Goal: Task Accomplishment & Management: Manage account settings

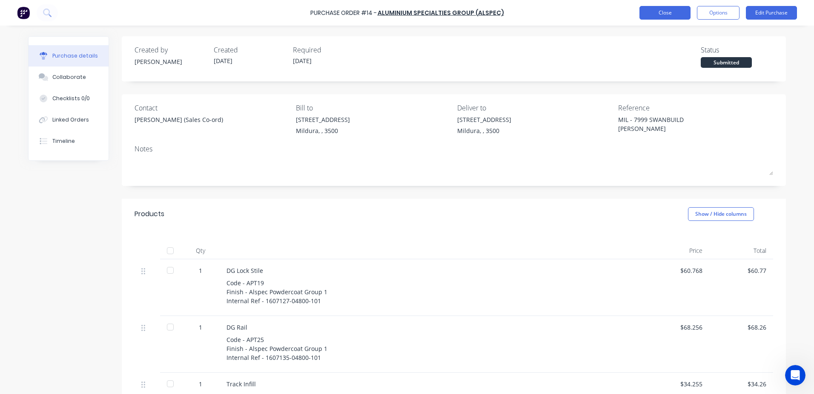
click at [649, 11] on button "Close" at bounding box center [665, 13] width 51 height 14
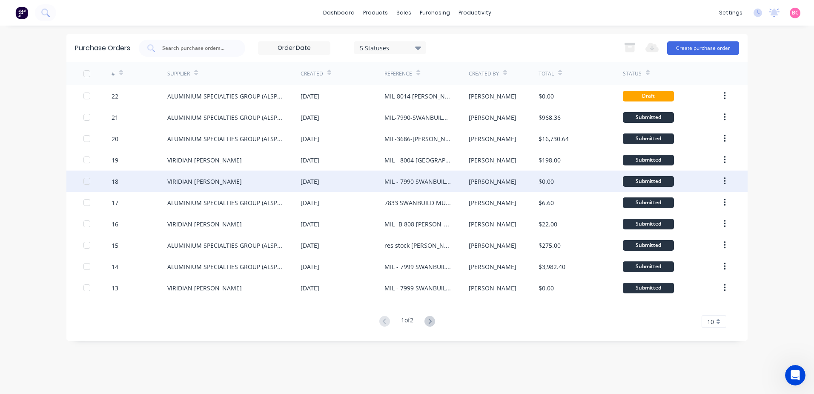
click at [423, 183] on div "MIL - 7990 SWANBUILD MCDONALD EXTRA WINDOW" at bounding box center [418, 181] width 67 height 9
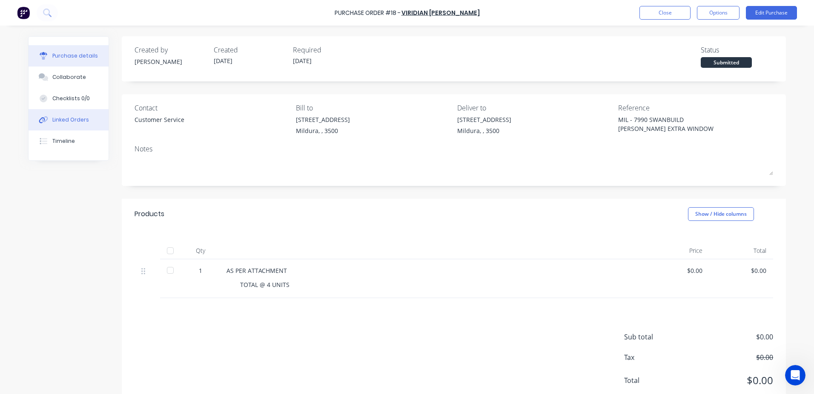
click at [72, 122] on div "Linked Orders" at bounding box center [70, 120] width 37 height 8
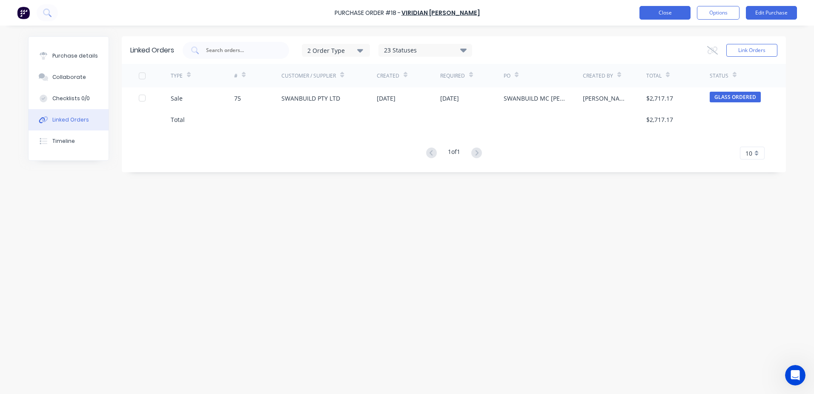
click at [660, 14] on button "Close" at bounding box center [665, 13] width 51 height 14
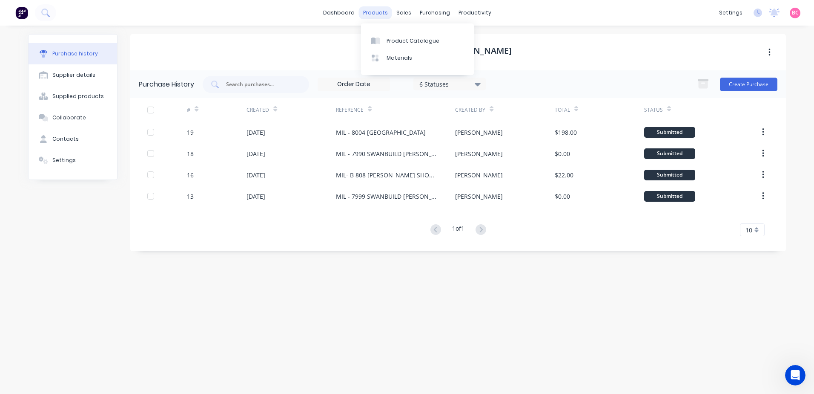
click at [371, 13] on div "products" at bounding box center [375, 12] width 33 height 13
click at [402, 36] on link "Product Catalogue" at bounding box center [417, 40] width 113 height 17
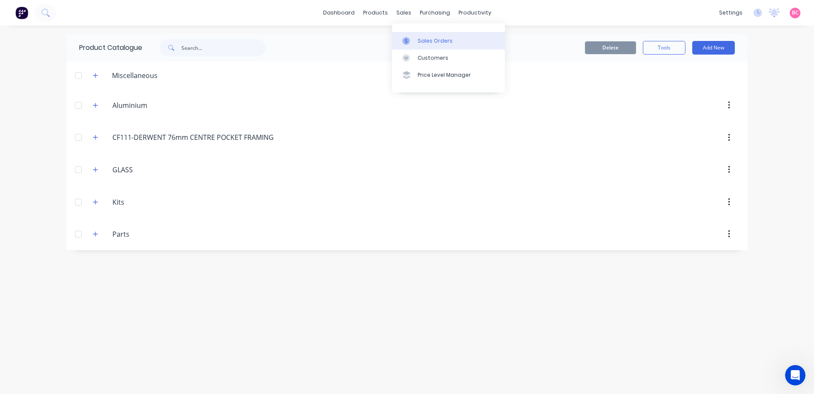
click at [425, 37] on div "Sales Orders" at bounding box center [435, 41] width 35 height 8
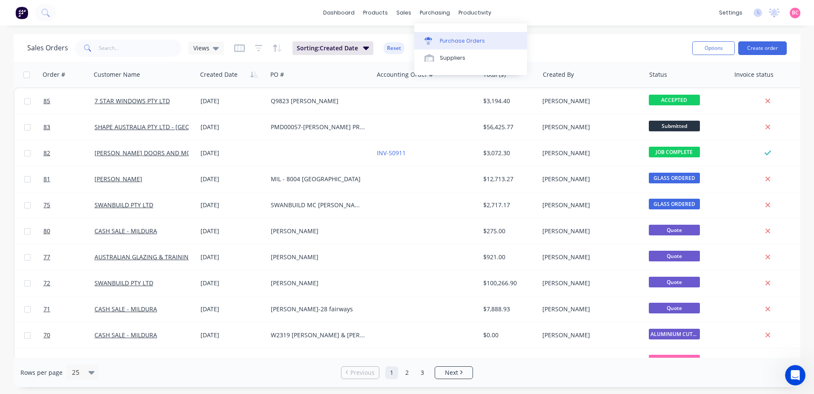
click at [454, 37] on div "Purchase Orders" at bounding box center [462, 41] width 45 height 8
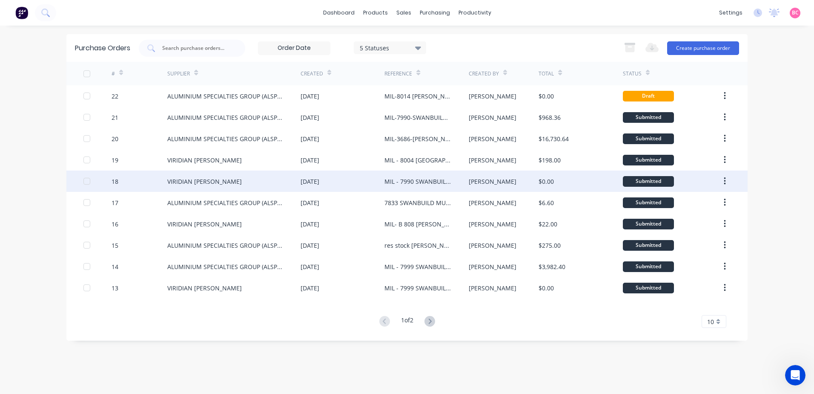
click at [423, 180] on div "MIL - 7990 SWANBUILD MCDONALD EXTRA WINDOW" at bounding box center [418, 181] width 67 height 9
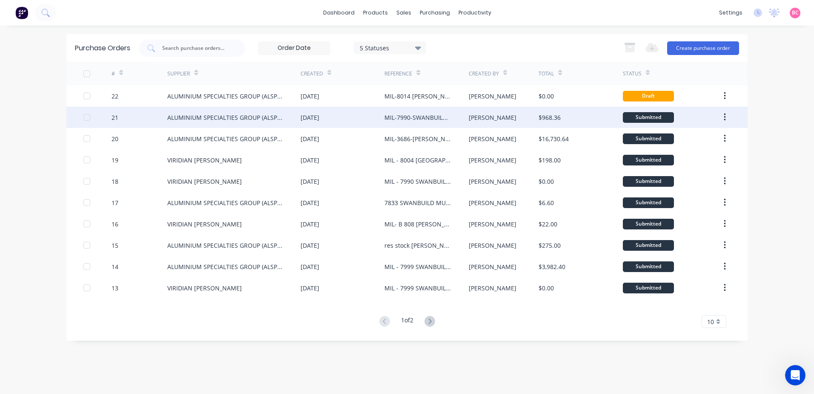
click at [417, 118] on div "MIL-7990-SWANBUILD MCDONALD EXTRA WINDOW" at bounding box center [418, 117] width 67 height 9
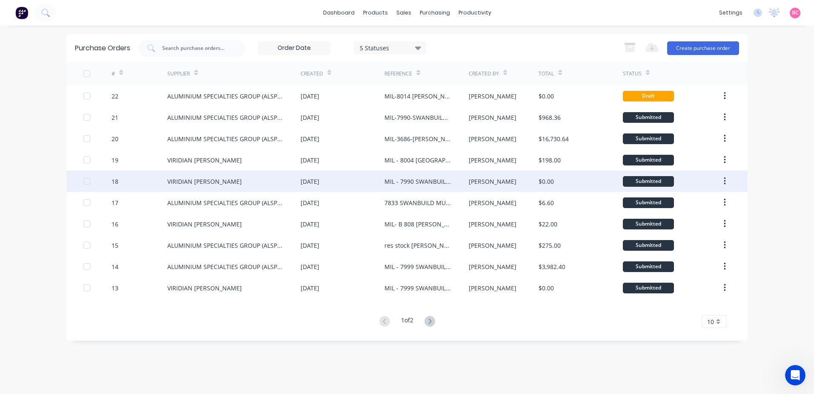
click at [451, 186] on div "MIL - 7990 SWANBUILD MCDONALD EXTRA WINDOW" at bounding box center [427, 180] width 84 height 21
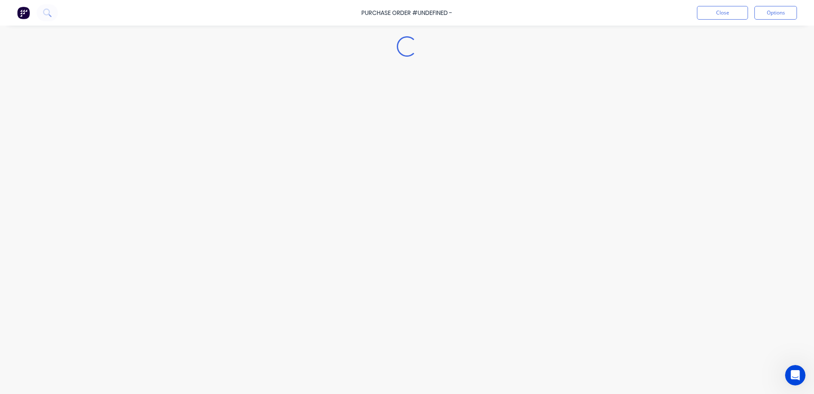
type textarea "x"
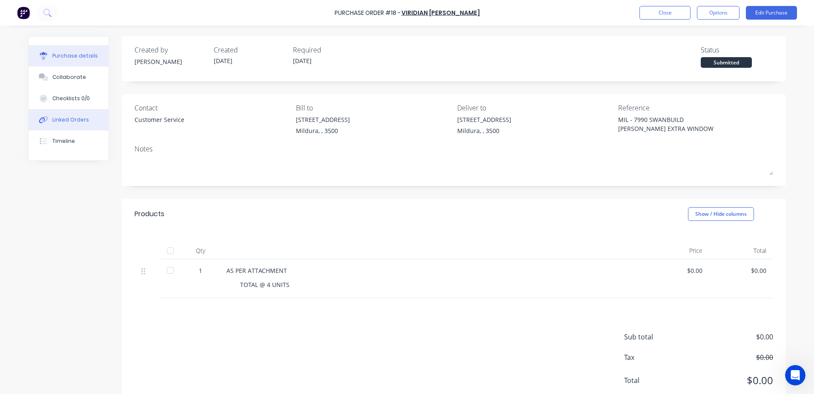
click at [67, 121] on div "Linked Orders" at bounding box center [70, 120] width 37 height 8
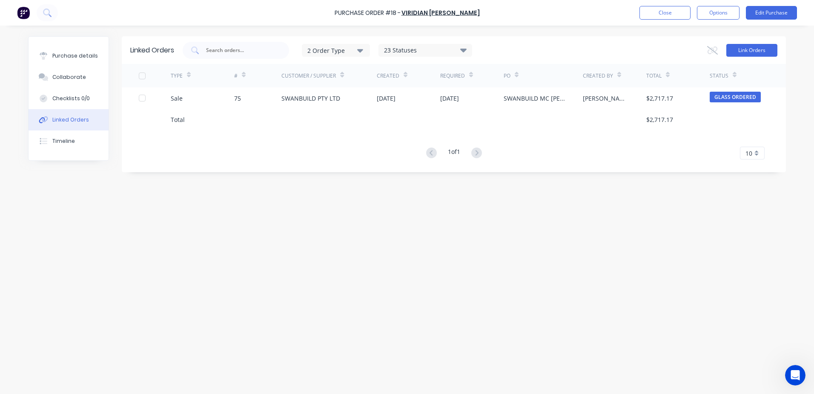
click at [750, 50] on button "Link Orders" at bounding box center [752, 50] width 51 height 13
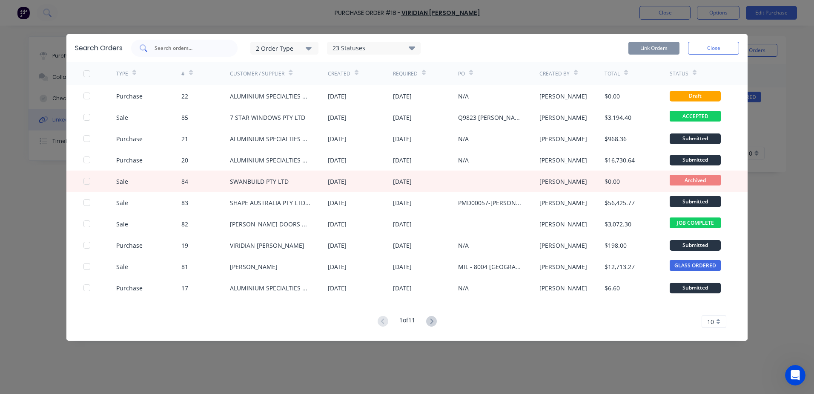
click at [191, 51] on input "text" at bounding box center [189, 48] width 71 height 9
type input "swanbuild"
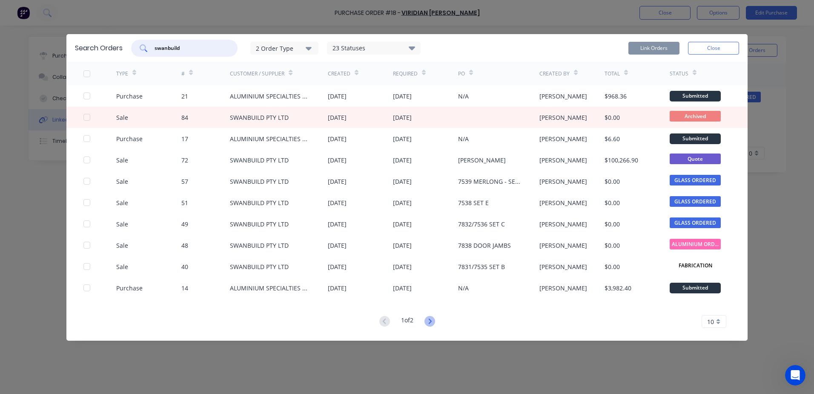
click at [430, 320] on icon at bounding box center [430, 321] width 11 height 11
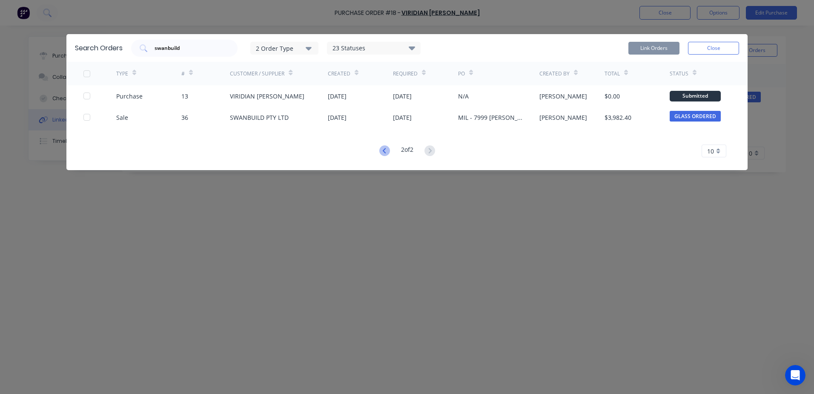
click at [385, 148] on icon at bounding box center [384, 150] width 11 height 11
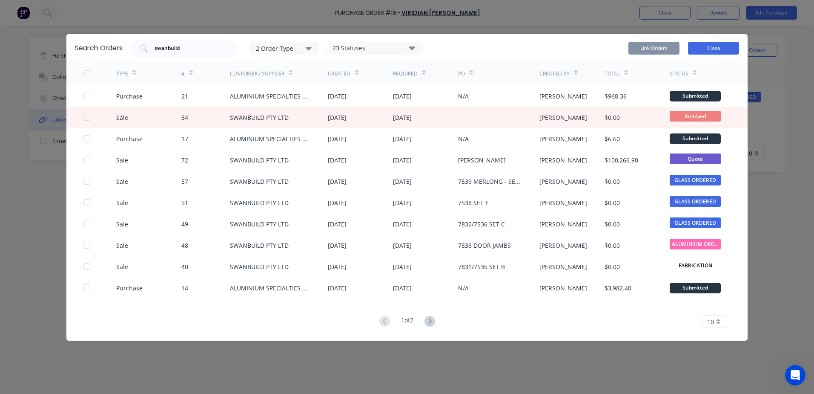
click at [725, 47] on button "Close" at bounding box center [713, 48] width 51 height 13
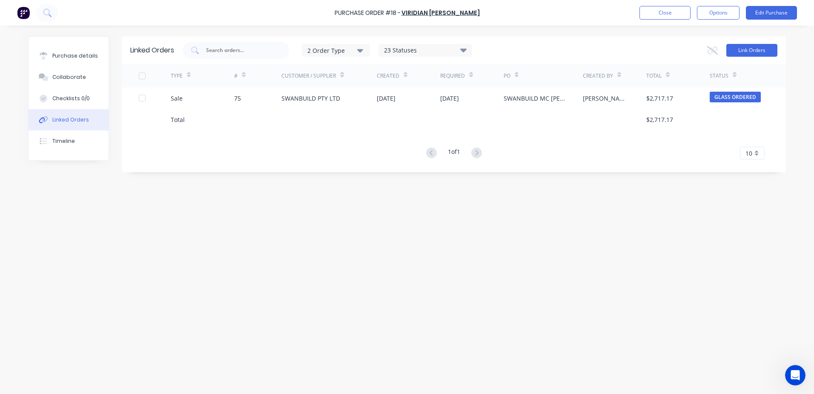
click at [749, 48] on button "Link Orders" at bounding box center [752, 50] width 51 height 13
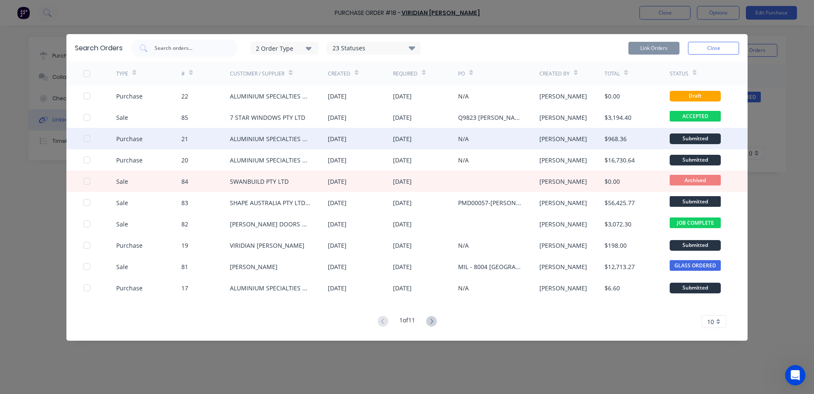
click at [87, 138] on div at bounding box center [86, 138] width 17 height 17
click at [657, 45] on button "Link Orders" at bounding box center [654, 48] width 51 height 13
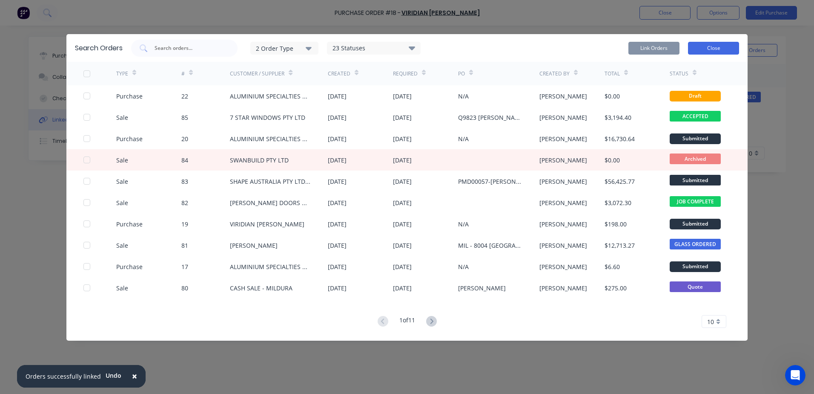
click at [720, 49] on button "Close" at bounding box center [713, 48] width 51 height 13
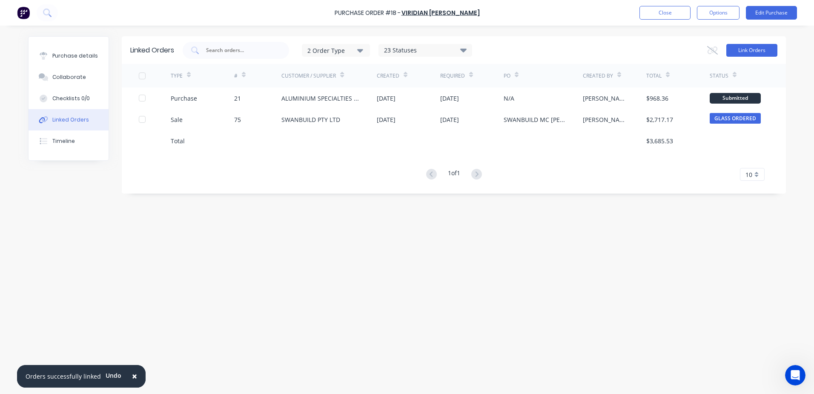
click at [762, 53] on button "Link Orders" at bounding box center [752, 50] width 51 height 13
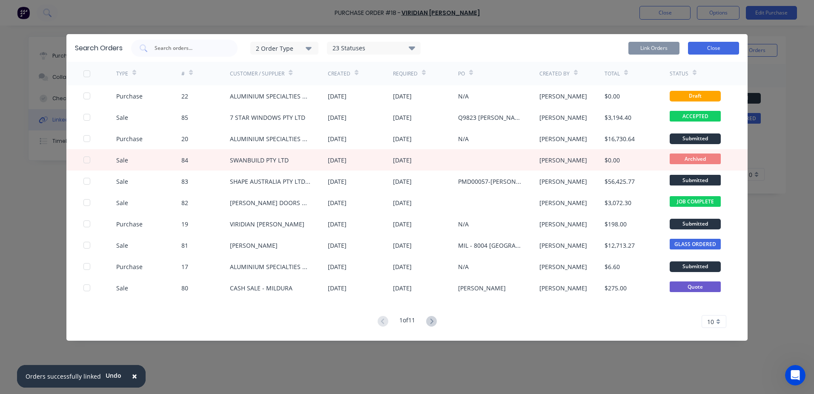
click at [739, 51] on button "Close" at bounding box center [713, 48] width 51 height 13
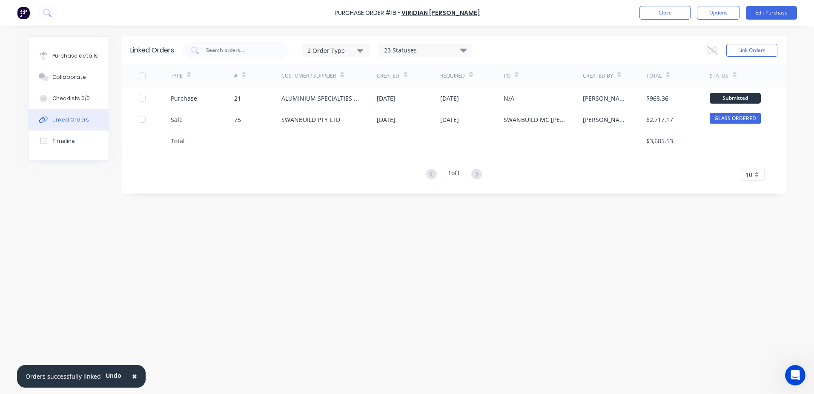
click at [507, 293] on div "Linked Orders 2 Order Type 23 Statuses Sales Order Status All Archived Draft Qu…" at bounding box center [407, 207] width 758 height 342
click at [74, 96] on div "Checklists 0/0" at bounding box center [70, 99] width 37 height 8
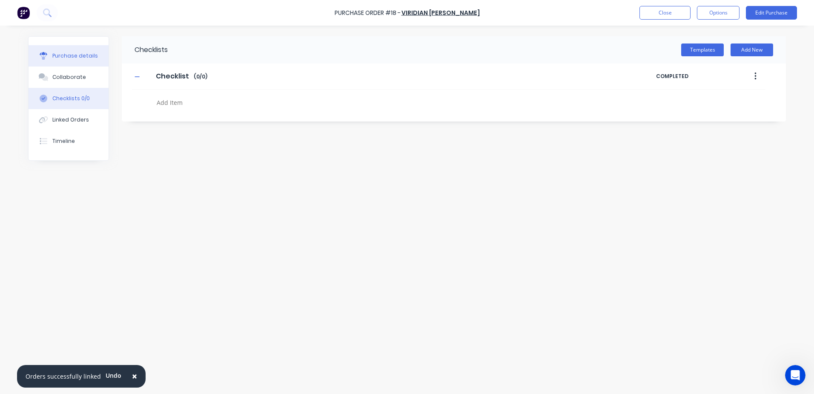
click at [80, 62] on button "Purchase details" at bounding box center [69, 55] width 80 height 21
type textarea "x"
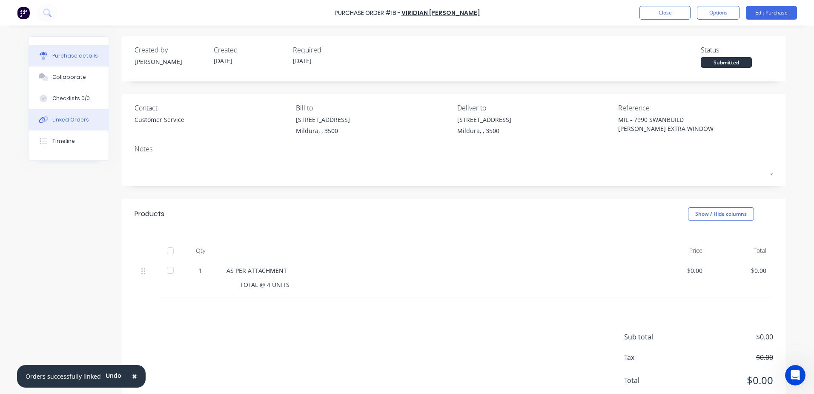
click at [62, 115] on button "Linked Orders" at bounding box center [69, 119] width 80 height 21
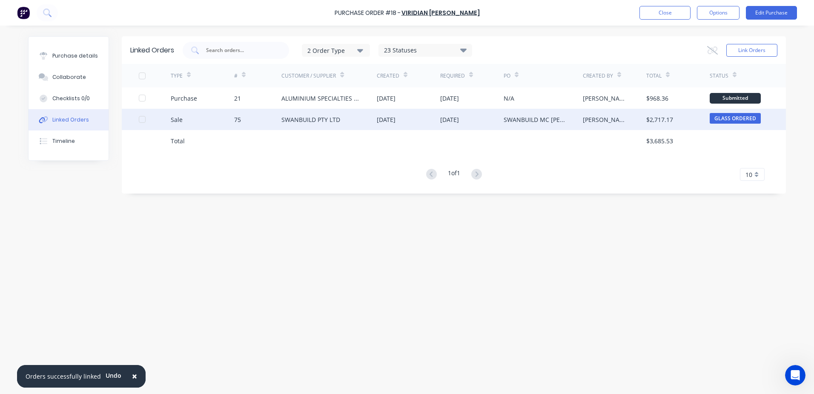
click at [320, 123] on div "SWANBUILD PTY LTD" at bounding box center [311, 119] width 59 height 9
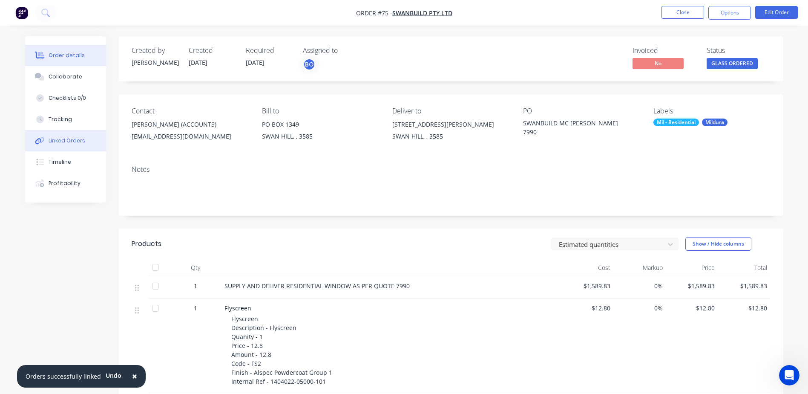
click at [69, 137] on div "Linked Orders" at bounding box center [67, 141] width 37 height 8
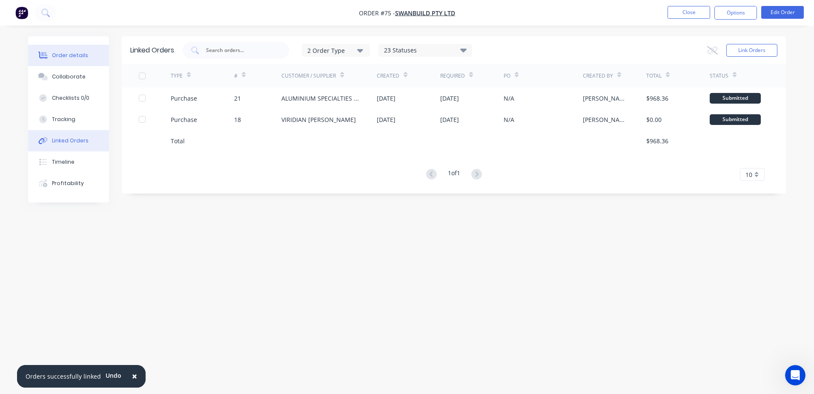
click at [60, 60] on button "Order details" at bounding box center [68, 55] width 81 height 21
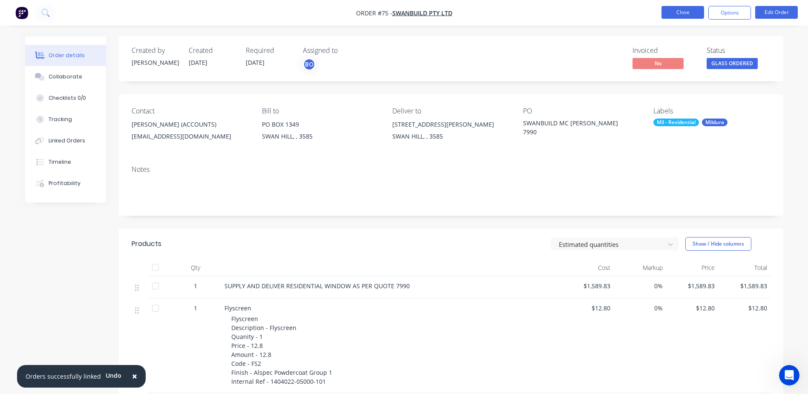
click at [680, 12] on button "Close" at bounding box center [682, 12] width 43 height 13
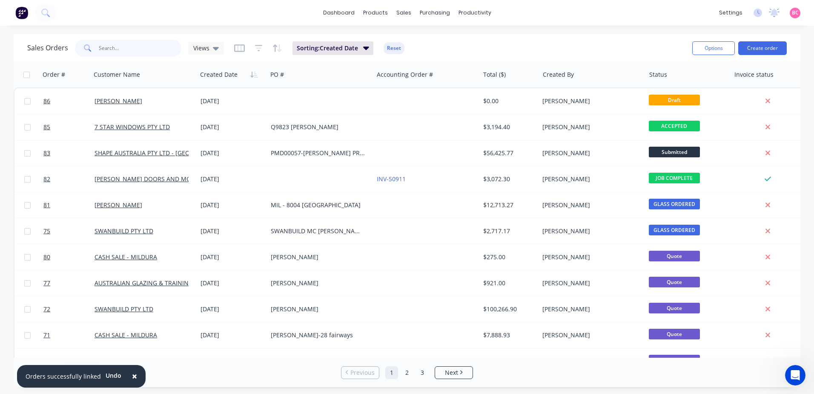
click at [140, 49] on input "text" at bounding box center [140, 48] width 83 height 17
type input "cash sale"
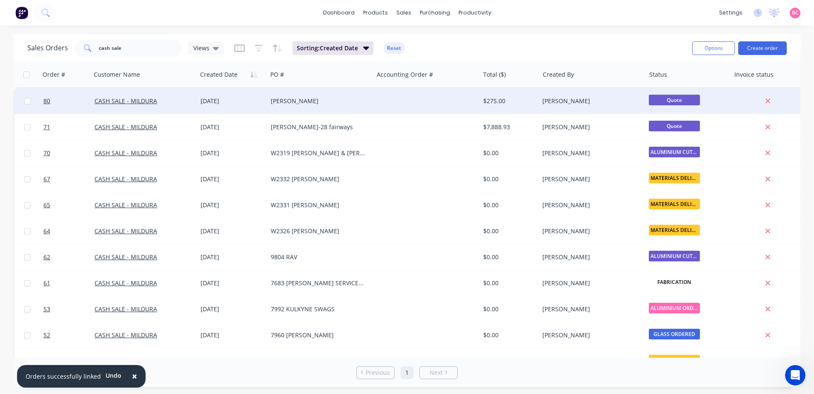
click at [284, 103] on div "[PERSON_NAME]" at bounding box center [318, 101] width 95 height 9
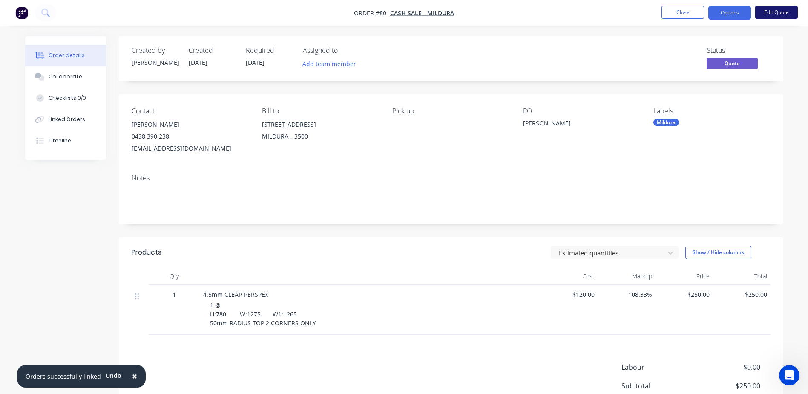
click at [776, 9] on button "Edit Quote" at bounding box center [776, 12] width 43 height 13
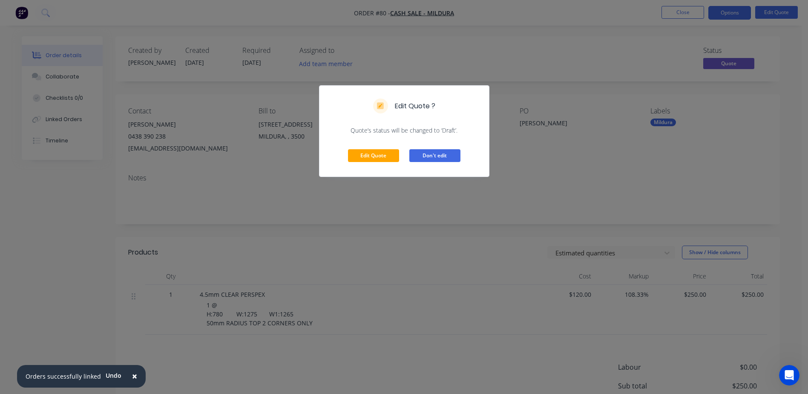
click at [438, 155] on button "Don't edit" at bounding box center [434, 155] width 51 height 13
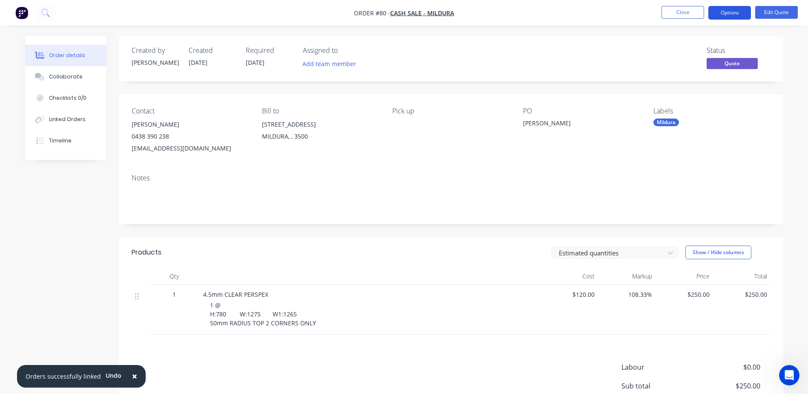
click at [735, 12] on button "Options" at bounding box center [729, 13] width 43 height 14
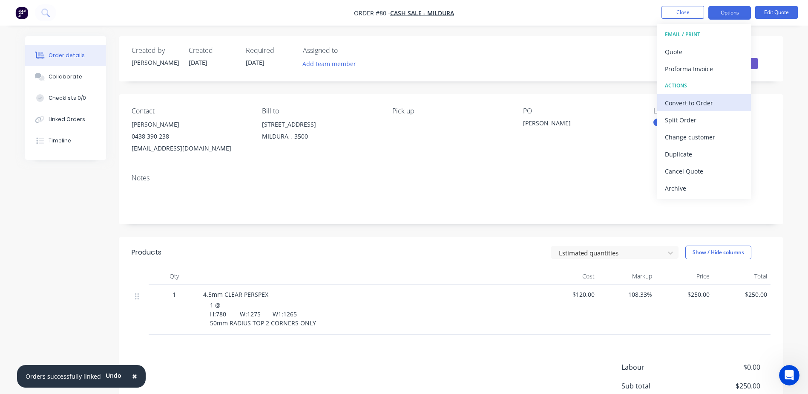
click at [693, 101] on div "Convert to Order" at bounding box center [704, 103] width 78 height 12
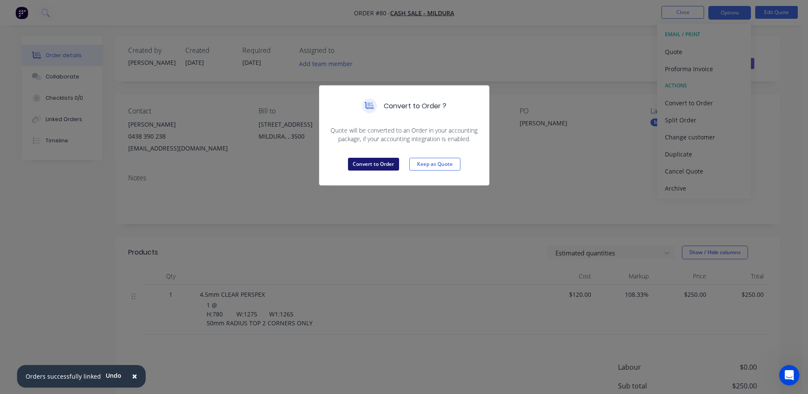
click at [363, 166] on button "Convert to Order" at bounding box center [373, 164] width 51 height 13
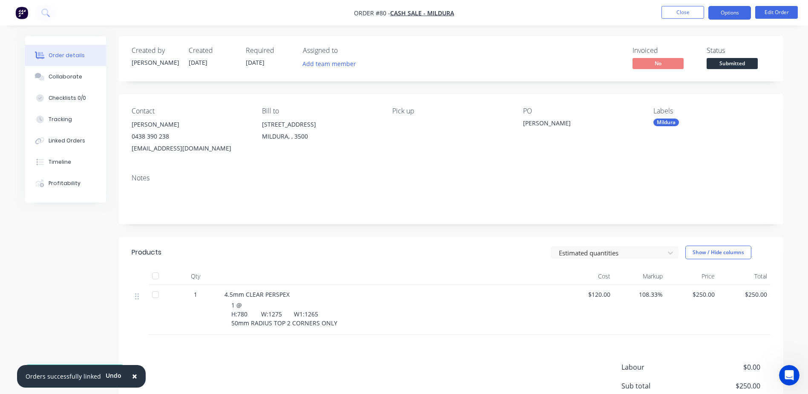
click at [735, 13] on button "Options" at bounding box center [729, 13] width 43 height 14
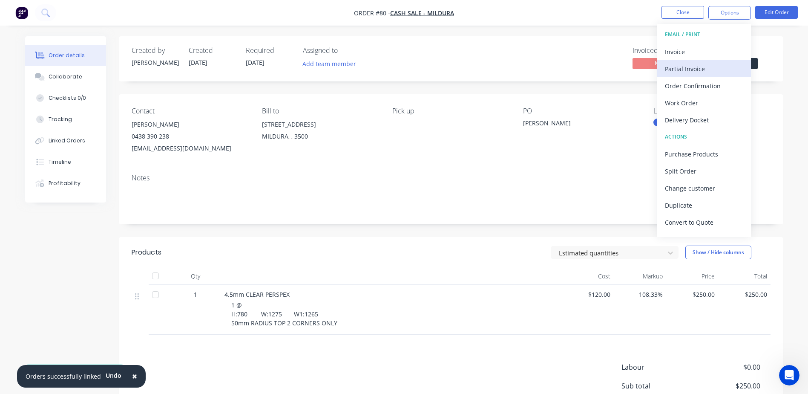
click at [720, 70] on div "Partial Invoice" at bounding box center [704, 69] width 78 height 12
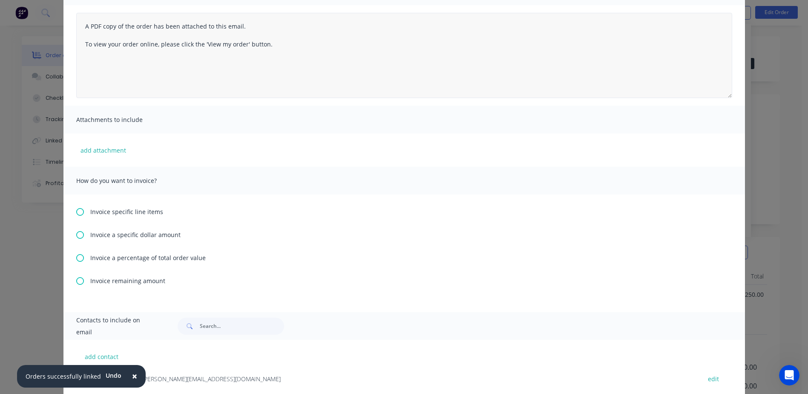
scroll to position [85, 0]
click at [76, 257] on icon at bounding box center [80, 257] width 8 height 8
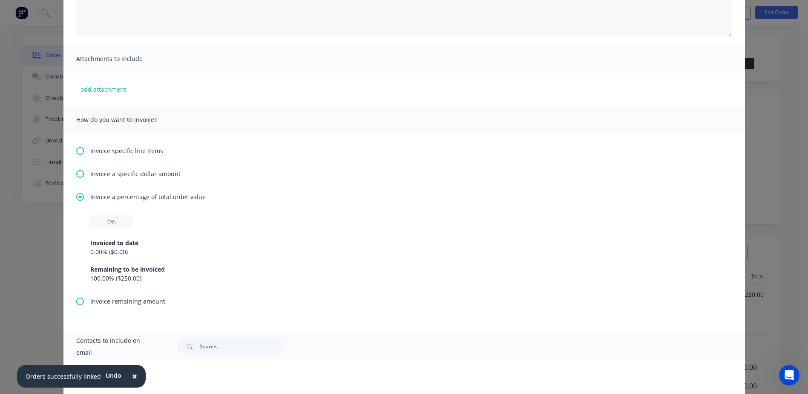
scroll to position [170, 0]
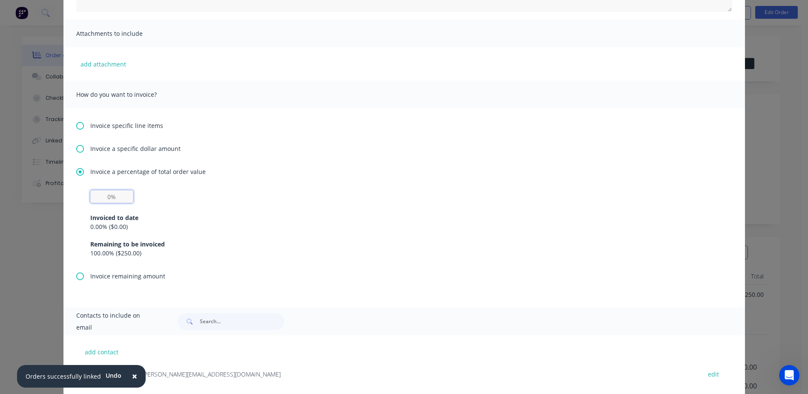
drag, startPoint x: 116, startPoint y: 196, endPoint x: 78, endPoint y: 198, distance: 38.4
click at [78, 198] on div "Invoiced to date 0.00 % ( $0.00 ) Remaining to be invoiced 100.00 % ( $250.00 )" at bounding box center [404, 230] width 656 height 81
type input "50%"
click at [320, 244] on div "Remaining to be invoiced" at bounding box center [404, 243] width 628 height 9
click at [115, 200] on input "50%" at bounding box center [111, 196] width 43 height 13
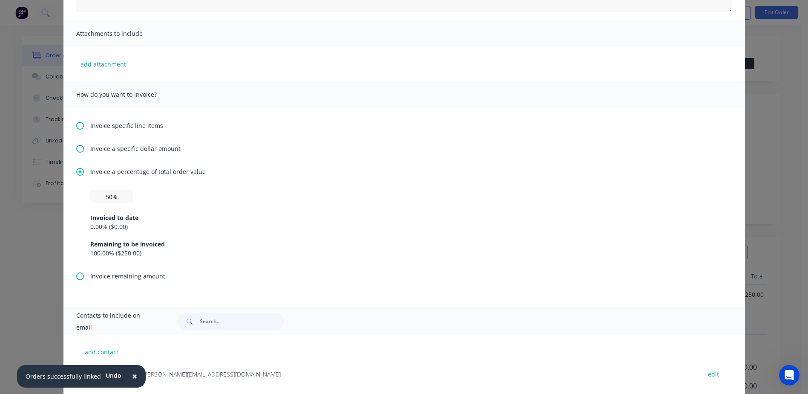
click at [273, 206] on div "Invoiced to date 0.00 % ( $0.00 ) Remaining to be invoiced 100.00 % ( $250.00 )" at bounding box center [404, 230] width 628 height 55
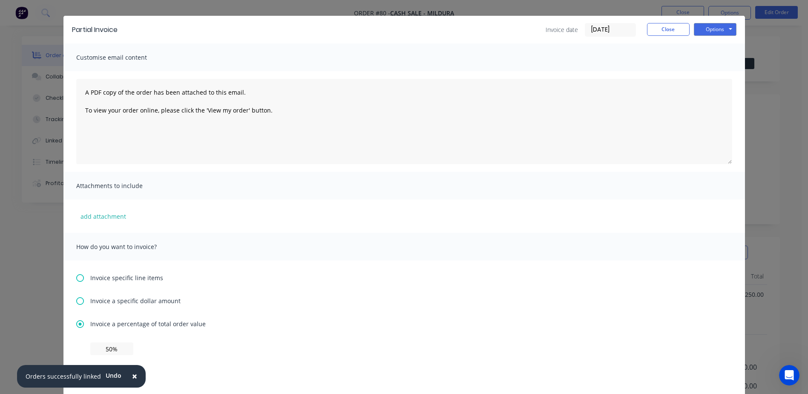
scroll to position [0, 0]
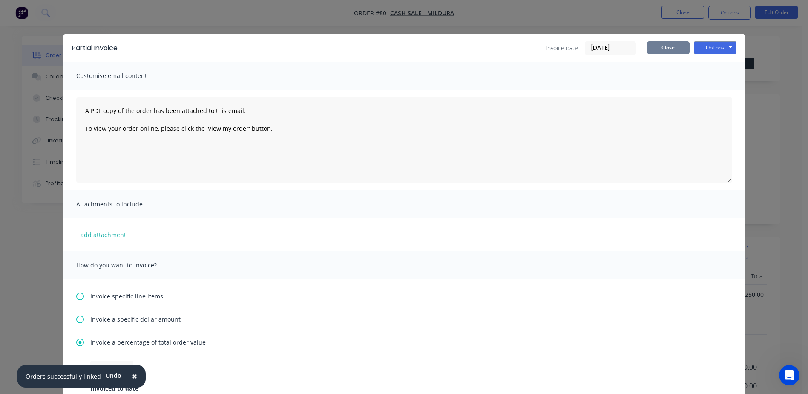
click at [656, 49] on button "Close" at bounding box center [668, 47] width 43 height 13
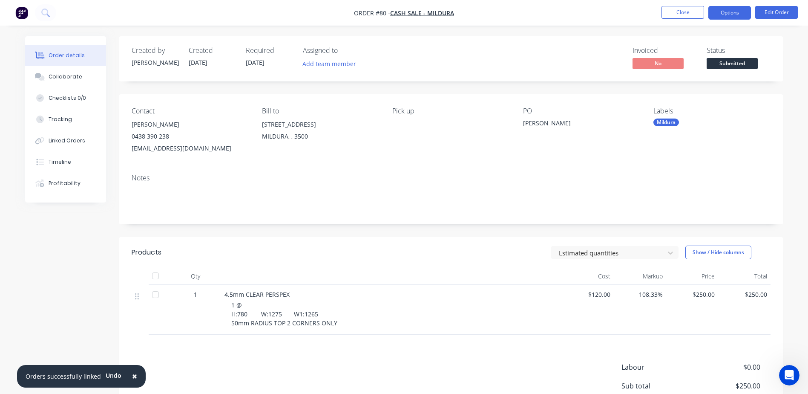
click at [747, 13] on button "Options" at bounding box center [729, 13] width 43 height 14
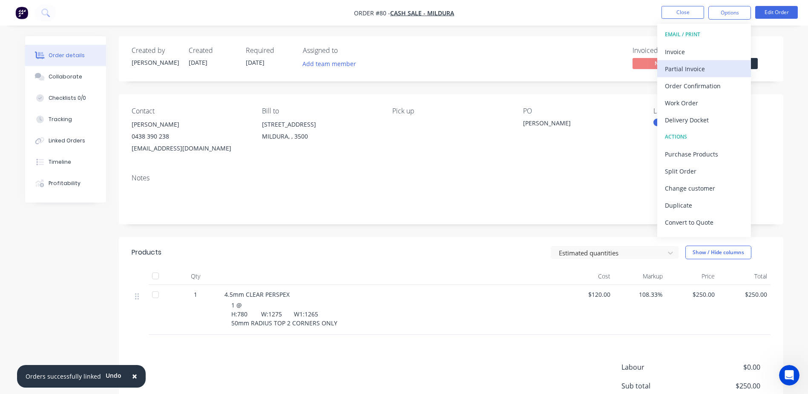
click at [704, 65] on div "Partial Invoice" at bounding box center [704, 69] width 78 height 12
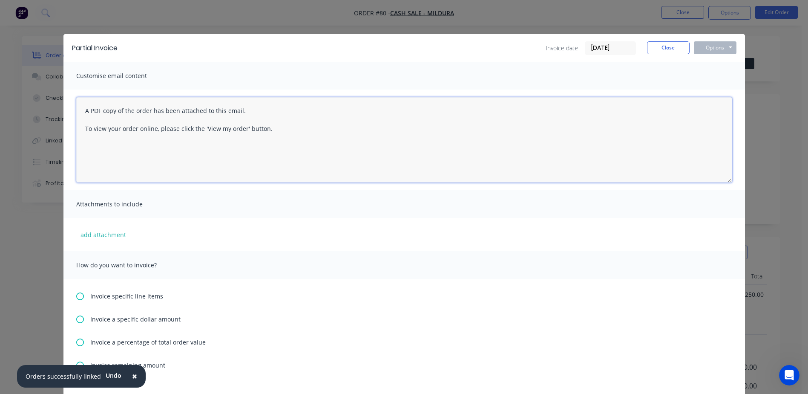
drag, startPoint x: 82, startPoint y: 111, endPoint x: 362, endPoint y: 136, distance: 281.4
click at [362, 136] on textarea "A PDF copy of the order has been attached to this email. To view your order onl…" at bounding box center [404, 139] width 656 height 85
click at [351, 127] on textarea "A PDF copy of the order has been attached to this email. To view your order onl…" at bounding box center [404, 139] width 656 height 85
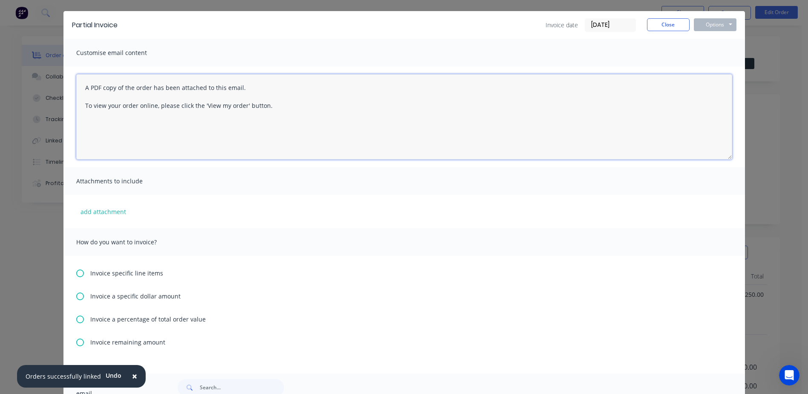
scroll to position [43, 0]
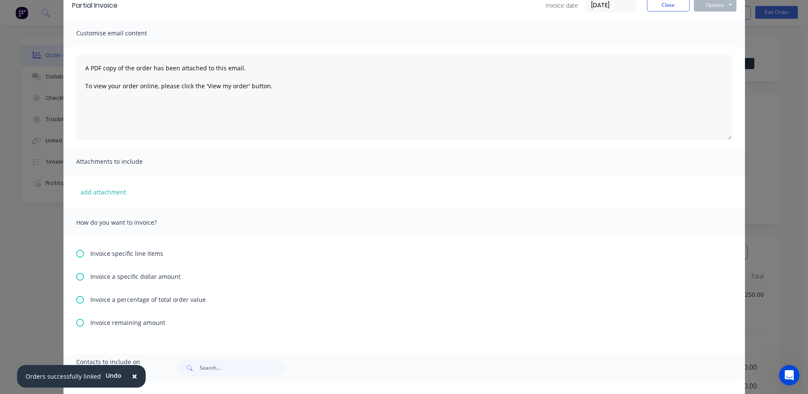
click at [103, 297] on span "Invoice a percentage of total order value" at bounding box center [147, 299] width 115 height 9
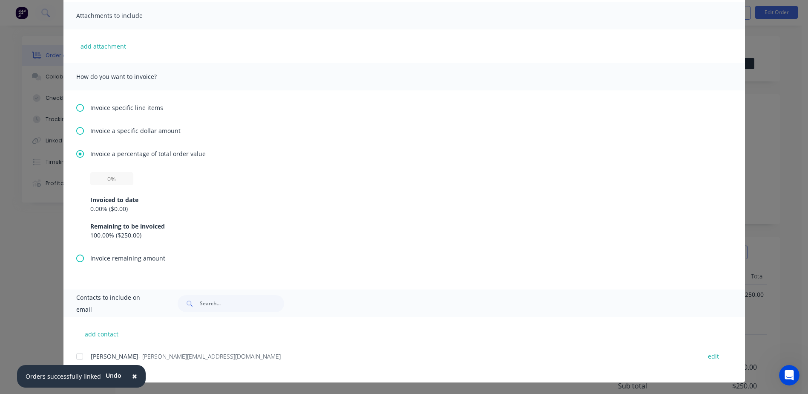
scroll to position [189, 0]
drag, startPoint x: 109, startPoint y: 176, endPoint x: 105, endPoint y: 178, distance: 4.6
click at [105, 178] on input "text" at bounding box center [111, 178] width 43 height 13
drag, startPoint x: 105, startPoint y: 178, endPoint x: 111, endPoint y: 178, distance: 6.4
click at [111, 178] on input "text" at bounding box center [111, 178] width 43 height 13
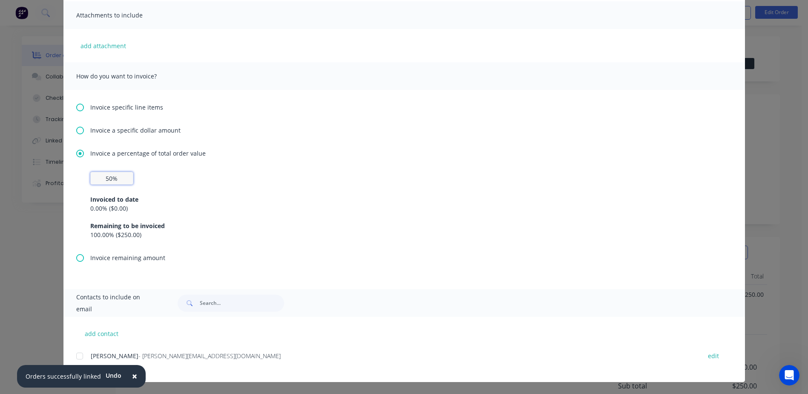
type input "50%"
click at [442, 274] on div "Invoice specific line items Invoice a specific dollar amount Invoice a percenta…" at bounding box center [403, 189] width 681 height 199
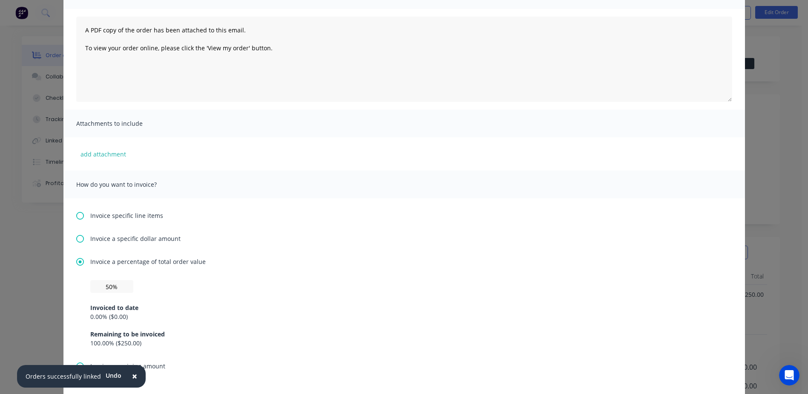
scroll to position [0, 0]
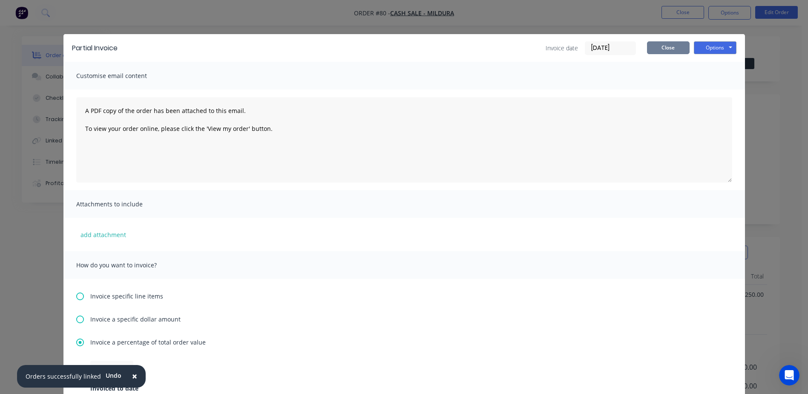
click at [659, 43] on button "Close" at bounding box center [668, 47] width 43 height 13
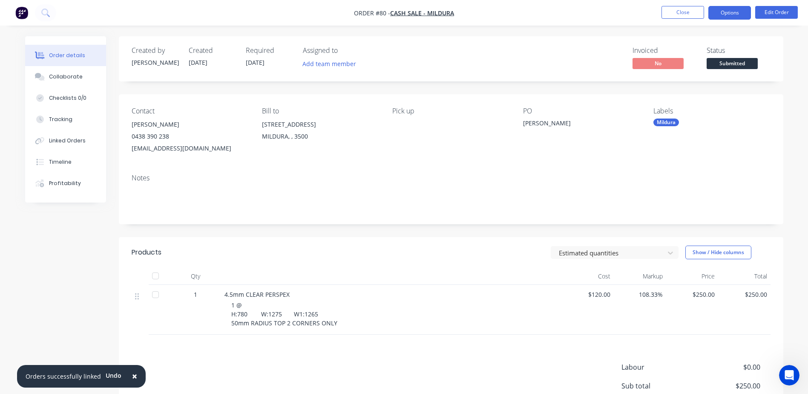
click at [742, 16] on button "Options" at bounding box center [729, 13] width 43 height 14
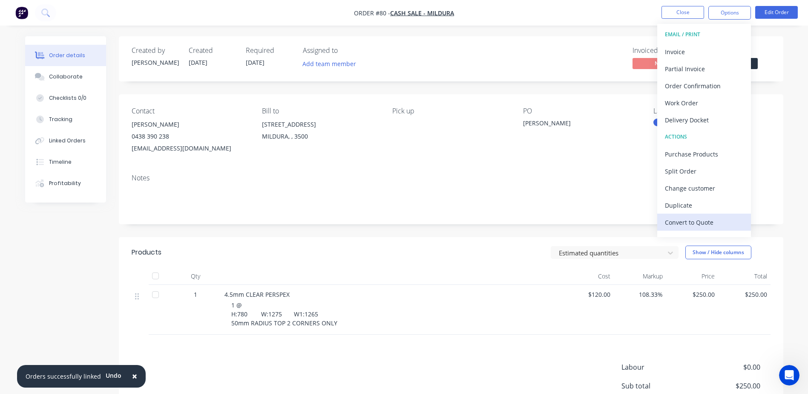
click at [712, 222] on div "Convert to Quote" at bounding box center [704, 222] width 78 height 12
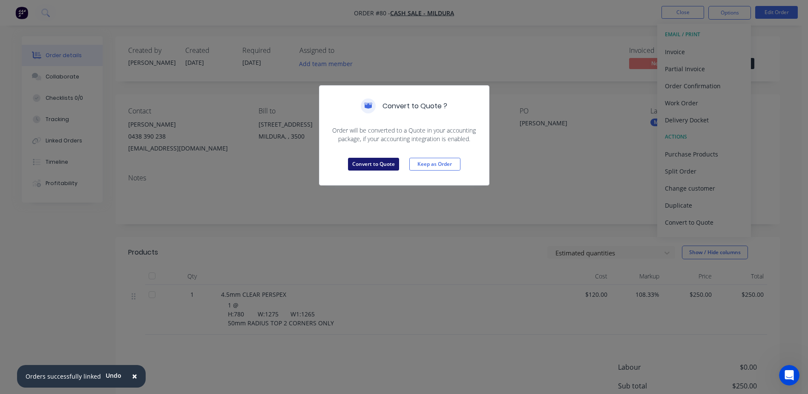
click at [383, 163] on button "Convert to Quote" at bounding box center [373, 164] width 51 height 13
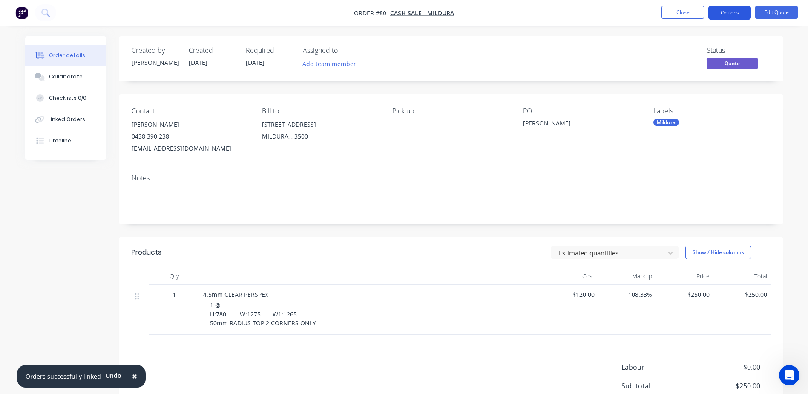
click at [737, 14] on button "Options" at bounding box center [729, 13] width 43 height 14
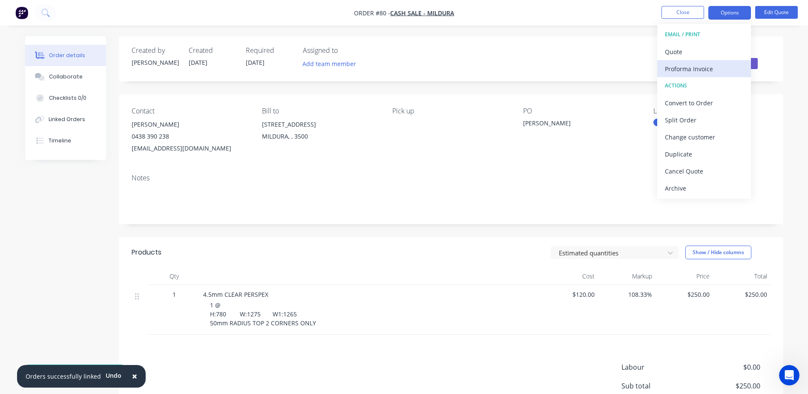
click at [689, 69] on div "Proforma Invoice" at bounding box center [704, 69] width 78 height 12
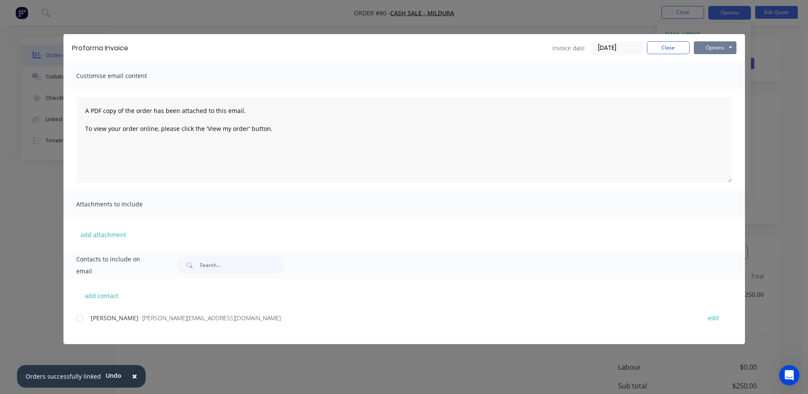
click at [710, 50] on button "Options" at bounding box center [715, 47] width 43 height 13
click at [713, 63] on button "Preview" at bounding box center [721, 63] width 55 height 14
click at [656, 53] on button "Close" at bounding box center [668, 47] width 43 height 13
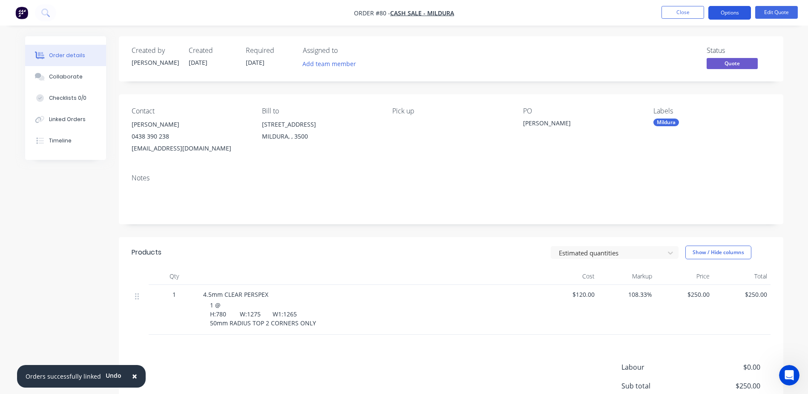
click at [736, 12] on button "Options" at bounding box center [729, 13] width 43 height 14
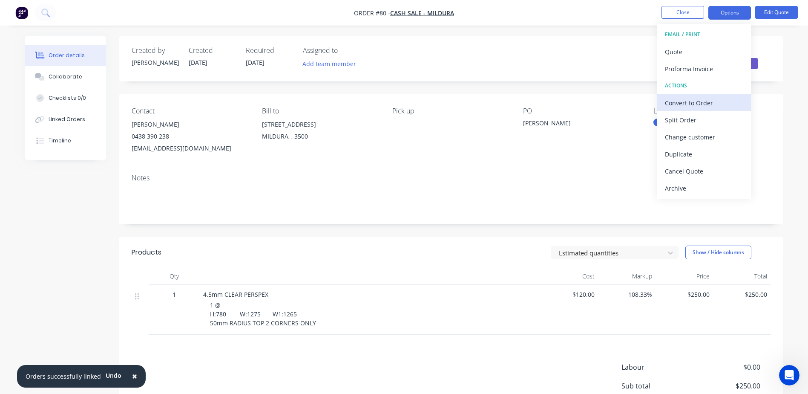
click at [703, 104] on div "Convert to Order" at bounding box center [704, 103] width 78 height 12
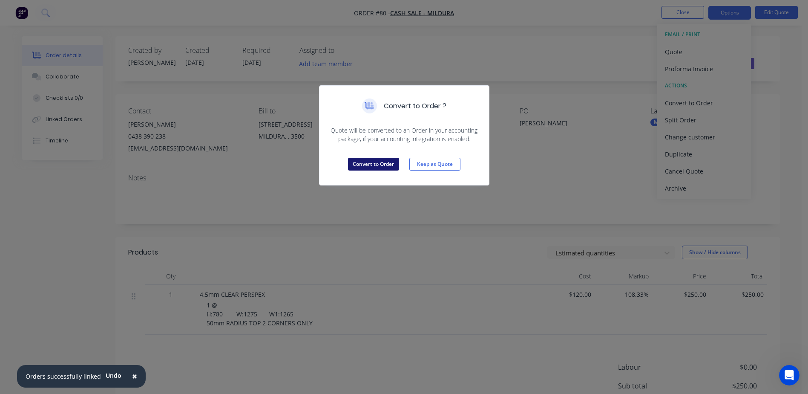
click at [383, 160] on button "Convert to Order" at bounding box center [373, 164] width 51 height 13
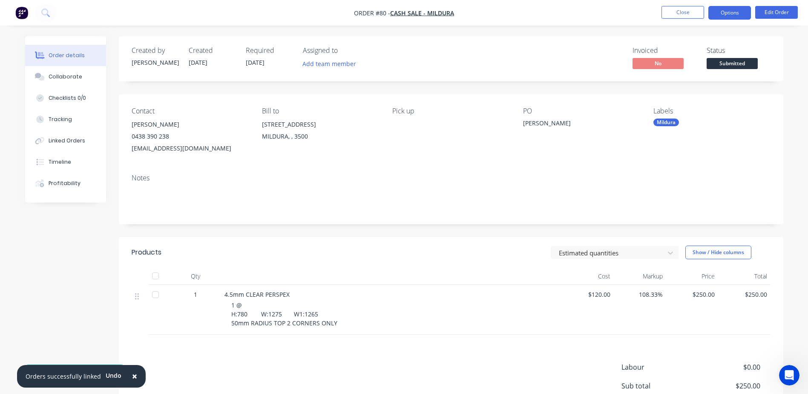
click at [729, 14] on button "Options" at bounding box center [729, 13] width 43 height 14
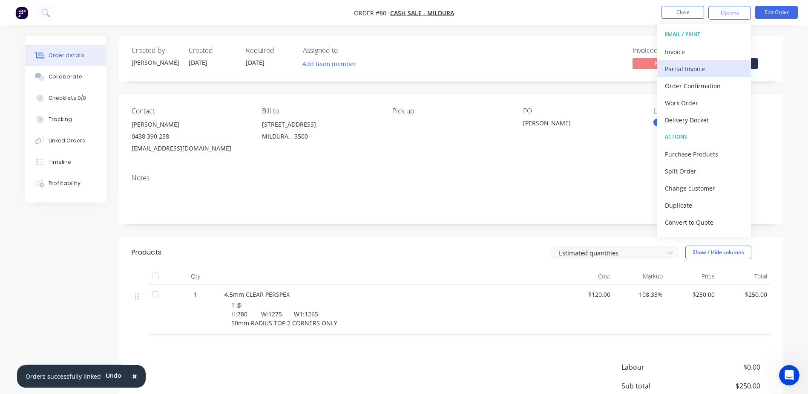
click at [692, 71] on div "Partial Invoice" at bounding box center [704, 69] width 78 height 12
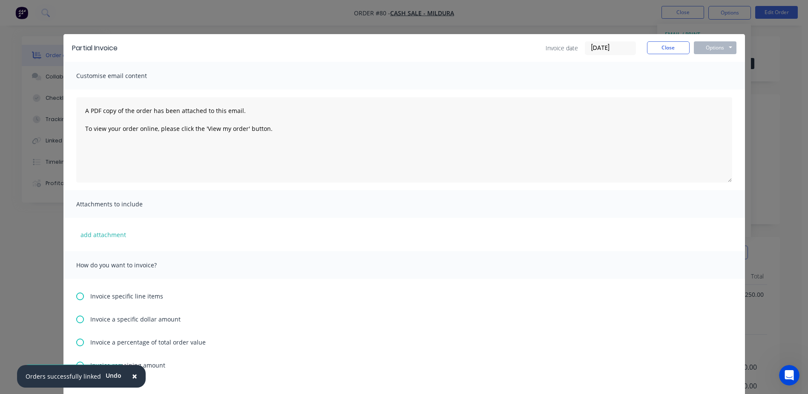
click at [98, 340] on span "Invoice a percentage of total order value" at bounding box center [147, 341] width 115 height 9
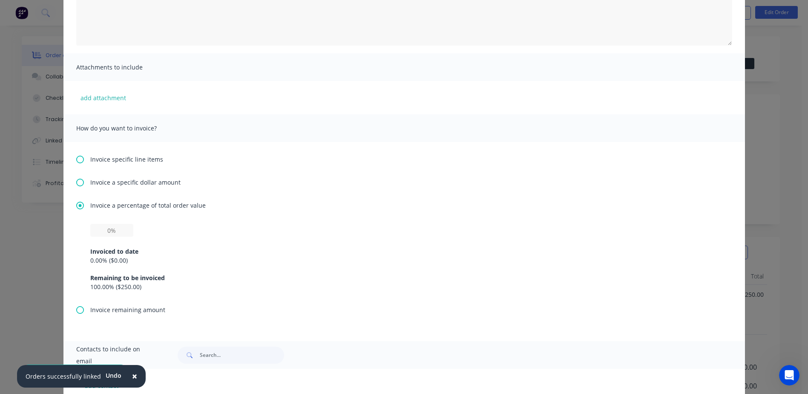
scroll to position [170, 0]
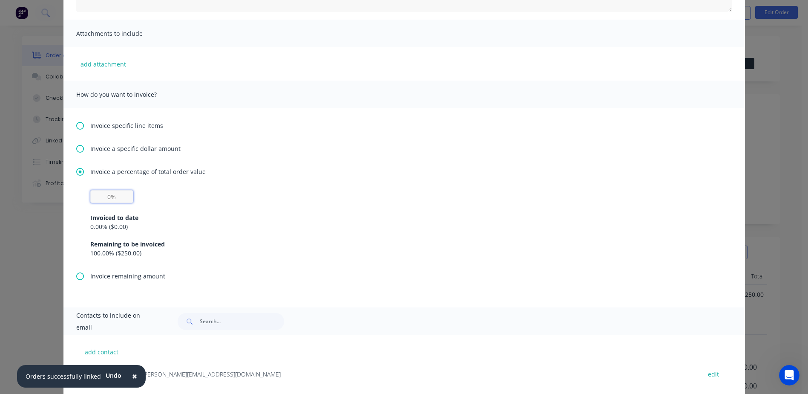
click at [86, 199] on div "Invoiced to date 0.00 % ( $0.00 ) Remaining to be invoiced 100.00 % ( $250.00 )" at bounding box center [404, 230] width 656 height 81
type input "50%"
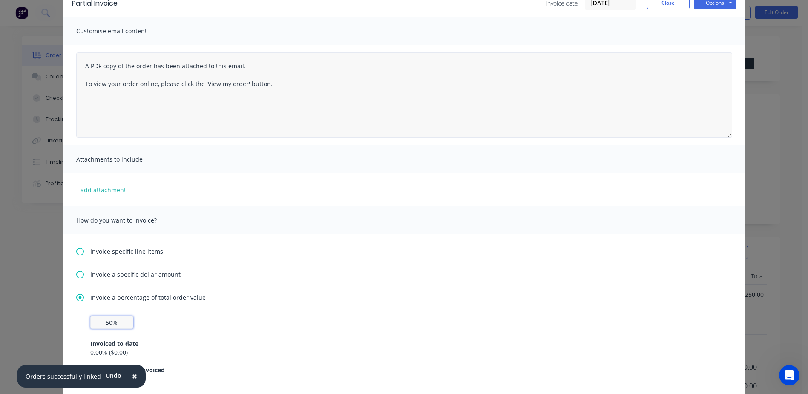
scroll to position [0, 0]
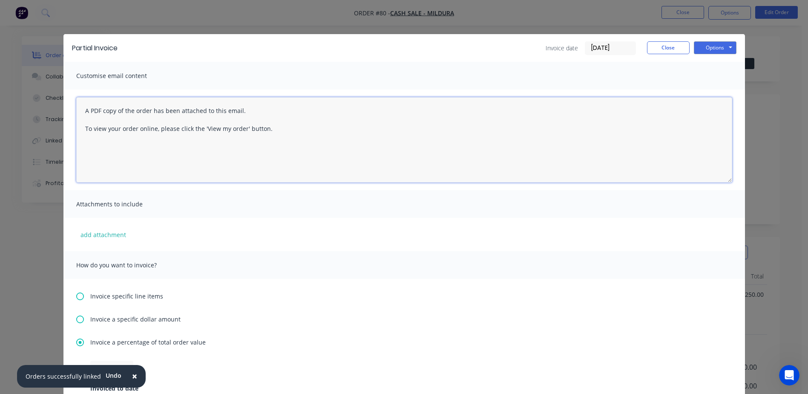
click at [600, 120] on textarea "A PDF copy of the order has been attached to this email. To view your order onl…" at bounding box center [404, 139] width 656 height 85
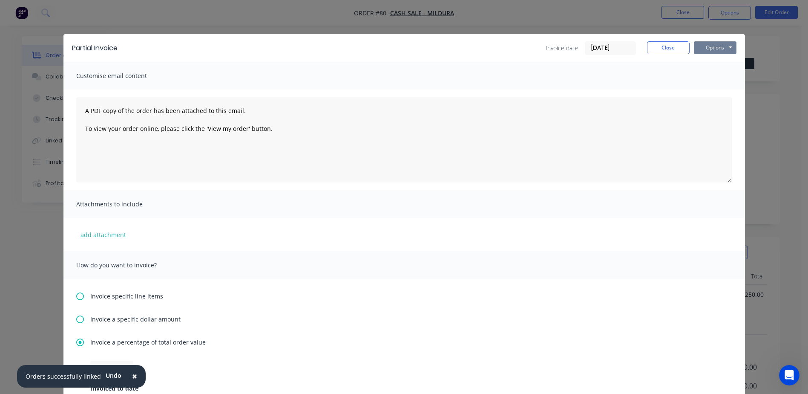
click at [718, 45] on button "Options" at bounding box center [715, 47] width 43 height 13
click at [723, 61] on button "Preview" at bounding box center [721, 63] width 55 height 14
click at [648, 46] on button "Close" at bounding box center [668, 47] width 43 height 13
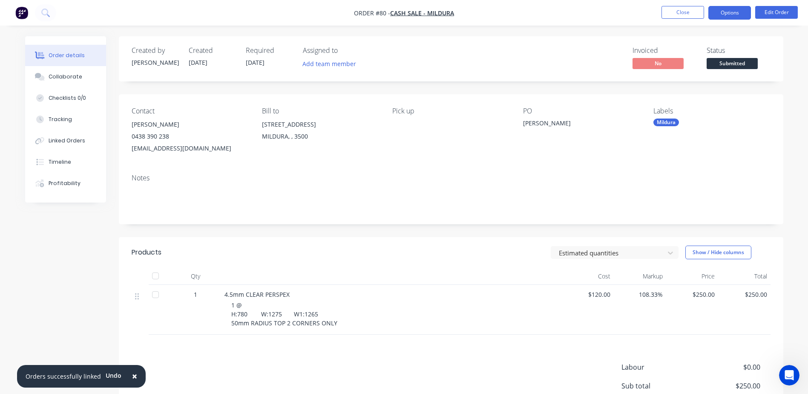
click at [730, 13] on button "Options" at bounding box center [729, 13] width 43 height 14
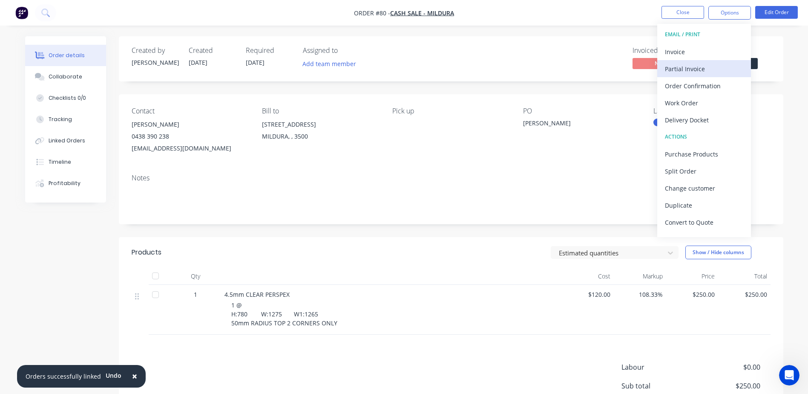
click at [693, 66] on div "Partial Invoice" at bounding box center [704, 69] width 78 height 12
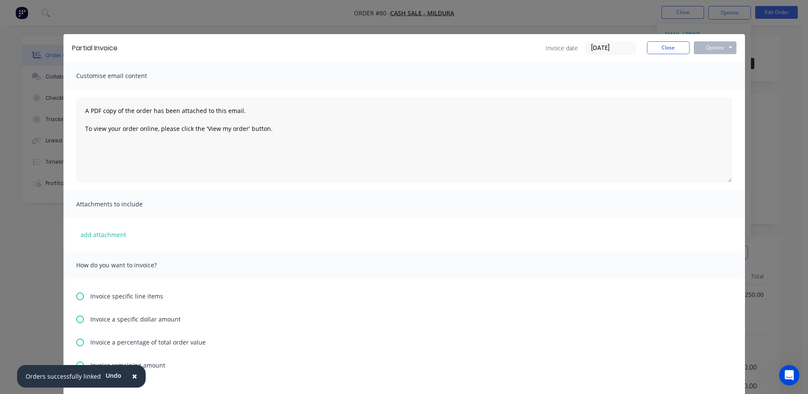
click at [126, 341] on span "Invoice a percentage of total order value" at bounding box center [147, 341] width 115 height 9
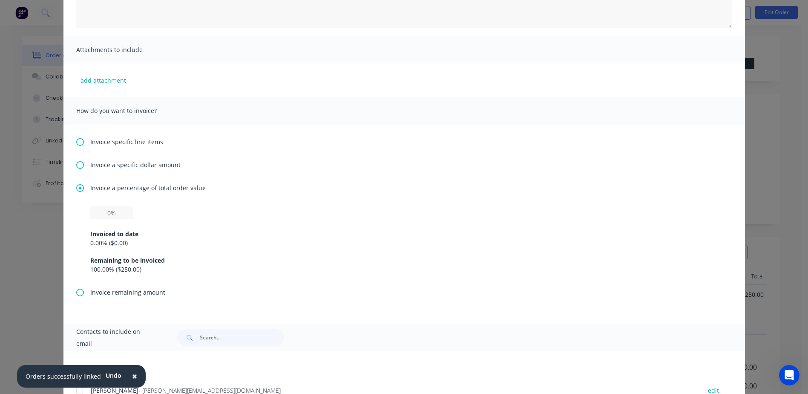
scroll to position [170, 0]
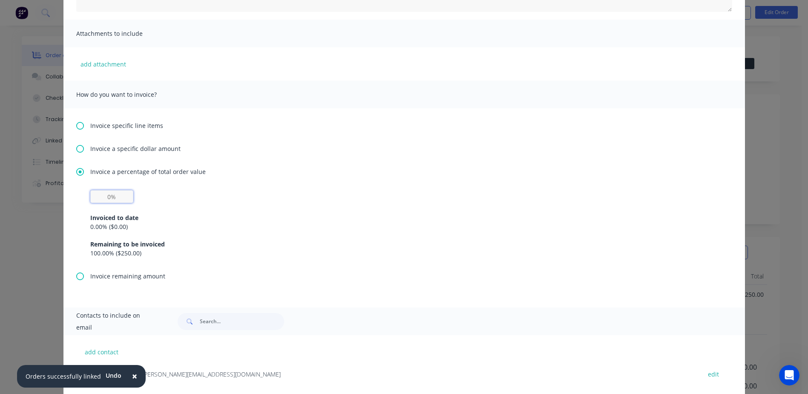
drag, startPoint x: 111, startPoint y: 195, endPoint x: 117, endPoint y: 194, distance: 6.5
click at [117, 194] on input "text" at bounding box center [111, 196] width 43 height 13
type input "50%"
click at [569, 205] on div "Invoiced to date 0.00 % ( $0.00 ) Remaining to be invoiced 100.00 % ( $250.00 )" at bounding box center [404, 230] width 628 height 55
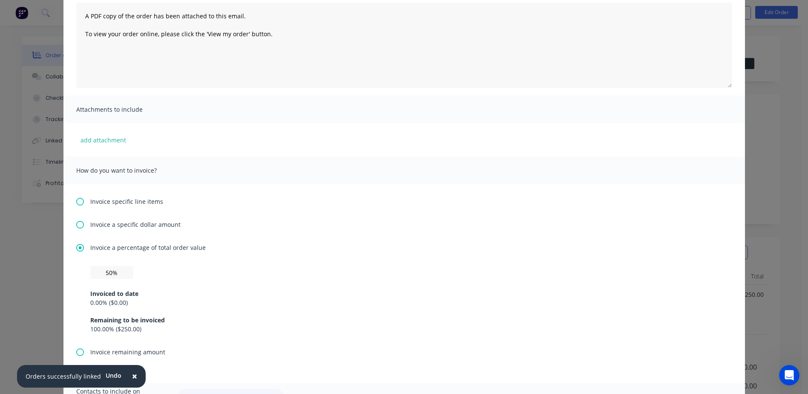
scroll to position [0, 0]
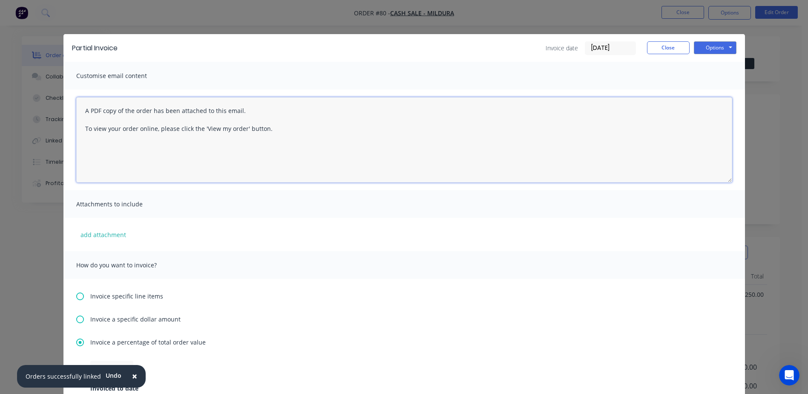
click at [279, 127] on textarea "A PDF copy of the order has been attached to this email. To view your order onl…" at bounding box center [404, 139] width 656 height 85
click at [80, 111] on textarea "A PDF copy of the order has been attached to this email. To view your order onl…" at bounding box center [404, 139] width 656 height 85
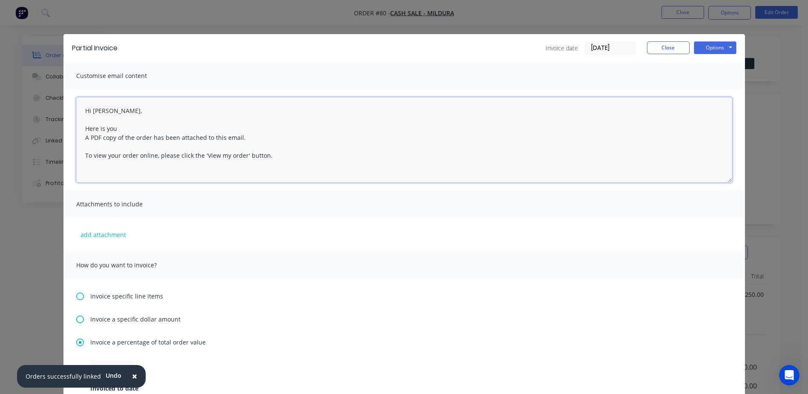
click at [125, 125] on textarea "Hi Aaron, Here is you A PDF copy of the order has been attached to this email. …" at bounding box center [404, 139] width 656 height 85
type textarea "Hi Aaron, Here is your pre-payment invoice for A PDF copy of the order has been…"
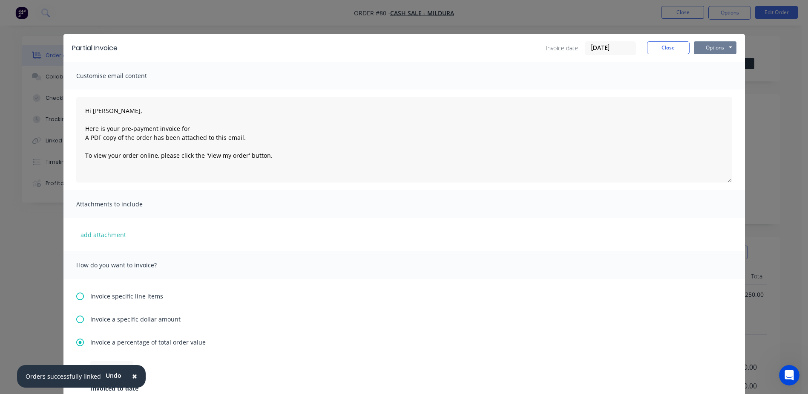
click at [704, 50] on button "Options" at bounding box center [715, 47] width 43 height 13
click at [713, 62] on button "Preview" at bounding box center [721, 63] width 55 height 14
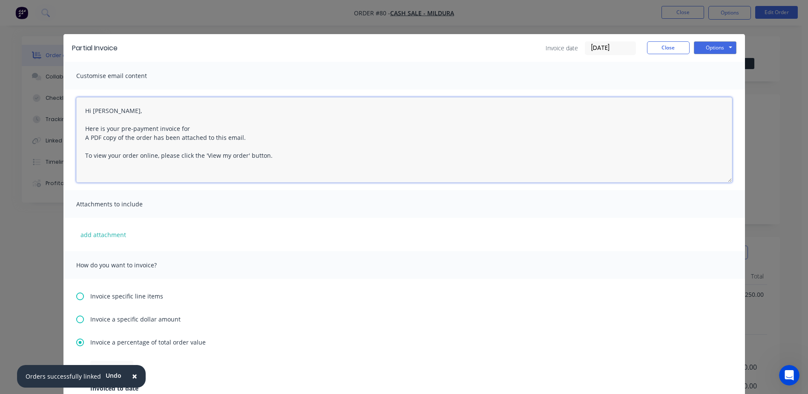
click at [262, 141] on textarea "Hi Aaron, Here is your pre-payment invoice for A PDF copy of the order has been…" at bounding box center [404, 139] width 656 height 85
drag, startPoint x: 186, startPoint y: 131, endPoint x: 201, endPoint y: 129, distance: 14.6
click at [186, 131] on textarea "Hi Aaron, Here is your pre-payment invoice for A PDF copy of the order has been…" at bounding box center [404, 139] width 656 height 85
paste textarea "$137.50"
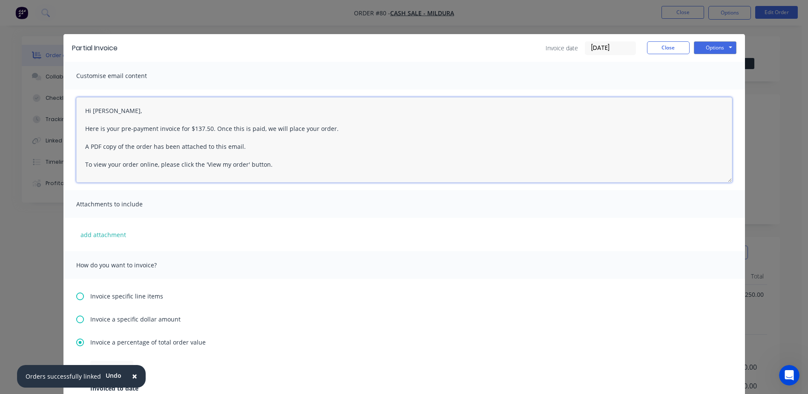
click at [277, 164] on textarea "Hi Aaron, Here is your pre-payment invoice for $137.50. Once this is paid, we w…" at bounding box center [404, 139] width 656 height 85
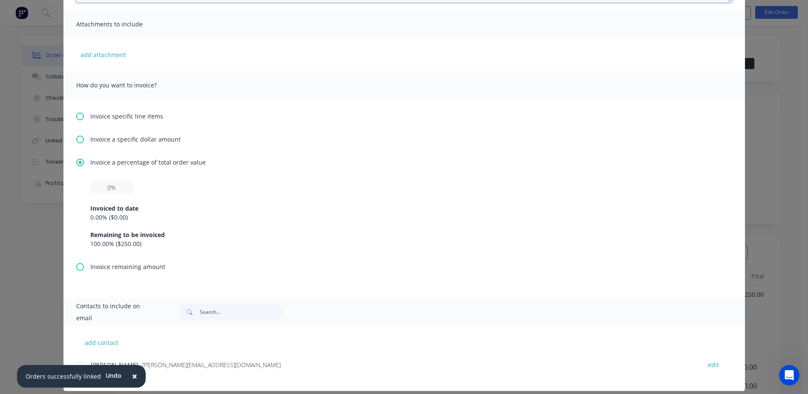
scroll to position [189, 0]
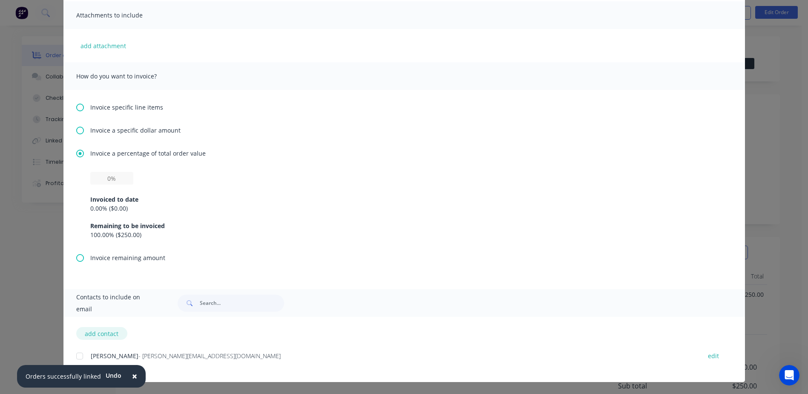
type textarea "Hi Aaron, Here is your pre-payment invoice for $137.50. Once this is paid, we w…"
click at [103, 333] on button "add contact" at bounding box center [101, 333] width 51 height 13
select select "AU"
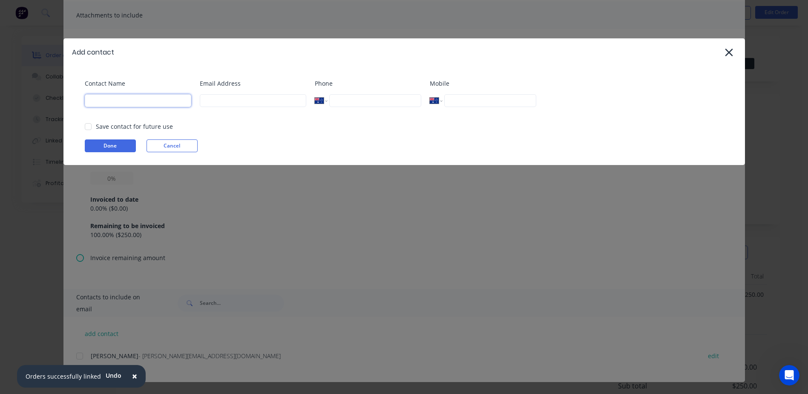
click at [169, 105] on input at bounding box center [138, 100] width 106 height 13
paste input "$137.50"
drag, startPoint x: 83, startPoint y: 100, endPoint x: 45, endPoint y: 98, distance: 38.8
click at [46, 100] on div "Add contact Contact Name $137.50 Email Address Phone International Afghanistan …" at bounding box center [404, 197] width 808 height 394
type input "aaron"
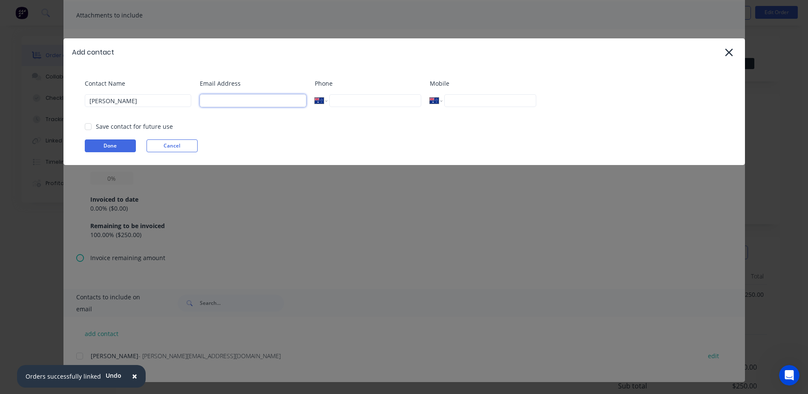
click at [235, 101] on input at bounding box center [253, 100] width 106 height 13
paste input "[EMAIL_ADDRESS][DOMAIN_NAME]"
type input "[EMAIL_ADDRESS][DOMAIN_NAME]"
click at [91, 101] on input "aaron" at bounding box center [138, 100] width 106 height 13
click at [135, 98] on input "Aaron" at bounding box center [138, 100] width 106 height 13
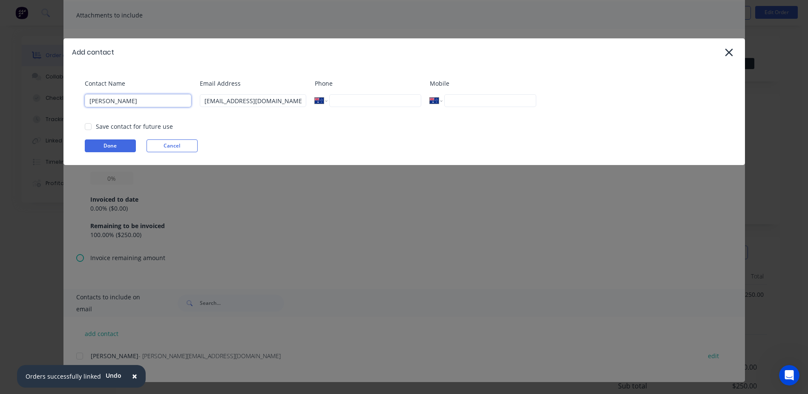
type input "[PERSON_NAME]"
click at [357, 103] on input "tel" at bounding box center [375, 100] width 92 height 13
type input "0438 390 238"
click at [114, 145] on button "Done" at bounding box center [110, 145] width 51 height 13
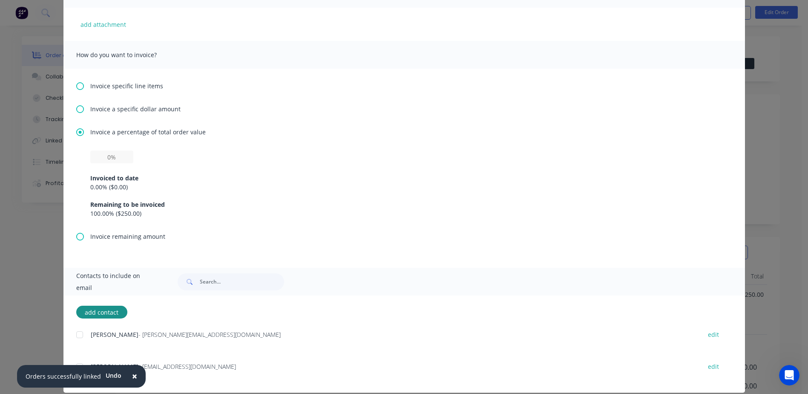
scroll to position [221, 0]
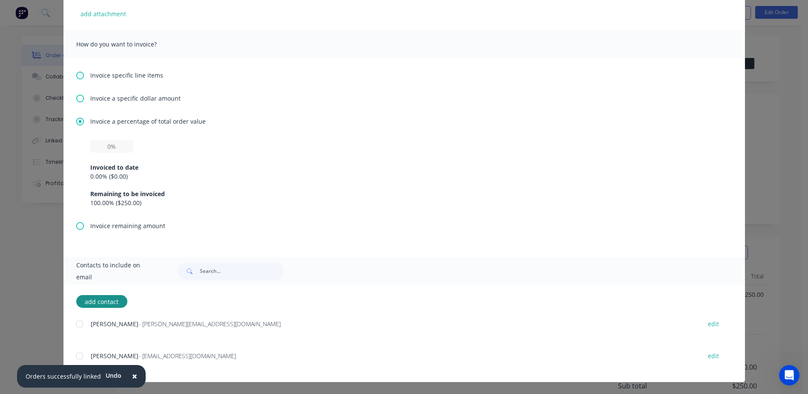
drag, startPoint x: 75, startPoint y: 355, endPoint x: 115, endPoint y: 344, distance: 40.8
click at [75, 355] on div at bounding box center [79, 355] width 17 height 17
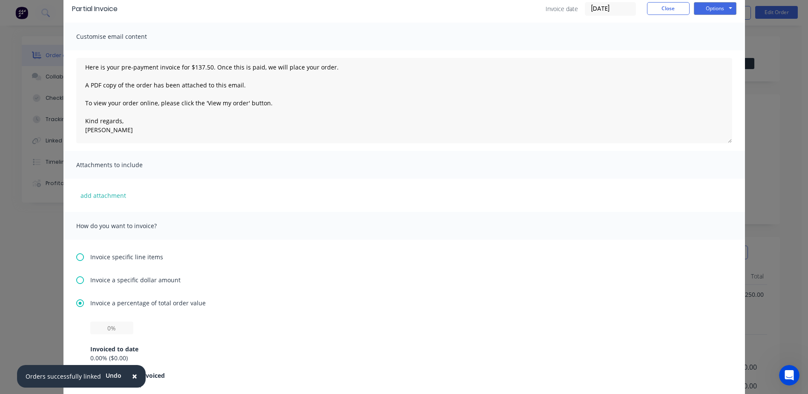
scroll to position [0, 0]
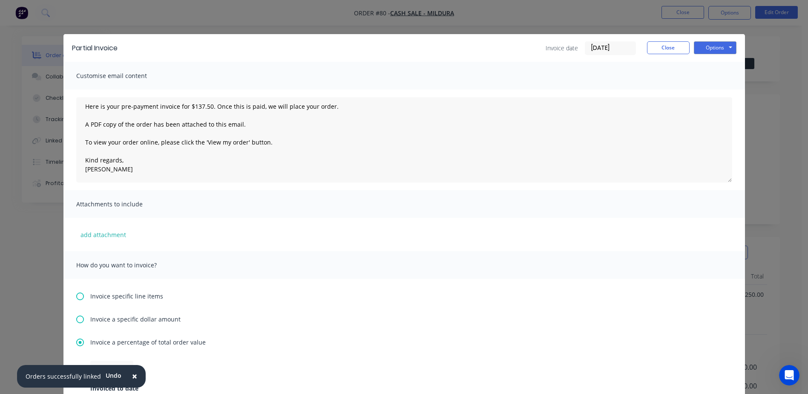
click at [132, 373] on span "×" at bounding box center [134, 376] width 5 height 12
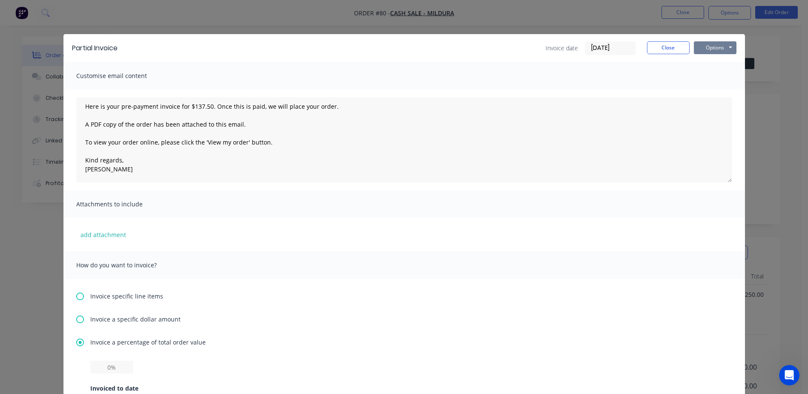
click at [701, 48] on button "Options" at bounding box center [715, 47] width 43 height 13
click at [713, 65] on button "Preview" at bounding box center [721, 63] width 55 height 14
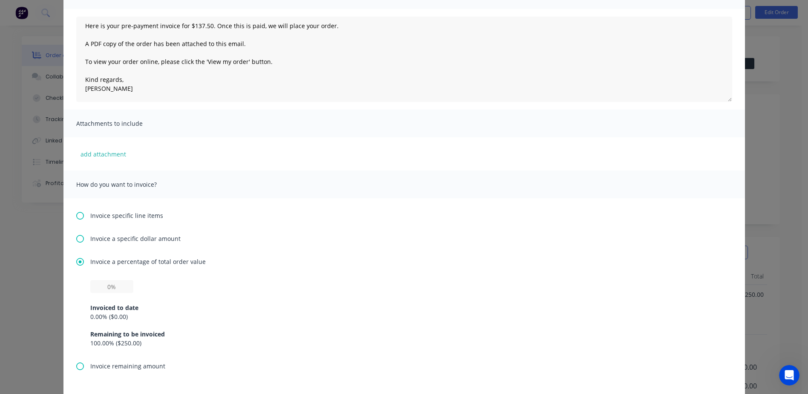
scroll to position [85, 0]
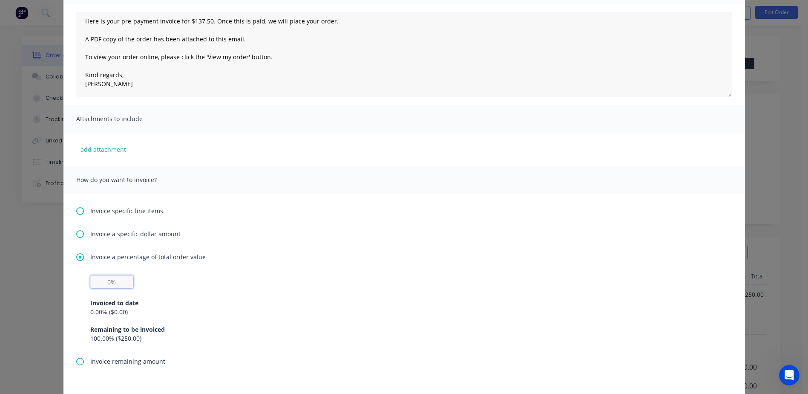
click at [108, 285] on input "text" at bounding box center [111, 281] width 43 height 13
type input "50%"
click at [608, 166] on div "How do you want to invoice?" at bounding box center [403, 180] width 681 height 28
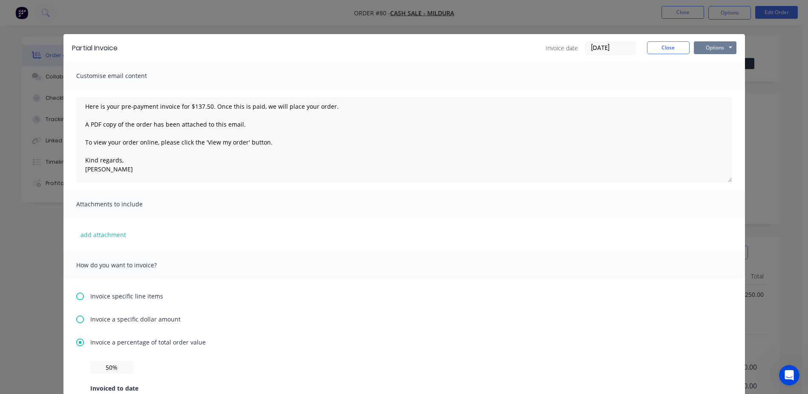
click at [717, 49] on button "Options" at bounding box center [715, 47] width 43 height 13
click at [713, 63] on button "Preview" at bounding box center [721, 63] width 55 height 14
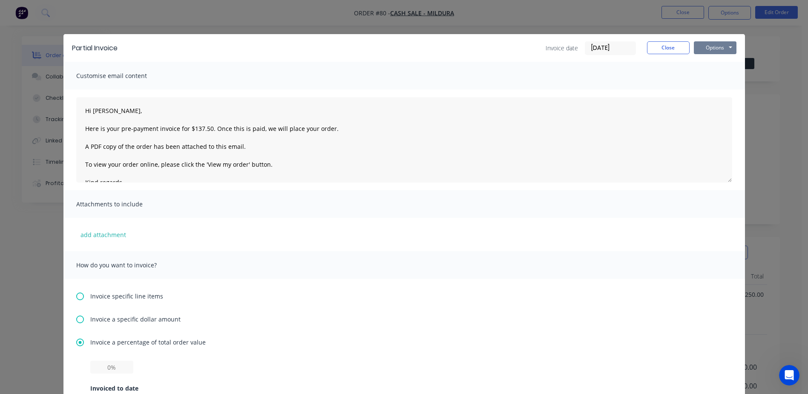
click at [708, 47] on button "Options" at bounding box center [715, 47] width 43 height 13
click at [719, 89] on button "Email" at bounding box center [721, 91] width 55 height 14
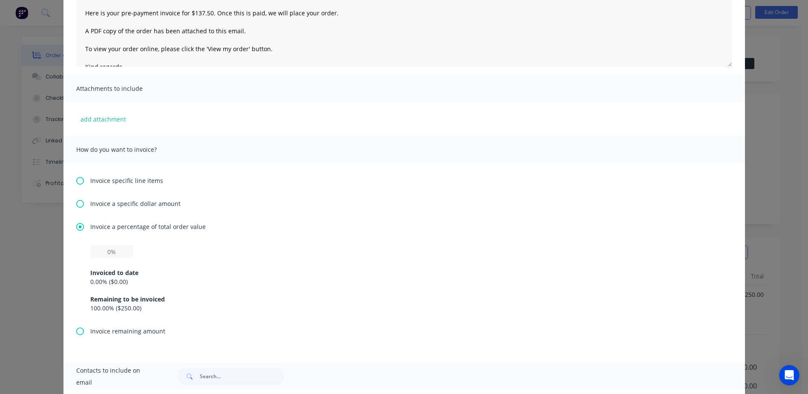
scroll to position [128, 0]
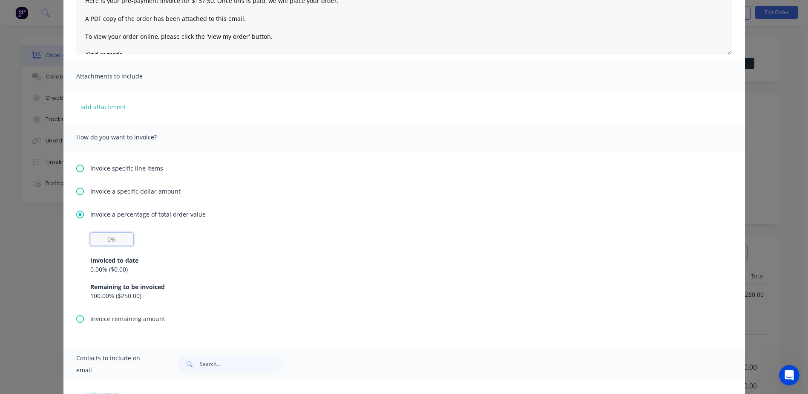
click at [106, 236] on input "text" at bounding box center [111, 239] width 43 height 13
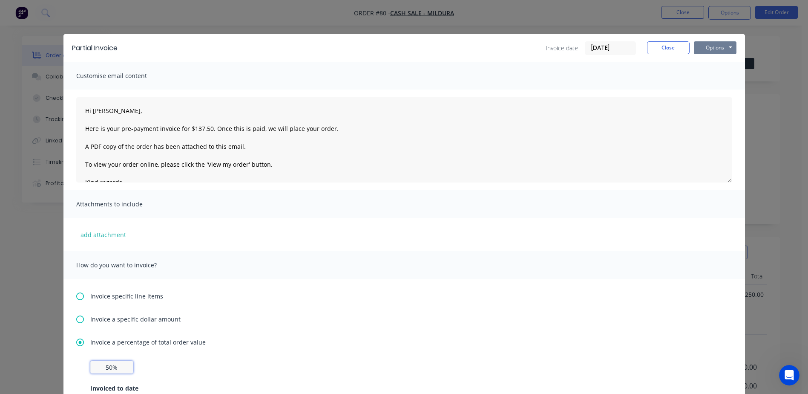
type input "50%"
click at [712, 47] on button "Options" at bounding box center [715, 47] width 43 height 13
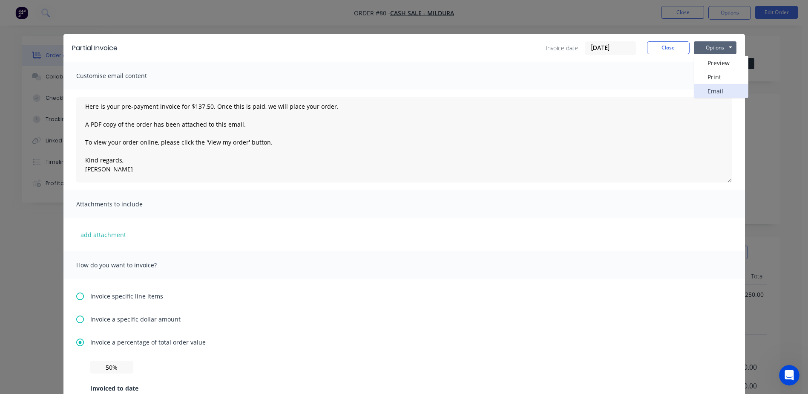
click at [717, 92] on button "Email" at bounding box center [721, 91] width 55 height 14
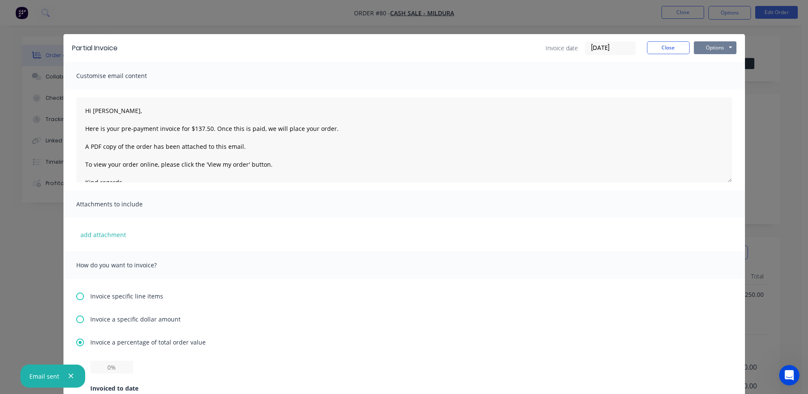
click at [712, 44] on button "Options" at bounding box center [715, 47] width 43 height 13
click at [549, 82] on div "Customise email content" at bounding box center [403, 76] width 681 height 28
click at [667, 49] on button "Close" at bounding box center [668, 47] width 43 height 13
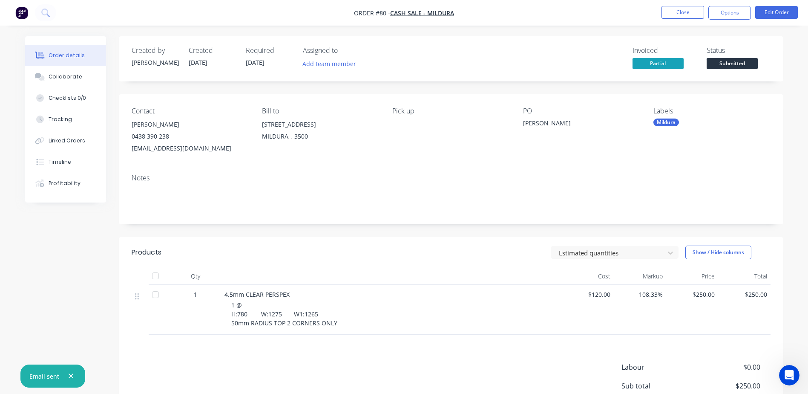
click at [543, 84] on div "Created by [PERSON_NAME] Created [DATE] Required [DATE] Assigned to Add team me…" at bounding box center [451, 254] width 664 height 437
click at [683, 12] on button "Close" at bounding box center [682, 12] width 43 height 13
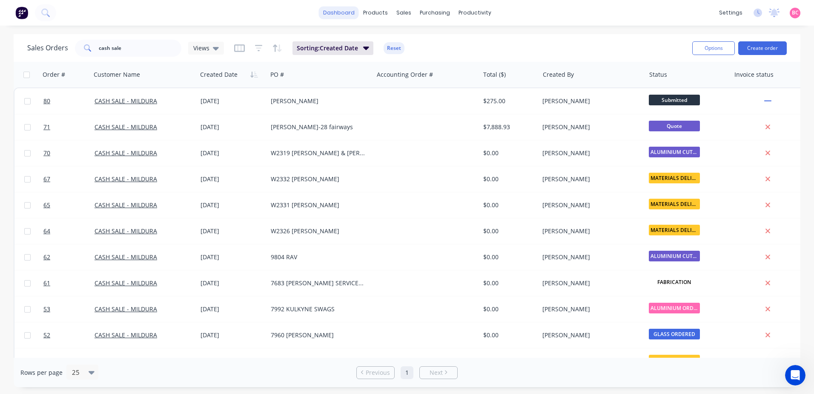
click at [348, 15] on link "dashboard" at bounding box center [339, 12] width 40 height 13
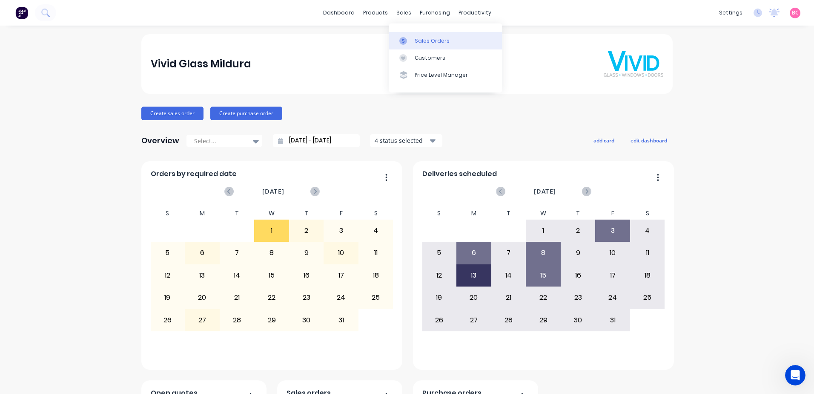
click at [426, 38] on div "Sales Orders" at bounding box center [432, 41] width 35 height 8
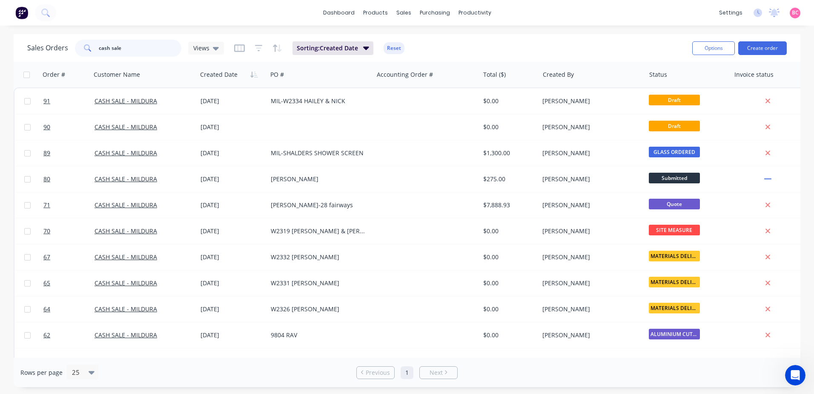
drag, startPoint x: 139, startPoint y: 51, endPoint x: 84, endPoint y: 56, distance: 55.1
click at [84, 56] on div "cash sale" at bounding box center [128, 48] width 106 height 17
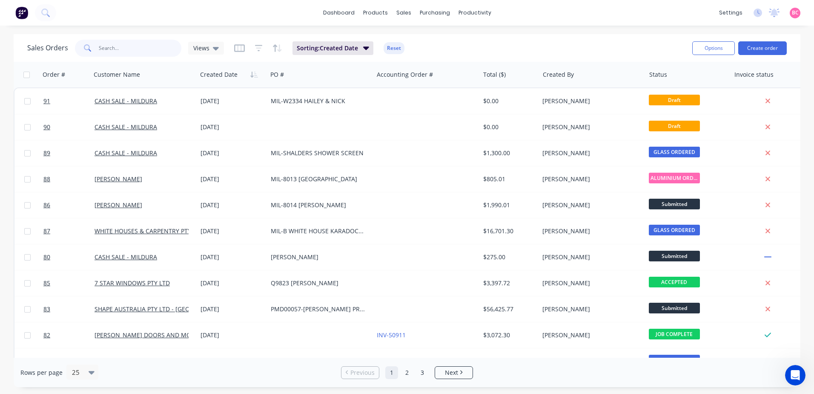
click at [112, 47] on input "text" at bounding box center [140, 48] width 83 height 17
type input "7999"
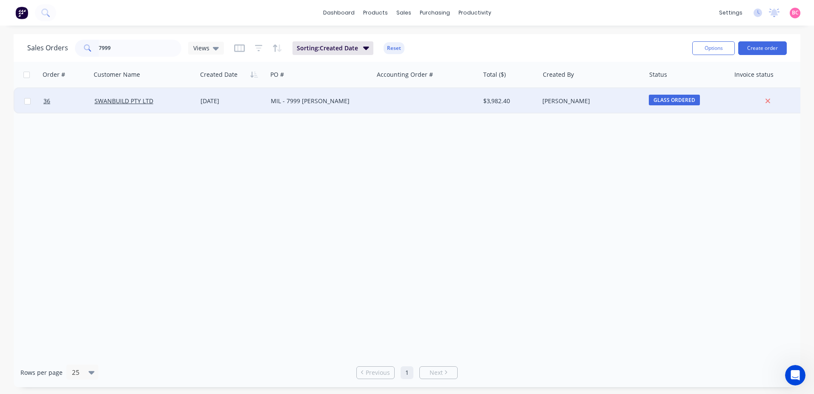
click at [332, 109] on div "MIL - 7999 [PERSON_NAME]" at bounding box center [320, 101] width 106 height 26
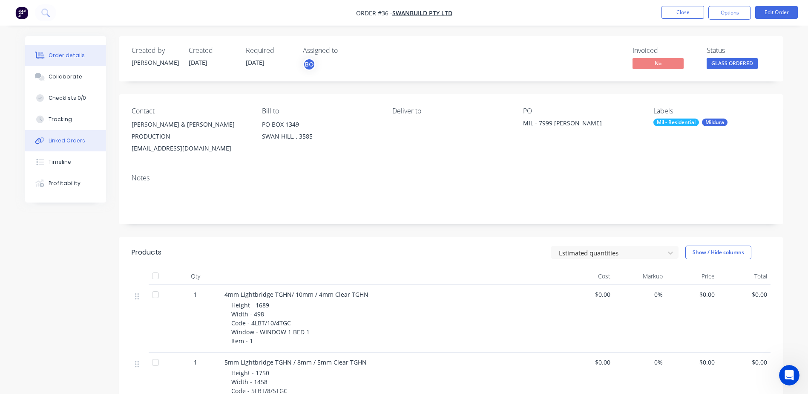
click at [70, 137] on div "Linked Orders" at bounding box center [67, 141] width 37 height 8
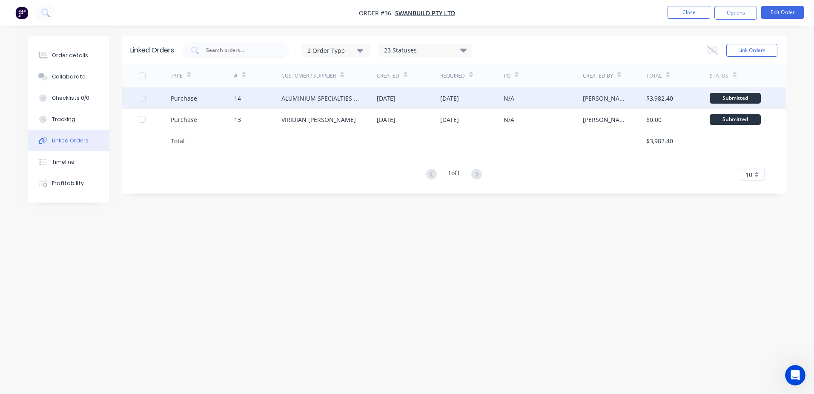
click at [349, 101] on div "ALUMINIUM SPECIALTIES GROUP (ALSPEC)" at bounding box center [321, 98] width 78 height 9
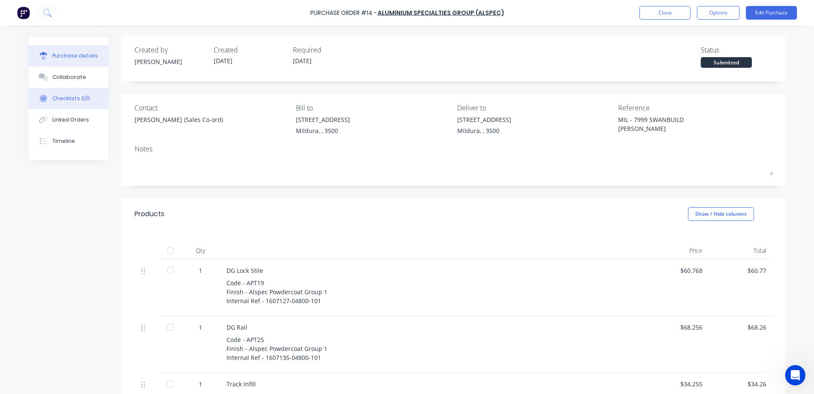
click at [68, 92] on button "Checklists 0/0" at bounding box center [69, 98] width 80 height 21
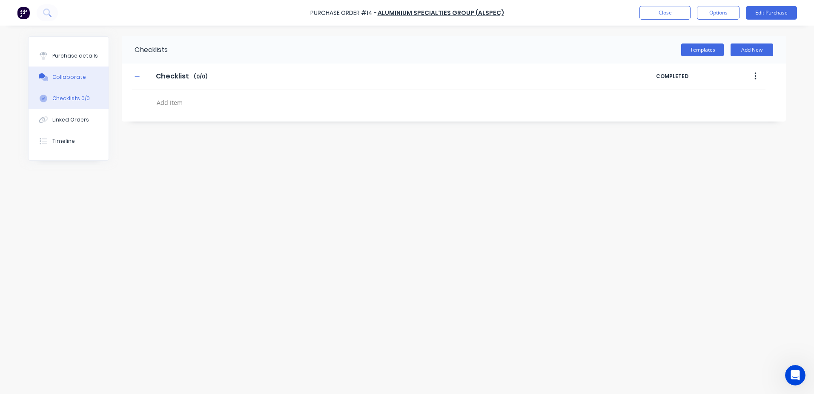
click at [59, 78] on div "Collaborate" at bounding box center [69, 77] width 34 height 8
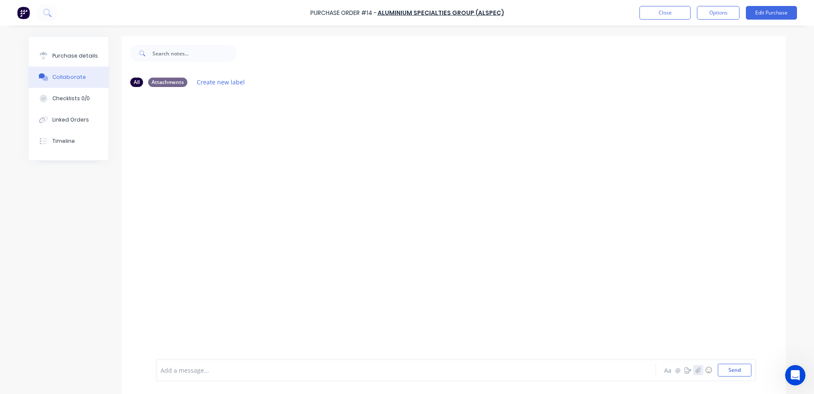
click at [698, 371] on button "button" at bounding box center [698, 370] width 10 height 10
click at [731, 371] on button "Send" at bounding box center [735, 369] width 34 height 13
click at [69, 58] on div "Purchase details" at bounding box center [75, 56] width 46 height 8
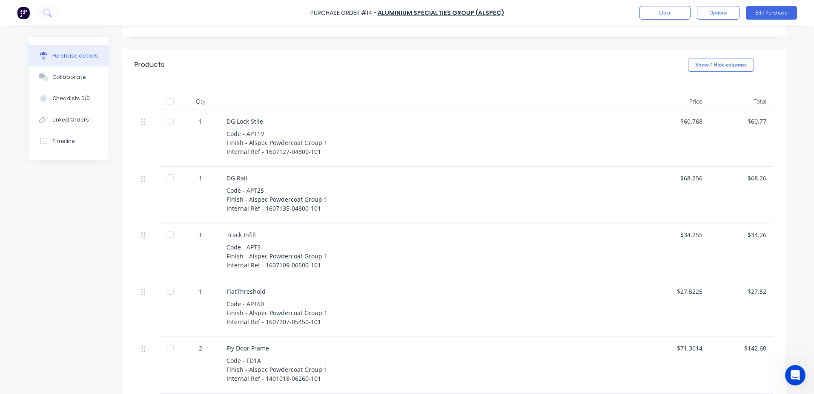
scroll to position [170, 0]
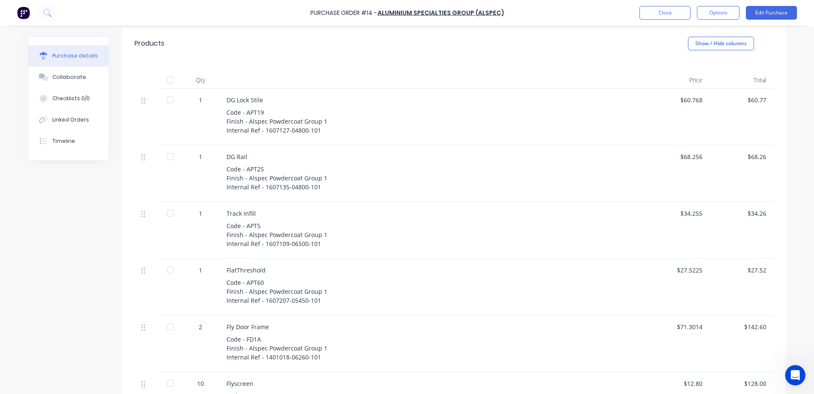
drag, startPoint x: 327, startPoint y: 5, endPoint x: 516, endPoint y: 63, distance: 197.7
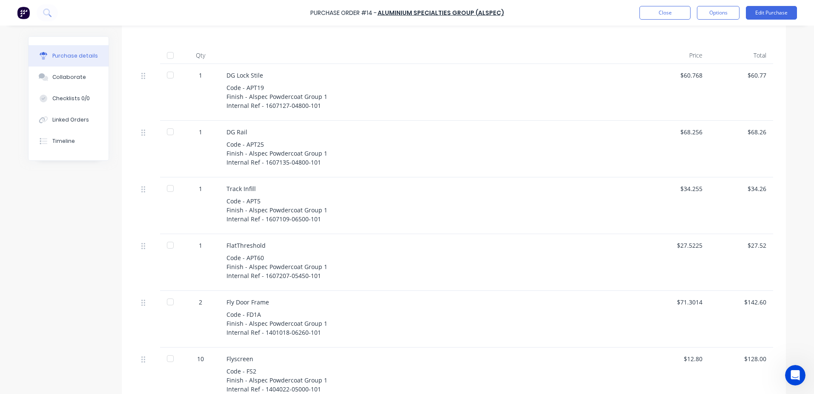
scroll to position [0, 0]
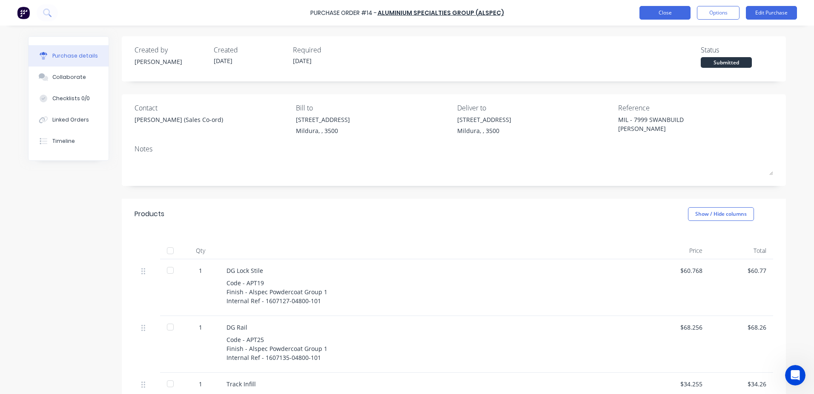
click at [673, 11] on button "Close" at bounding box center [665, 13] width 51 height 14
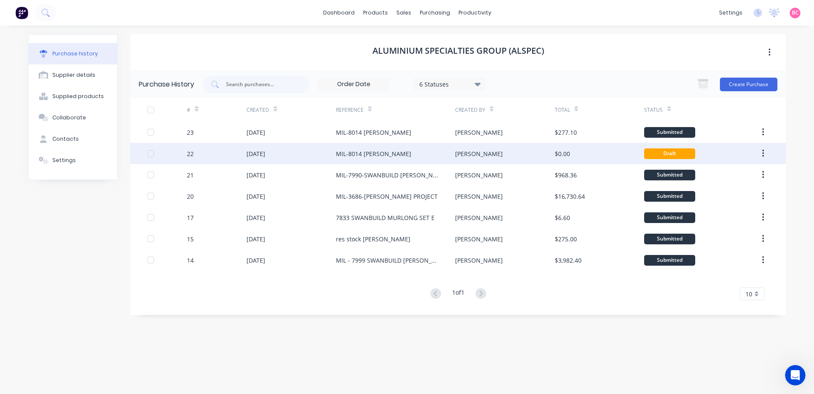
click at [765, 157] on button "button" at bounding box center [763, 153] width 20 height 15
click at [724, 172] on div "Archive" at bounding box center [733, 176] width 66 height 12
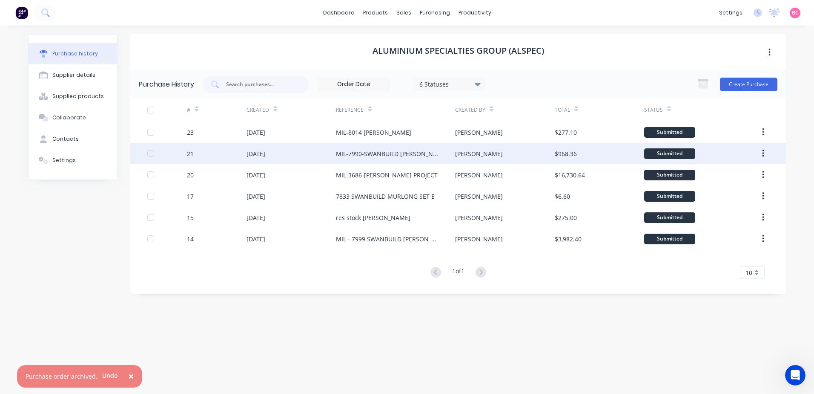
click at [603, 34] on div "ALUMINIUM SPECIALTIES GROUP (ALSPEC)" at bounding box center [458, 52] width 656 height 36
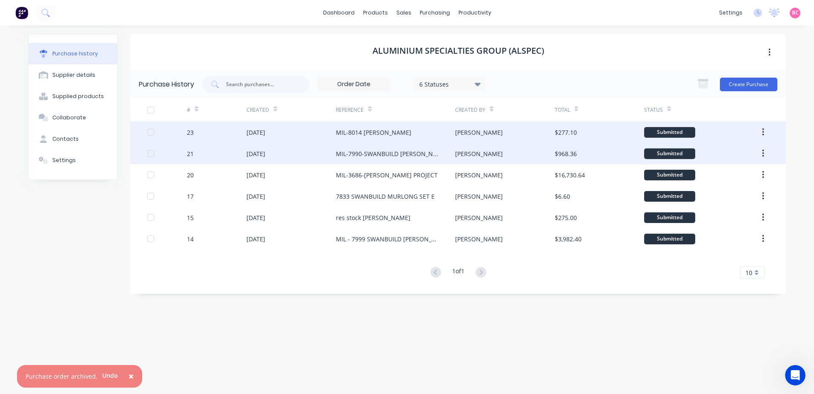
click at [591, 134] on div "$277.10" at bounding box center [599, 131] width 89 height 21
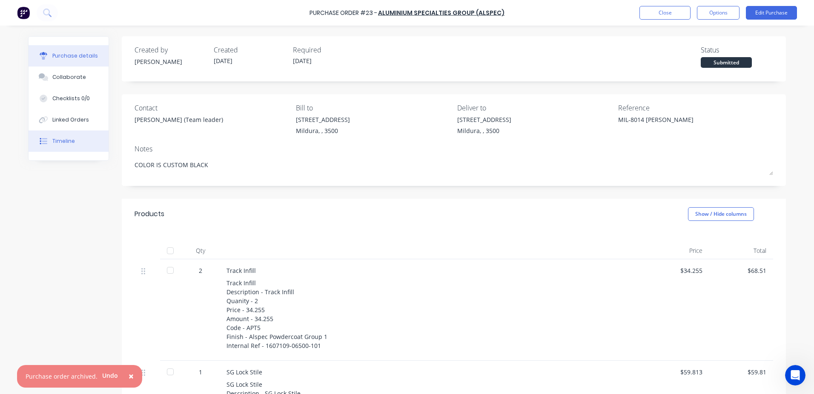
click at [60, 143] on div "Timeline" at bounding box center [63, 141] width 23 height 8
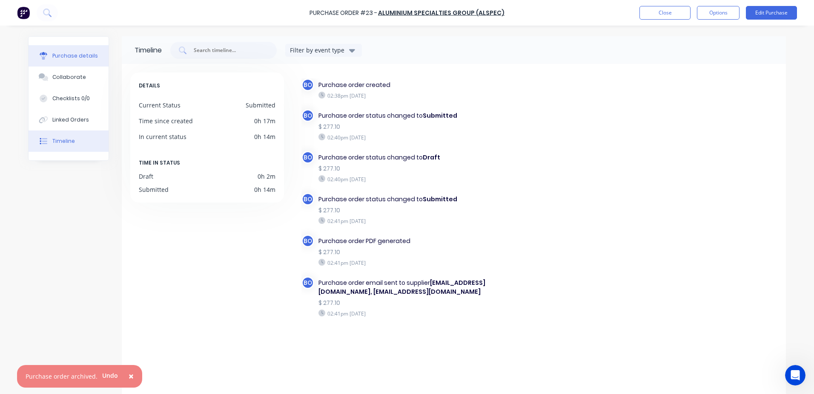
click at [48, 57] on button "Purchase details" at bounding box center [69, 55] width 80 height 21
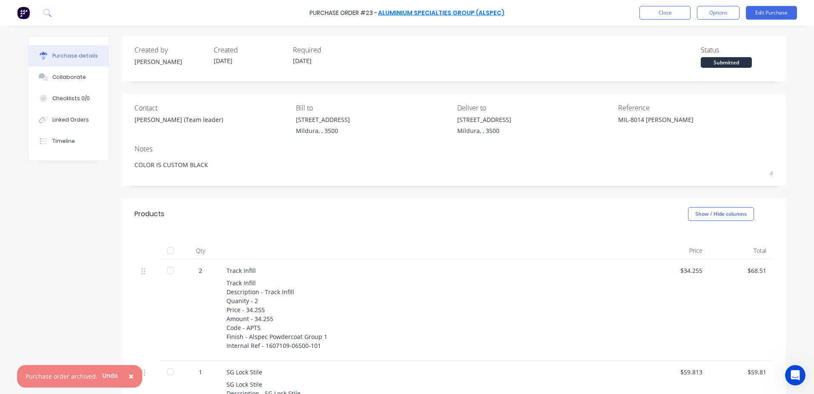
click at [434, 14] on link "ALUMINIUM SPECIALTIES GROUP (ALSPEC)" at bounding box center [441, 13] width 126 height 9
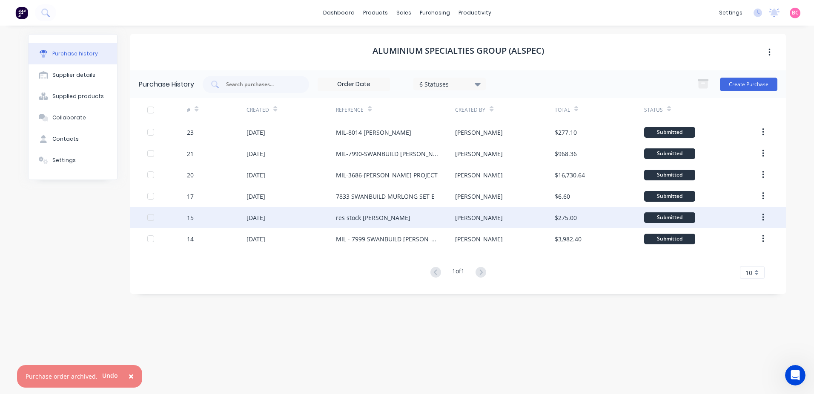
click at [392, 223] on div "res stock ned" at bounding box center [395, 217] width 119 height 21
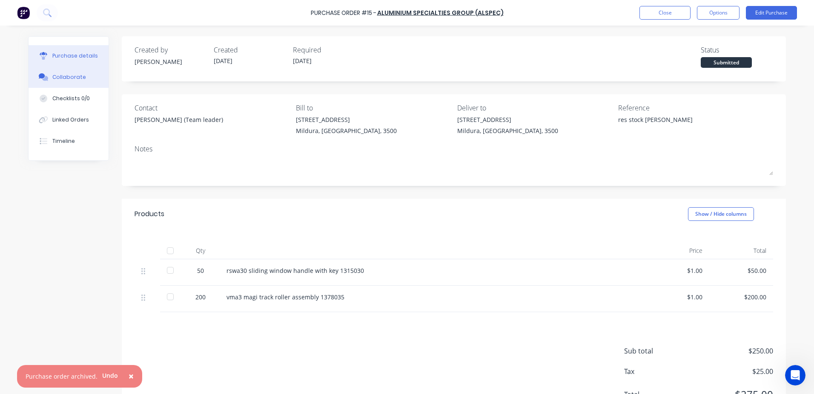
click at [73, 80] on div "Collaborate" at bounding box center [69, 77] width 34 height 8
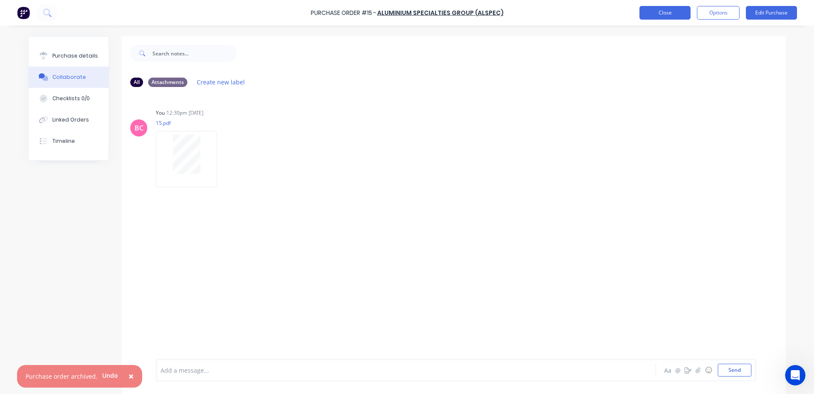
click at [674, 11] on button "Close" at bounding box center [665, 13] width 51 height 14
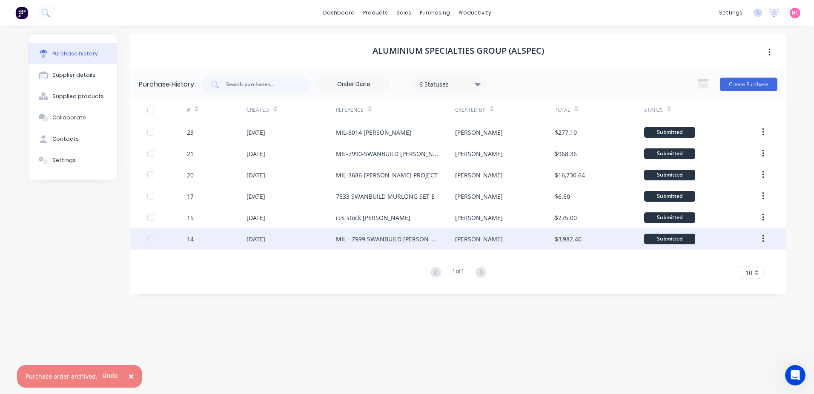
click at [392, 240] on div "MIL - 7999 SWANBUILD CROOKE" at bounding box center [387, 238] width 102 height 9
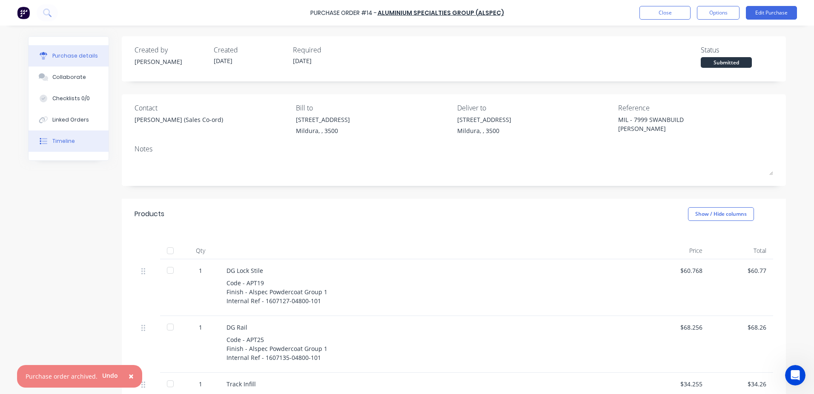
click at [61, 142] on div "Timeline" at bounding box center [63, 141] width 23 height 8
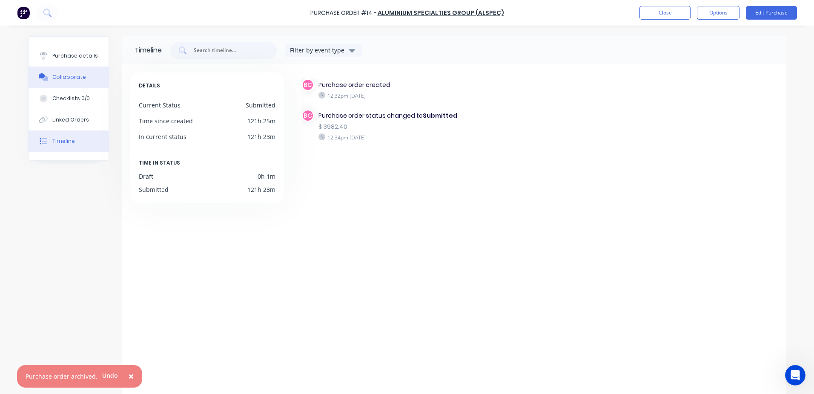
click at [69, 76] on div "Collaborate" at bounding box center [69, 77] width 34 height 8
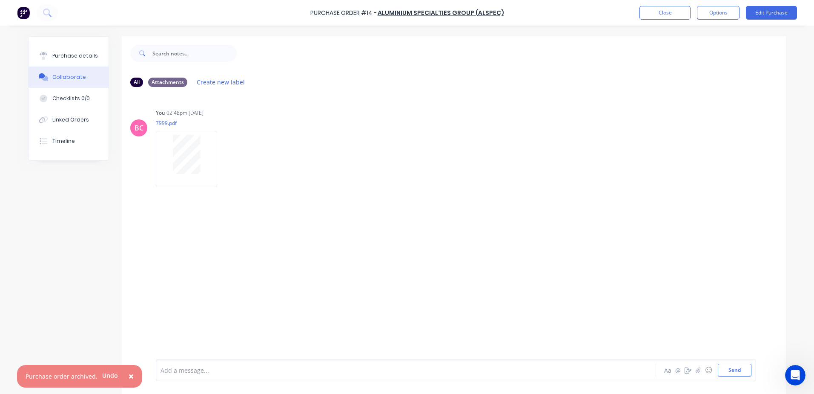
click at [129, 374] on span "×" at bounding box center [131, 376] width 5 height 12
click at [693, 369] on button "button" at bounding box center [698, 370] width 10 height 10
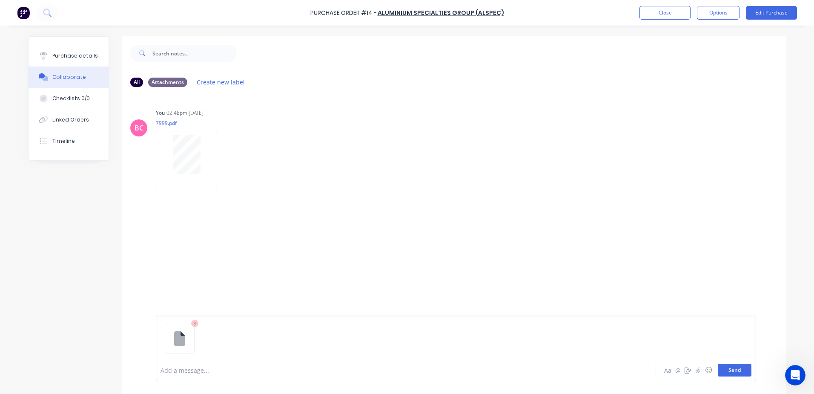
click at [736, 375] on button "Send" at bounding box center [735, 369] width 34 height 13
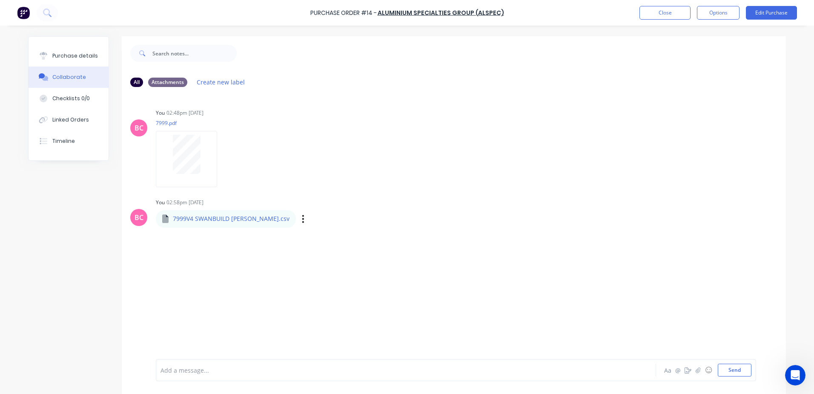
click at [229, 220] on p "7999V4 SWANBUILD CROOKE.csv" at bounding box center [231, 218] width 117 height 9
click at [299, 220] on div "Labels Download Delete" at bounding box center [347, 219] width 96 height 12
click at [302, 220] on icon "button" at bounding box center [303, 219] width 3 height 10
click at [208, 213] on div "7999V4 SWANBUILD CROOKE.csv" at bounding box center [273, 213] width 235 height 8
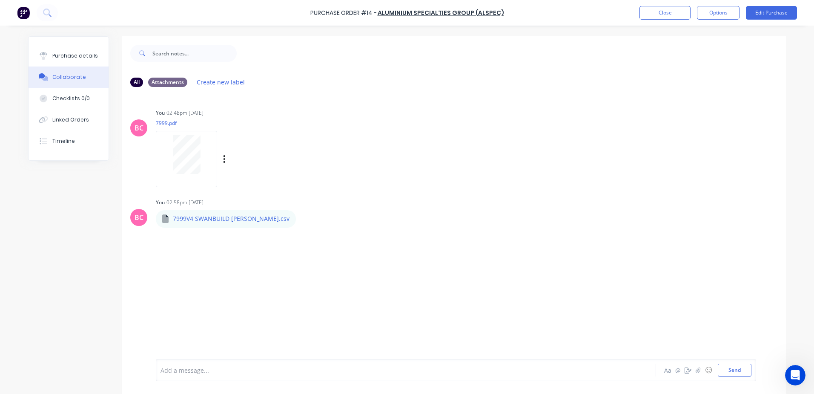
click at [419, 177] on div "BC You 02:48pm 06/10/25 7999.pdf Labels Download Delete" at bounding box center [454, 144] width 664 height 77
click at [61, 59] on div "Purchase details" at bounding box center [75, 56] width 46 height 8
type textarea "x"
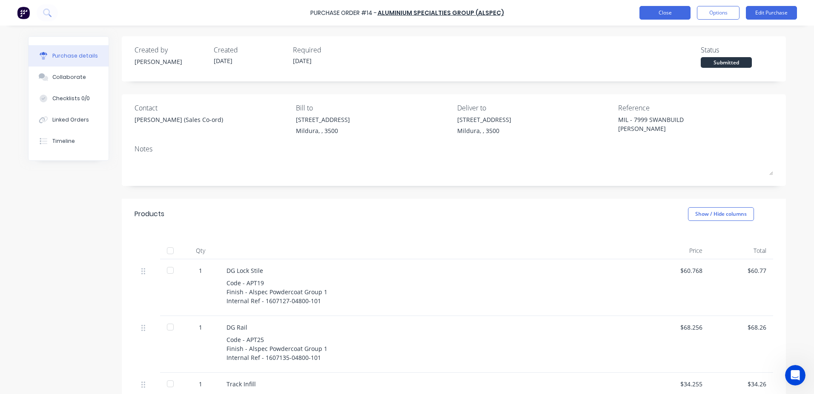
click at [668, 15] on button "Close" at bounding box center [665, 13] width 51 height 14
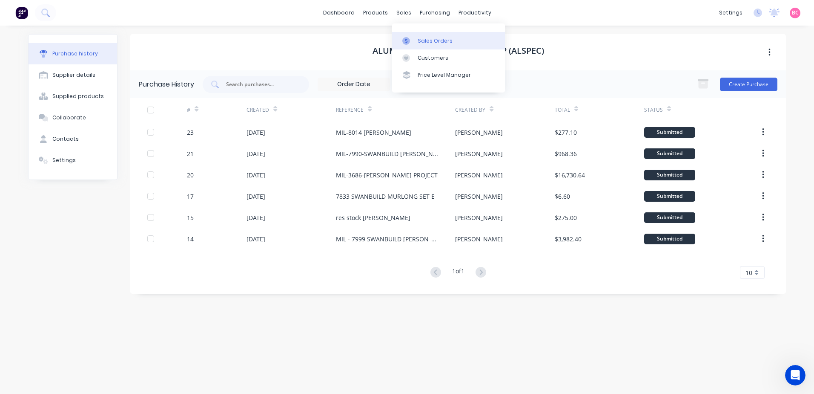
click at [412, 33] on link "Sales Orders" at bounding box center [448, 40] width 113 height 17
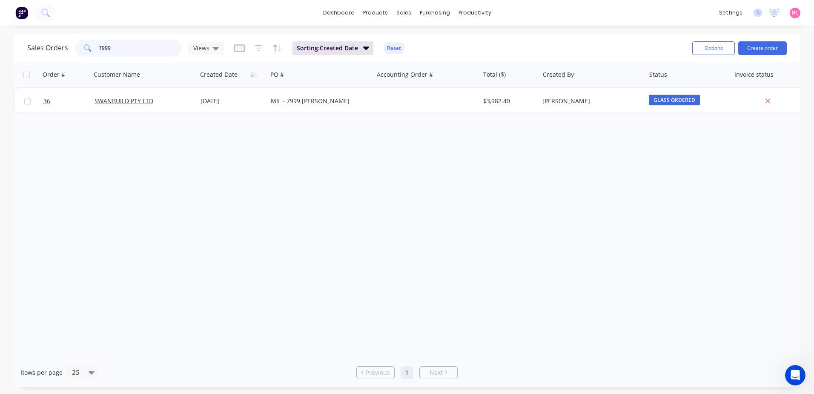
drag, startPoint x: 124, startPoint y: 42, endPoint x: 41, endPoint y: 40, distance: 83.1
click at [48, 41] on div "Sales Orders 7999 Views" at bounding box center [125, 48] width 197 height 17
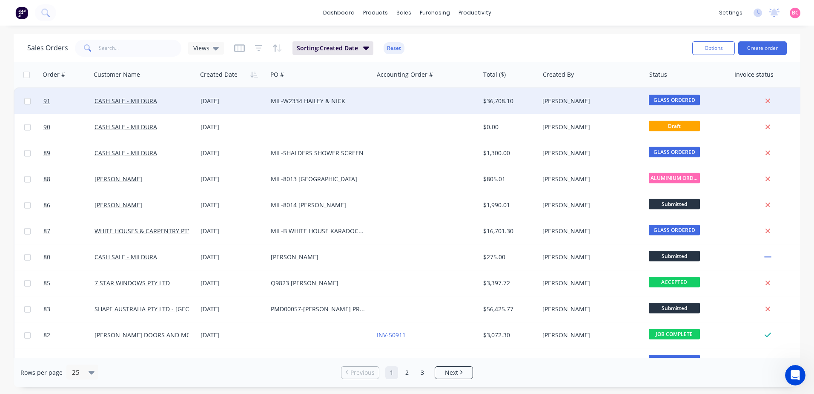
click at [437, 106] on div at bounding box center [427, 101] width 106 height 26
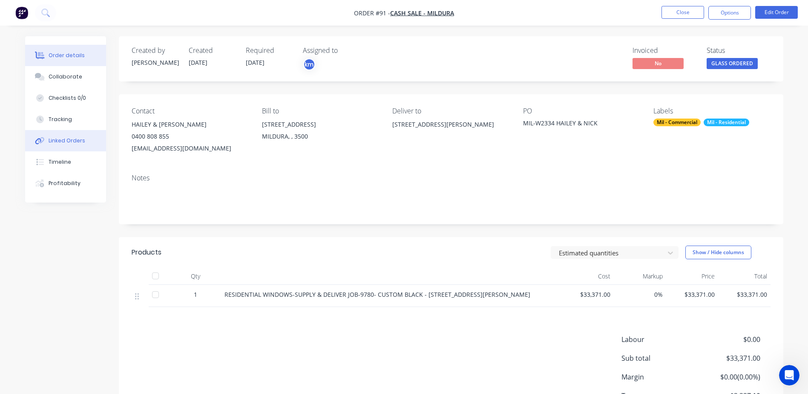
click at [70, 135] on button "Linked Orders" at bounding box center [65, 140] width 81 height 21
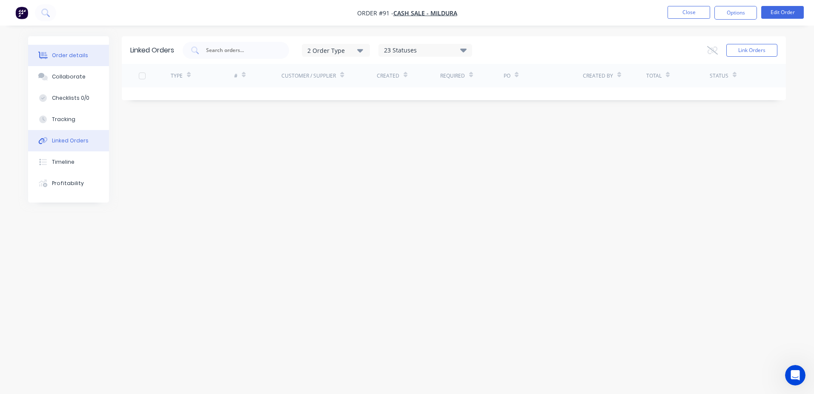
click at [68, 58] on div "Order details" at bounding box center [70, 56] width 36 height 8
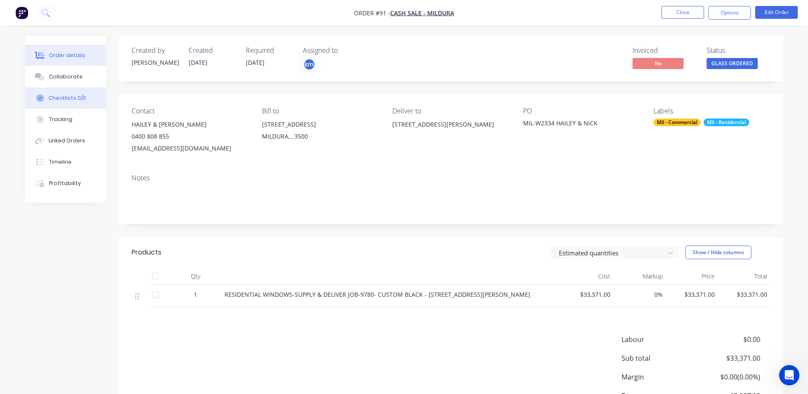
click at [75, 94] on div "Checklists 0/0" at bounding box center [67, 98] width 37 height 8
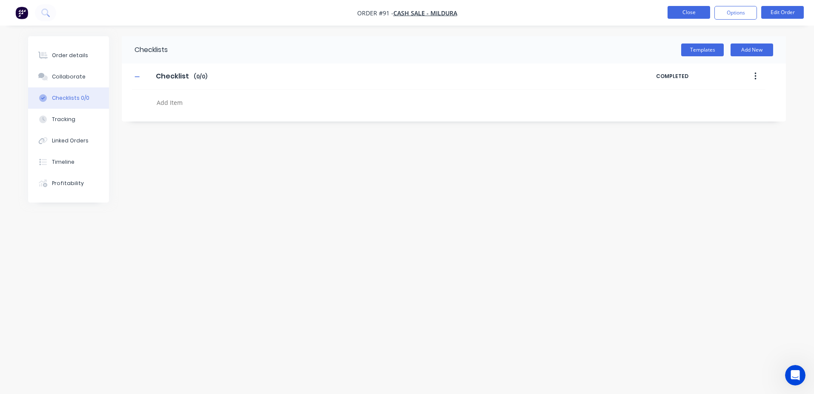
click at [695, 15] on button "Close" at bounding box center [689, 12] width 43 height 13
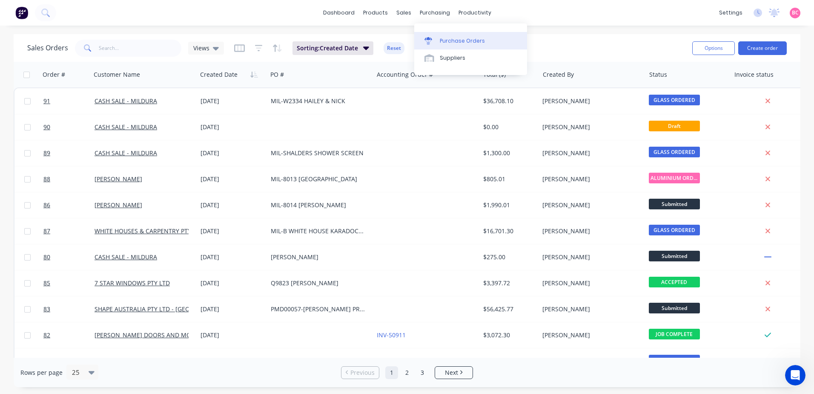
click at [443, 39] on div "Purchase Orders" at bounding box center [462, 41] width 45 height 8
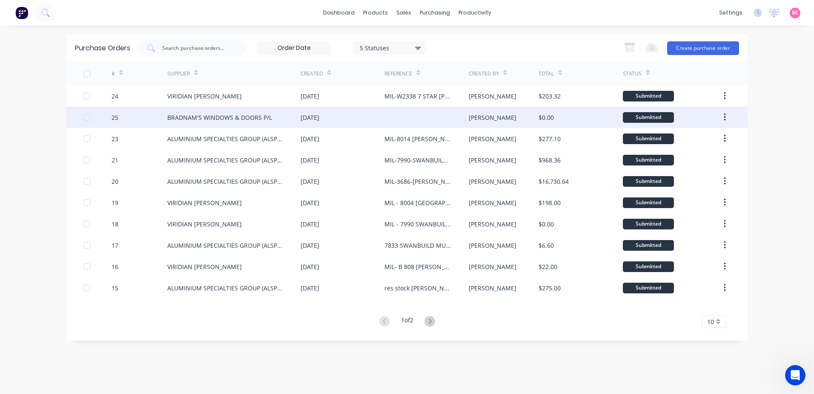
click at [356, 115] on div "[DATE]" at bounding box center [343, 116] width 84 height 21
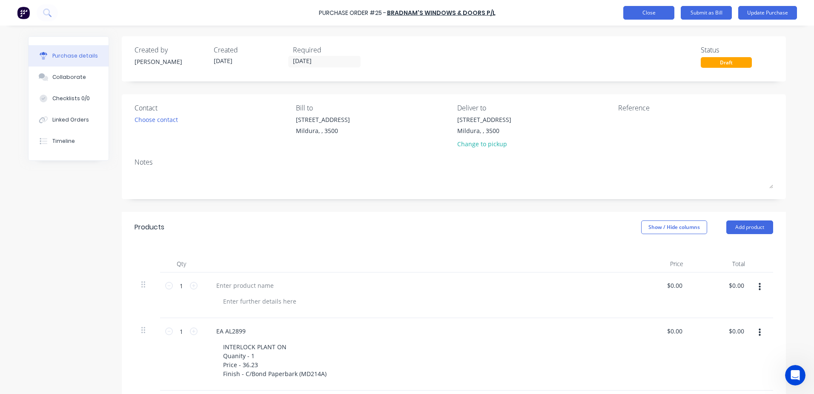
click at [646, 17] on button "Close" at bounding box center [649, 13] width 51 height 14
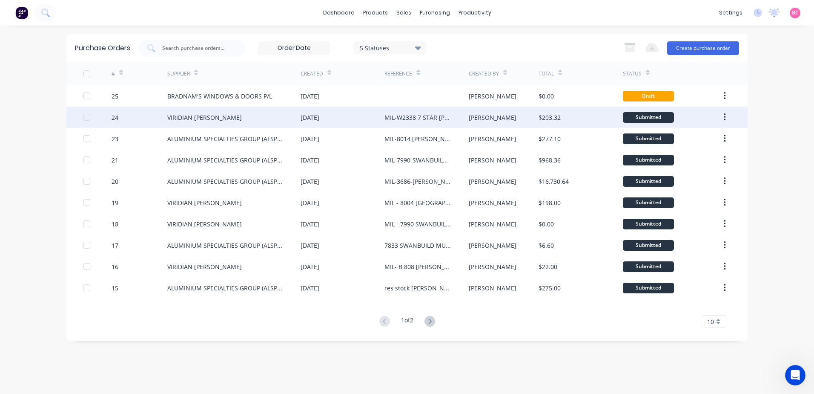
click at [246, 124] on div "VIRIDIAN [PERSON_NAME]" at bounding box center [233, 116] width 133 height 21
type textarea "x"
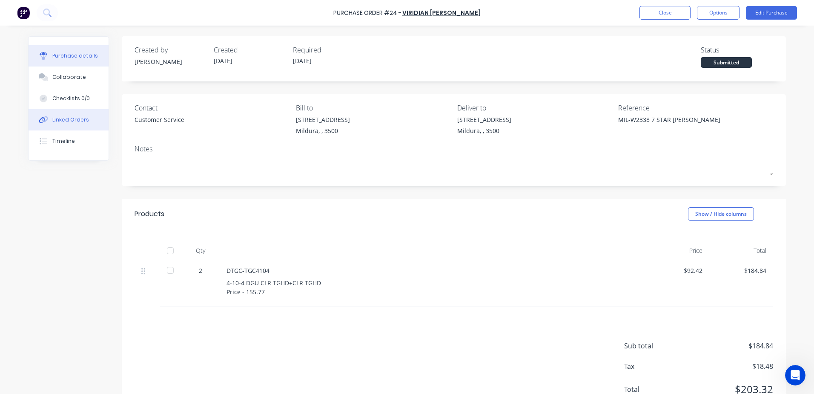
click at [70, 118] on div "Linked Orders" at bounding box center [70, 120] width 37 height 8
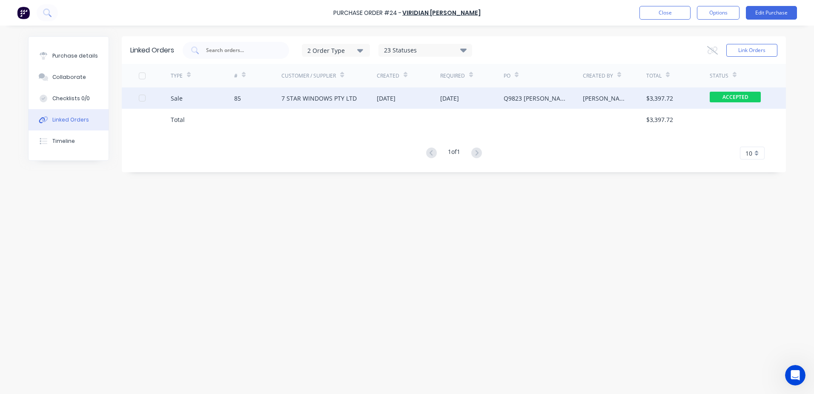
click at [319, 98] on div "7 STAR WINDOWS PTY LTD" at bounding box center [319, 98] width 75 height 9
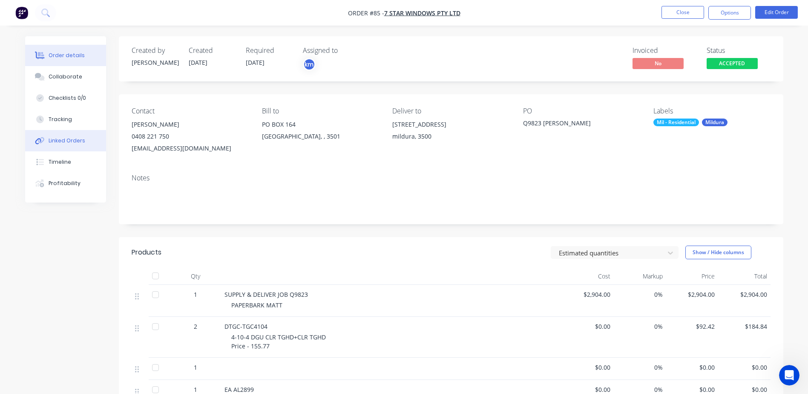
click at [60, 142] on div "Linked Orders" at bounding box center [67, 141] width 37 height 8
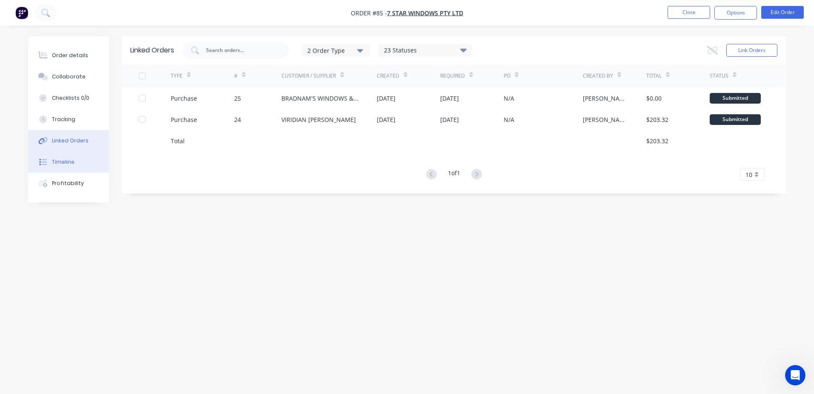
click at [67, 164] on div "Timeline" at bounding box center [63, 162] width 23 height 8
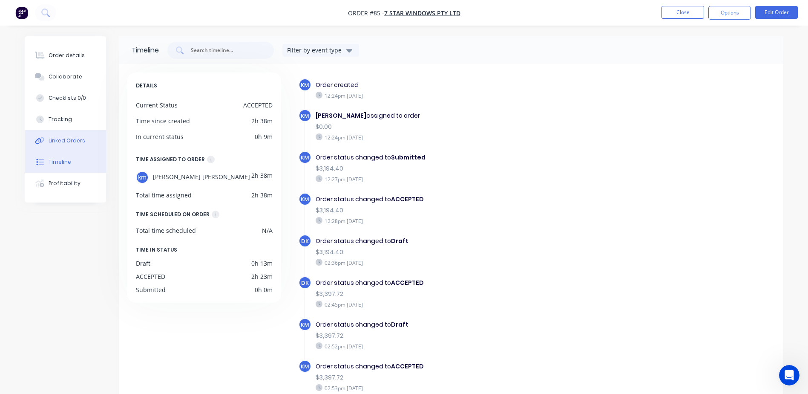
click at [71, 142] on div "Linked Orders" at bounding box center [67, 141] width 37 height 8
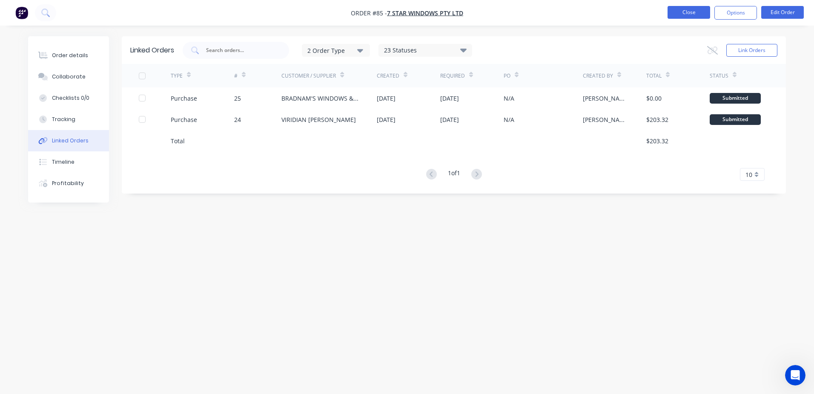
click at [695, 11] on button "Close" at bounding box center [689, 12] width 43 height 13
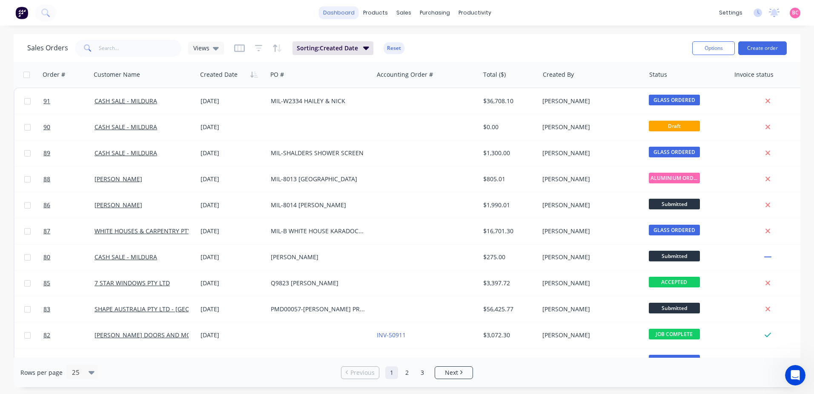
click at [342, 12] on link "dashboard" at bounding box center [339, 12] width 40 height 13
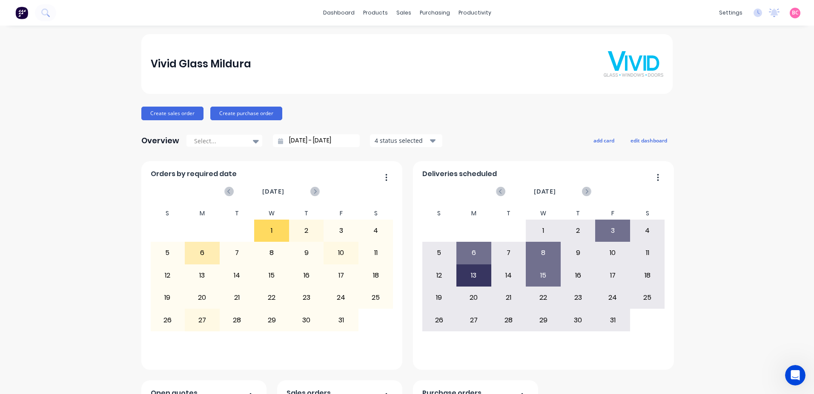
click at [407, 30] on div "dashboard products sales purchasing productivity dashboard products Product Cat…" at bounding box center [407, 197] width 814 height 394
click at [485, 41] on div "Workflow" at bounding box center [487, 41] width 26 height 8
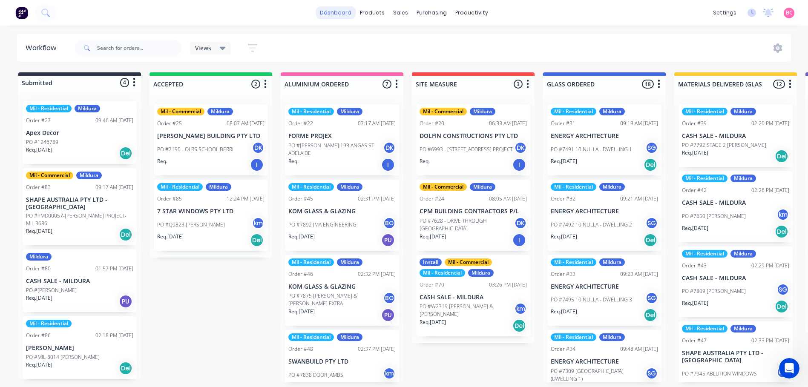
click at [345, 14] on link "dashboard" at bounding box center [336, 12] width 40 height 13
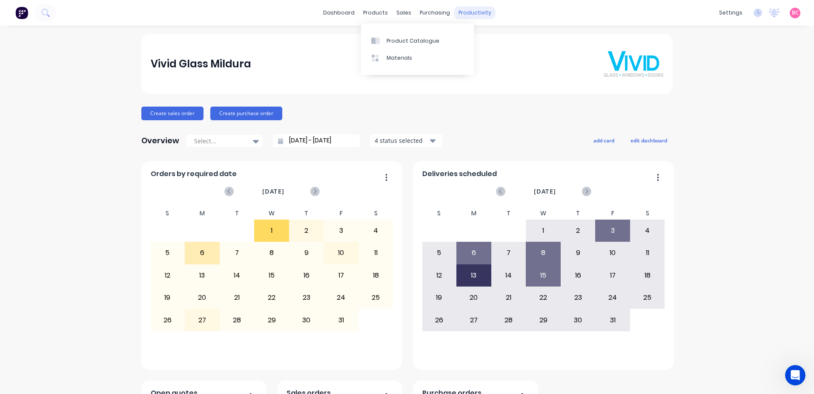
click at [464, 11] on div "productivity" at bounding box center [474, 12] width 41 height 13
click at [481, 39] on div "Workflow" at bounding box center [487, 41] width 26 height 8
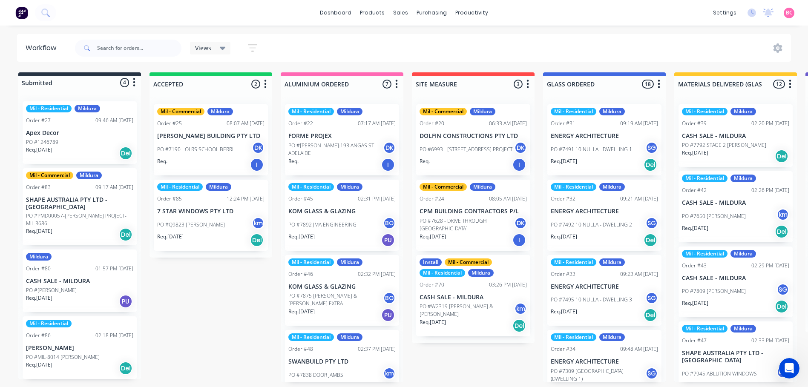
click at [93, 112] on div "Mildura" at bounding box center [88, 109] width 26 height 8
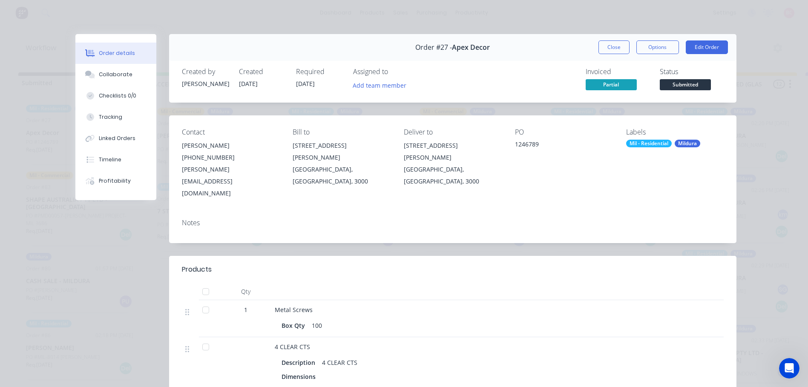
click at [688, 144] on div "Mildura" at bounding box center [688, 144] width 26 height 8
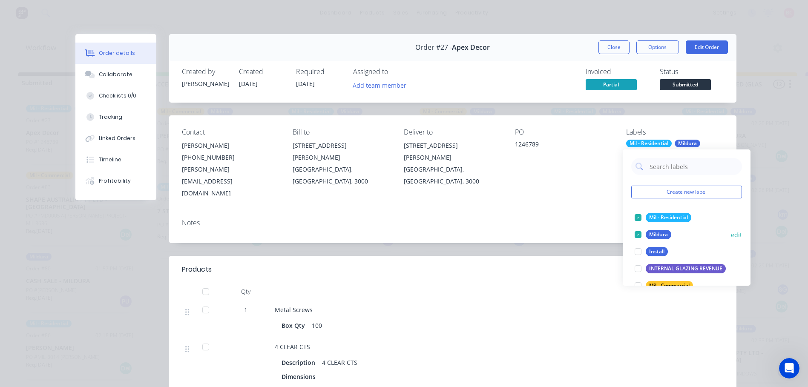
click at [731, 236] on button "edit" at bounding box center [736, 234] width 11 height 9
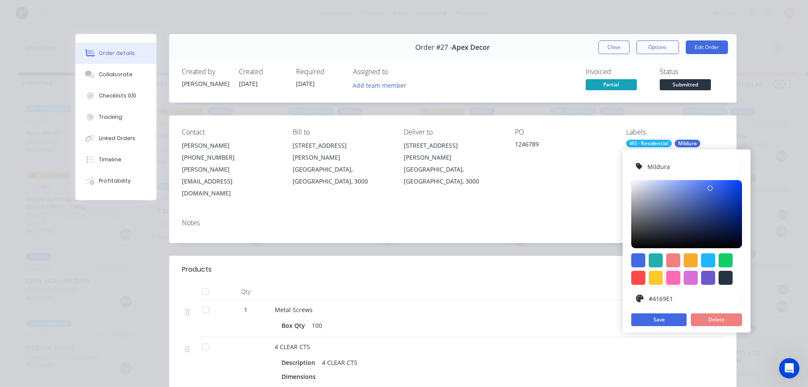
click at [676, 279] on div at bounding box center [673, 278] width 14 height 14
type input "#FF69B4"
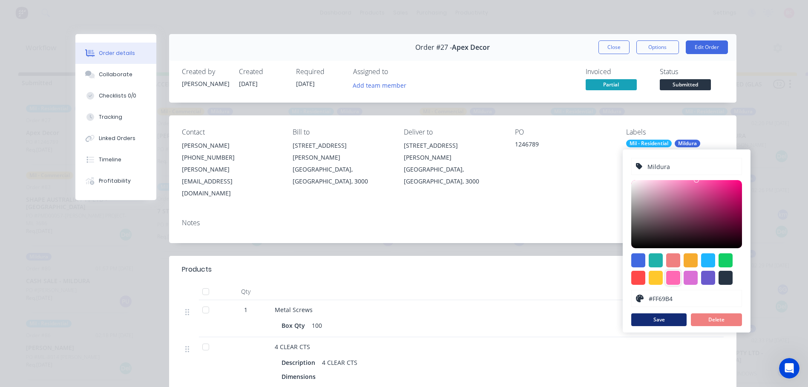
click at [664, 321] on button "Save" at bounding box center [658, 319] width 55 height 13
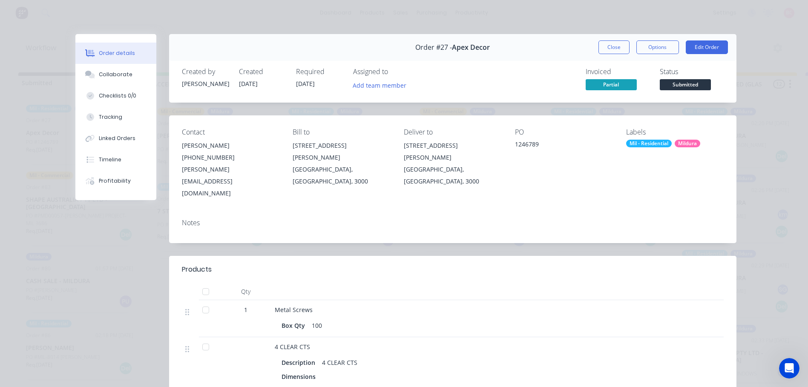
click at [584, 225] on div "Order #27 - Apex Decor Close Options Edit Order Created by Stuart Created 25/09…" at bounding box center [405, 298] width 661 height 529
click at [604, 46] on button "Close" at bounding box center [613, 47] width 31 height 14
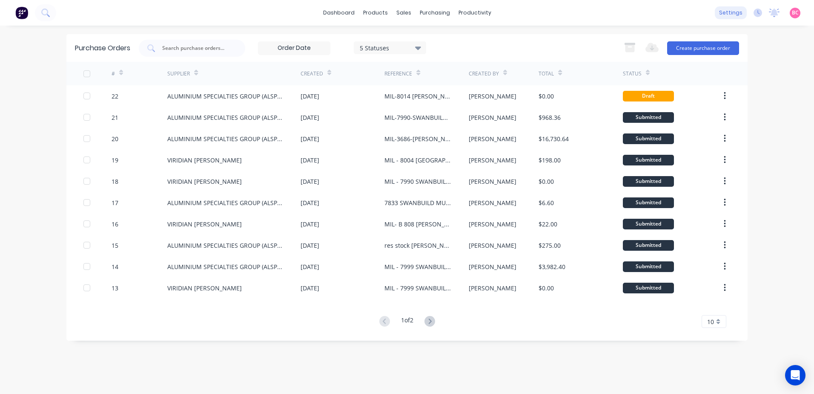
click at [733, 16] on div "settings" at bounding box center [731, 12] width 32 height 13
click at [425, 54] on div "Customers" at bounding box center [433, 58] width 31 height 8
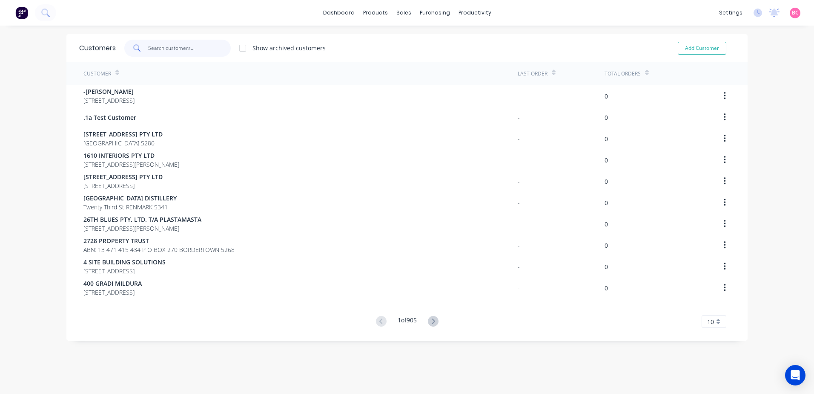
click at [172, 48] on input "text" at bounding box center [189, 48] width 83 height 17
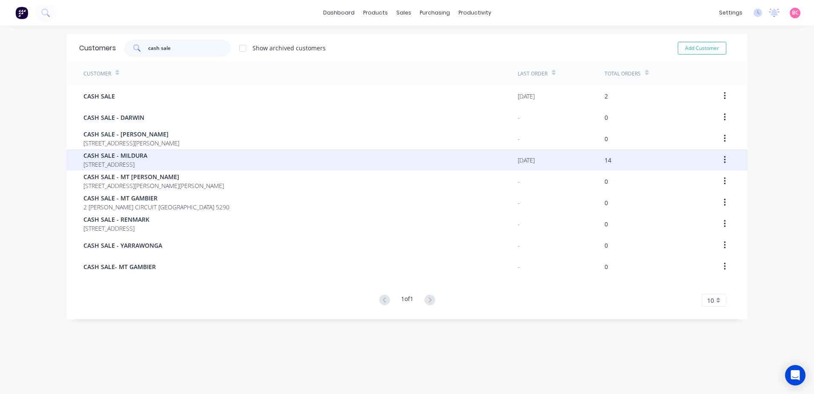
type input "cash sale"
click at [147, 160] on span "43-45 Tenth St MILDURA 3500" at bounding box center [115, 164] width 64 height 9
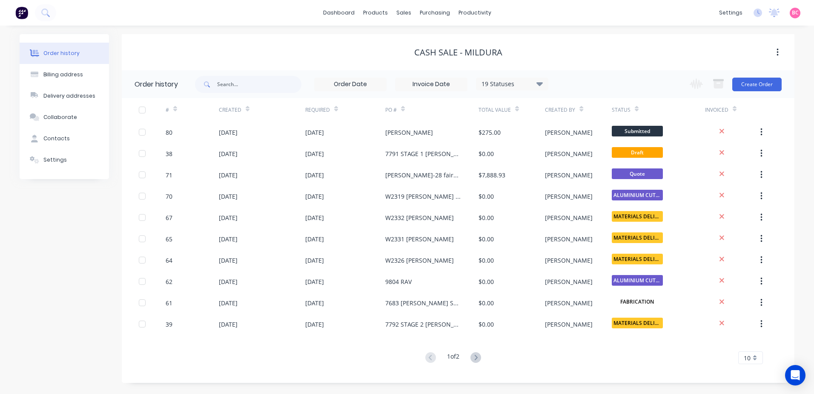
click at [777, 54] on icon "button" at bounding box center [778, 52] width 2 height 9
click at [571, 55] on div "CASH SALE - MILDURA" at bounding box center [458, 52] width 673 height 10
click at [62, 158] on div "Settings" at bounding box center [54, 160] width 23 height 8
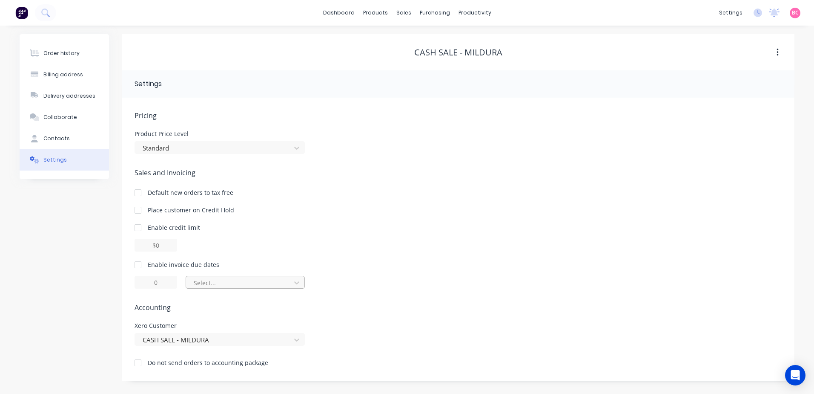
click at [217, 282] on div "Select..." at bounding box center [240, 282] width 92 height 9
click at [135, 265] on div at bounding box center [137, 264] width 17 height 17
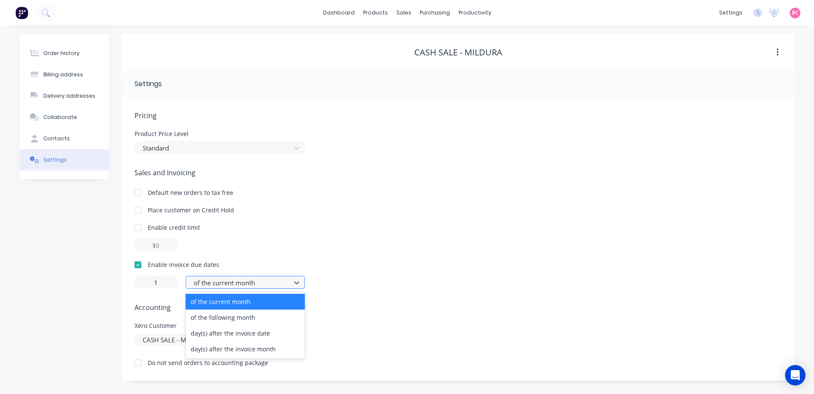
click at [224, 282] on div at bounding box center [240, 282] width 94 height 11
click at [223, 336] on div "day(s) after the invoice date" at bounding box center [245, 333] width 119 height 16
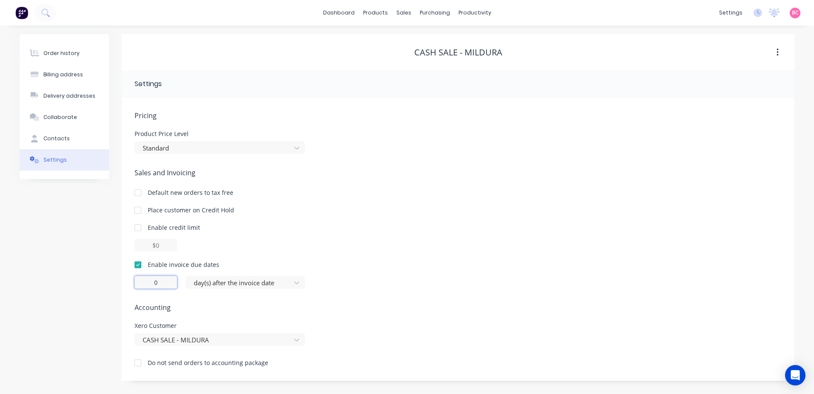
drag, startPoint x: 164, startPoint y: 282, endPoint x: 145, endPoint y: 283, distance: 19.6
click at [145, 283] on input "0" at bounding box center [156, 282] width 43 height 13
drag, startPoint x: 163, startPoint y: 282, endPoint x: 113, endPoint y: 290, distance: 50.1
click at [113, 290] on div "Order history Billing address Delivery addresses Collaborate Contacts Settings …" at bounding box center [407, 207] width 775 height 346
type input "1"
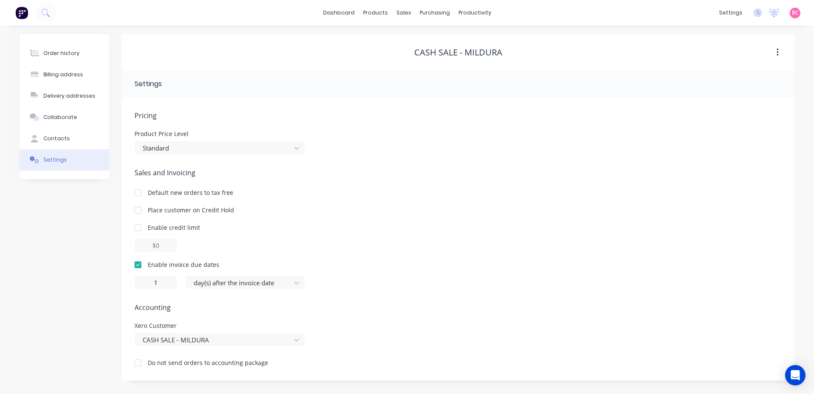
click at [311, 291] on div "Pricing Product Price Level Standard Sales and Invoicing Default new orders to …" at bounding box center [458, 245] width 647 height 270
click at [91, 262] on div "Order history Billing address Delivery addresses Collaborate Contacts Settings" at bounding box center [64, 207] width 89 height 346
click at [431, 75] on div "Price Level Manager" at bounding box center [444, 75] width 53 height 8
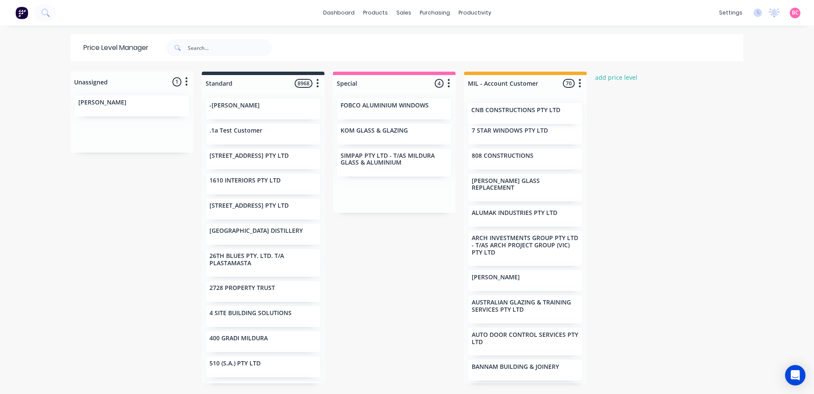
drag, startPoint x: 381, startPoint y: 114, endPoint x: 508, endPoint y: 117, distance: 126.5
click at [508, 115] on div "Unassigned 1 Move all customers Standard Special MIL - Account Customer VAUGHN …" at bounding box center [406, 232] width 681 height 321
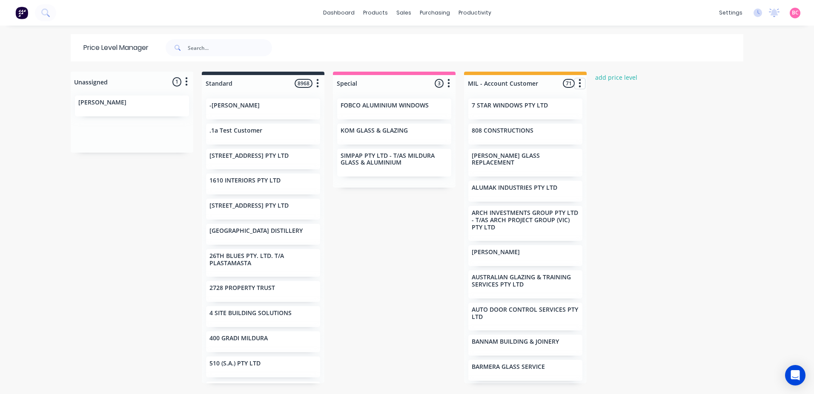
click at [579, 80] on icon "button" at bounding box center [580, 83] width 2 height 9
click at [638, 186] on div "Unassigned 1 Move all customers Standard Special MIL - Account Customer VAUGHN …" at bounding box center [406, 232] width 681 height 321
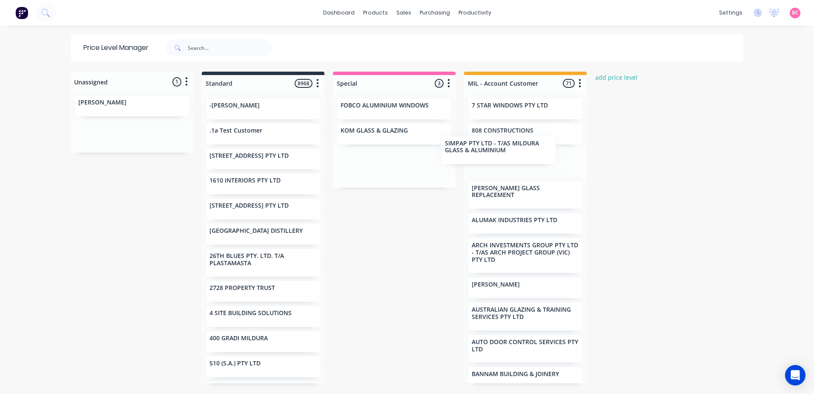
drag, startPoint x: 392, startPoint y: 168, endPoint x: 488, endPoint y: 160, distance: 96.6
click at [509, 164] on div "Unassigned 1 Move all customers Standard Special MIL - Account Customer VAUGHN …" at bounding box center [406, 232] width 681 height 321
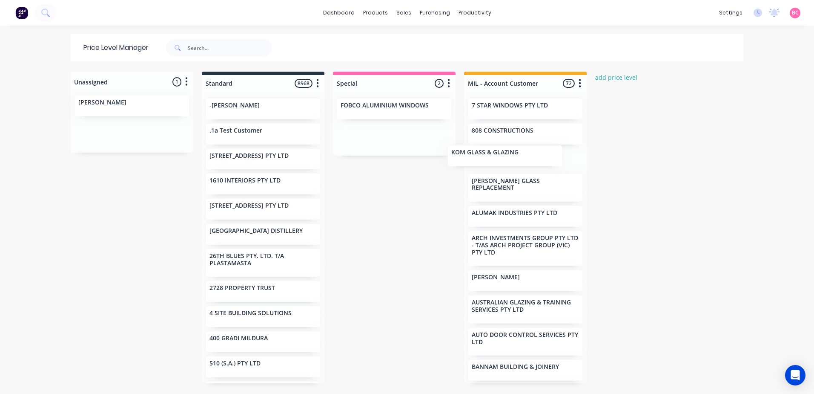
drag, startPoint x: 483, startPoint y: 144, endPoint x: 504, endPoint y: 155, distance: 24.4
click at [504, 155] on div "Unassigned 1 Move all customers Standard Special MIL - Account Customer VAUGHN …" at bounding box center [406, 232] width 681 height 321
drag, startPoint x: 391, startPoint y: 111, endPoint x: 522, endPoint y: 147, distance: 135.6
click at [516, 141] on div "Unassigned 1 Move all customers Standard Special MIL - Account Customer VAUGHN …" at bounding box center [406, 232] width 681 height 321
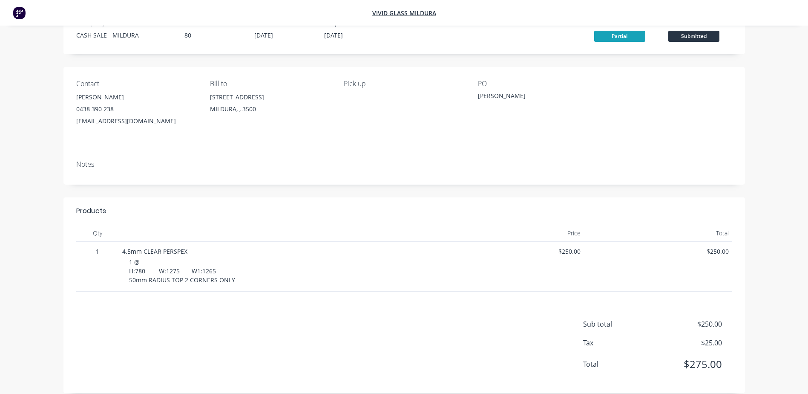
scroll to position [43, 0]
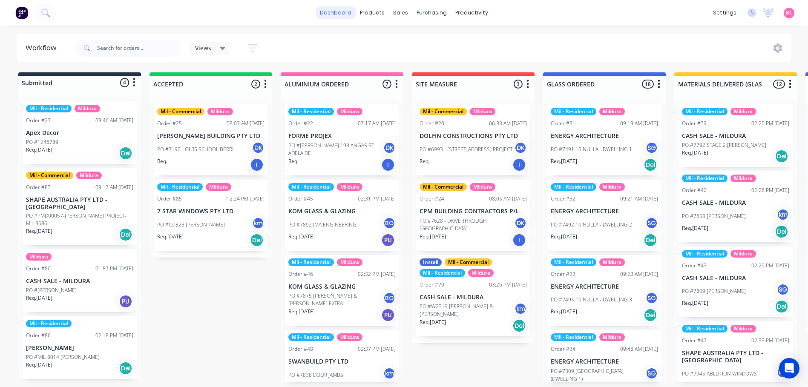
click at [348, 17] on link "dashboard" at bounding box center [336, 12] width 40 height 13
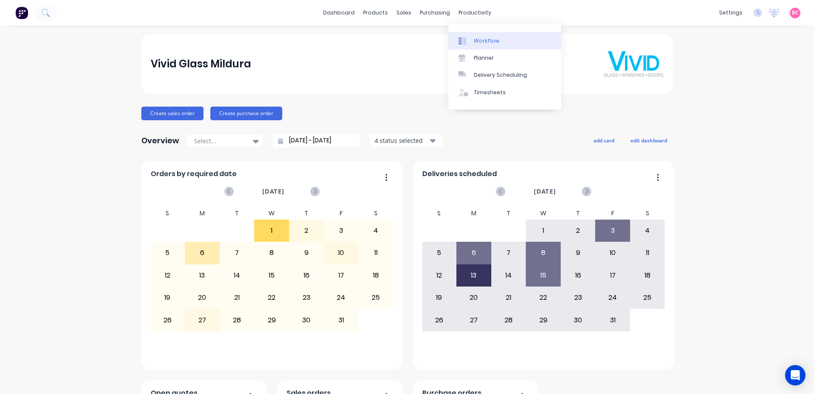
click at [492, 41] on div "Workflow" at bounding box center [487, 41] width 26 height 8
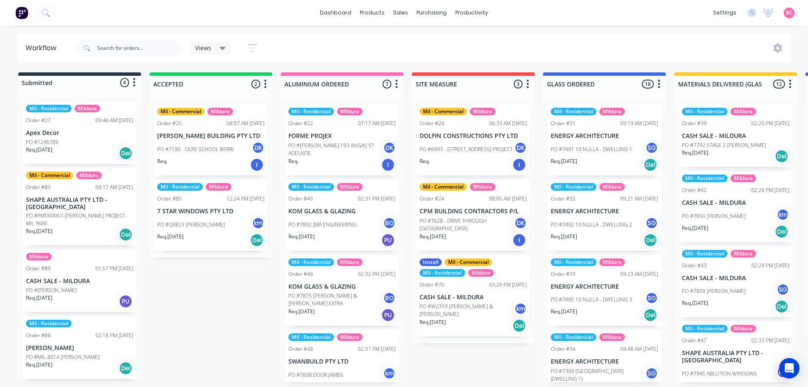
click at [212, 49] on div "Views" at bounding box center [210, 48] width 31 height 8
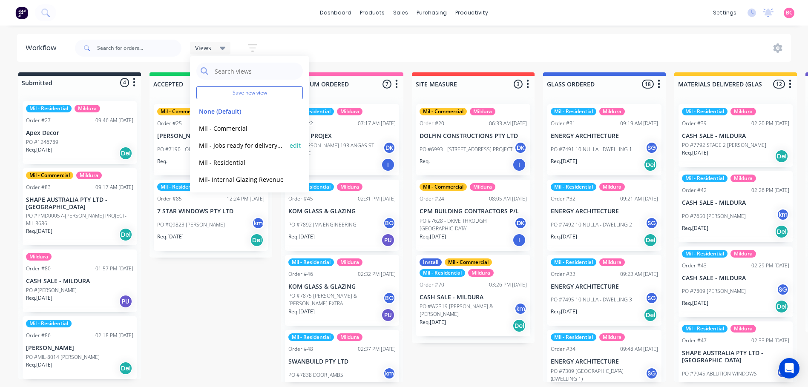
click at [242, 144] on button "Mil - Jobs ready for delivery/pick up/install" at bounding box center [241, 146] width 91 height 10
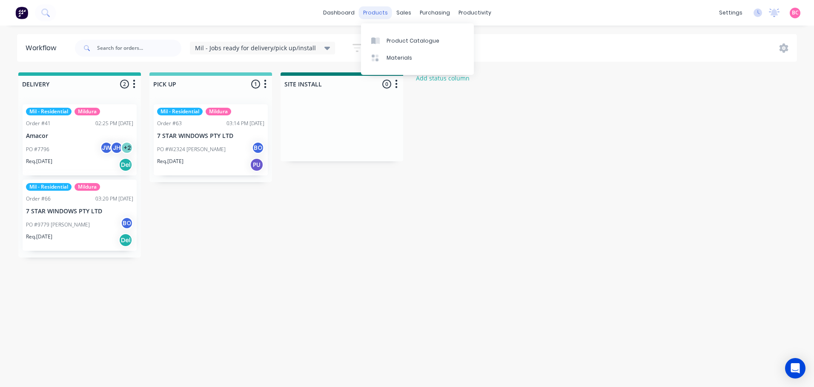
click at [377, 18] on div "products" at bounding box center [375, 12] width 33 height 13
click at [347, 14] on link "dashboard" at bounding box center [339, 12] width 40 height 13
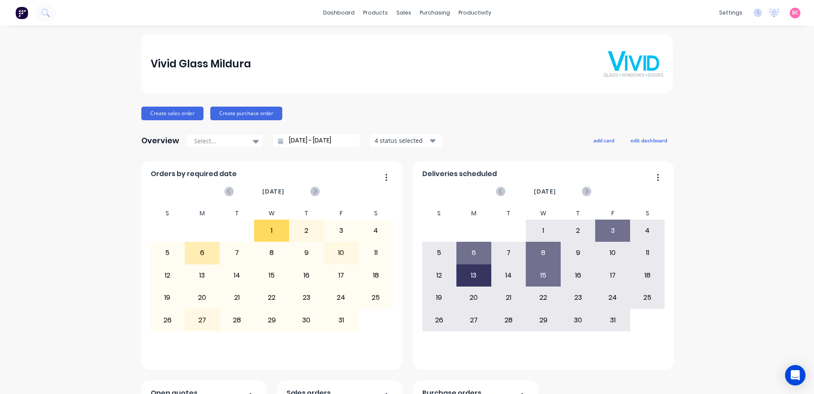
click at [508, 88] on div "Vivid Glass Mildura" at bounding box center [407, 64] width 532 height 60
click at [477, 61] on div "Planner" at bounding box center [484, 58] width 20 height 8
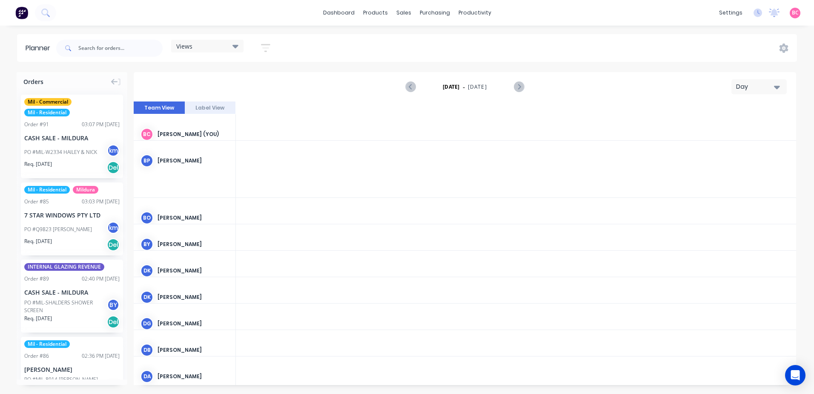
scroll to position [0, 2045]
click at [349, 14] on link "dashboard" at bounding box center [339, 12] width 40 height 13
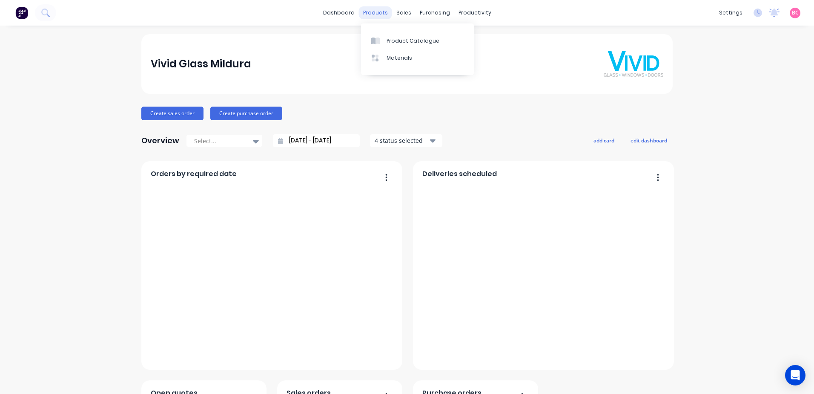
click at [379, 13] on div "products" at bounding box center [375, 12] width 33 height 13
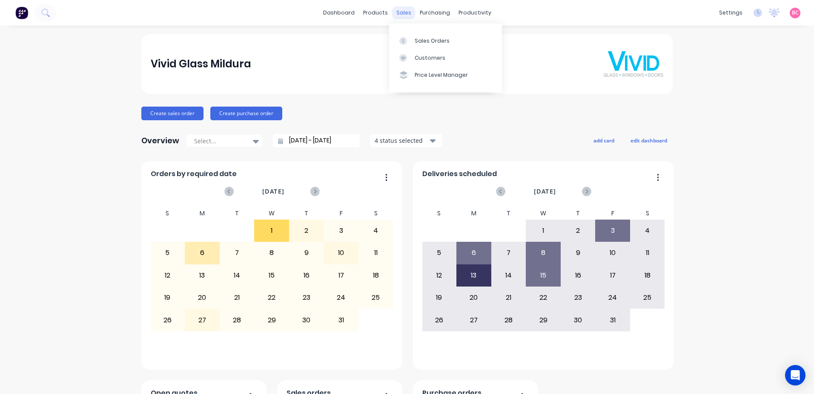
click at [400, 17] on div "sales" at bounding box center [403, 12] width 23 height 13
click at [409, 37] on div at bounding box center [406, 41] width 13 height 8
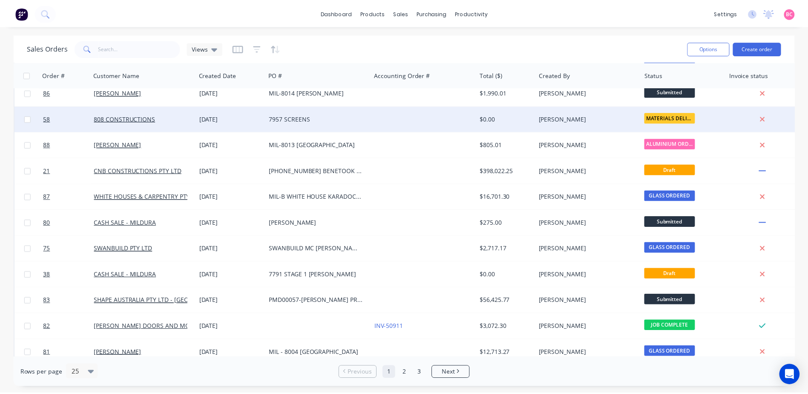
scroll to position [128, 0]
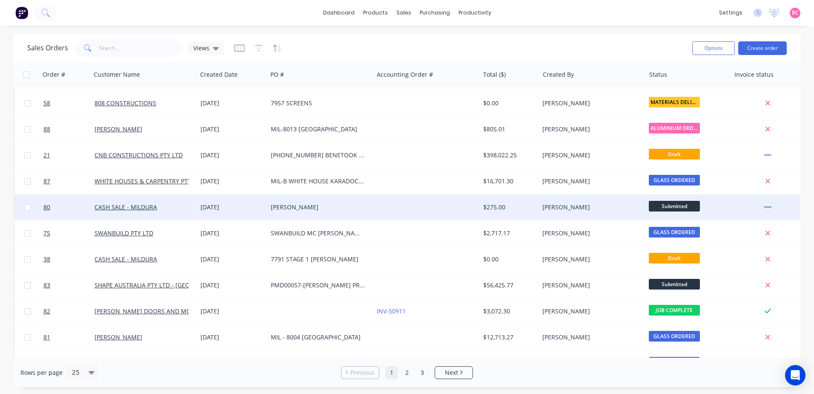
click at [316, 210] on div "[PERSON_NAME]" at bounding box center [318, 207] width 95 height 9
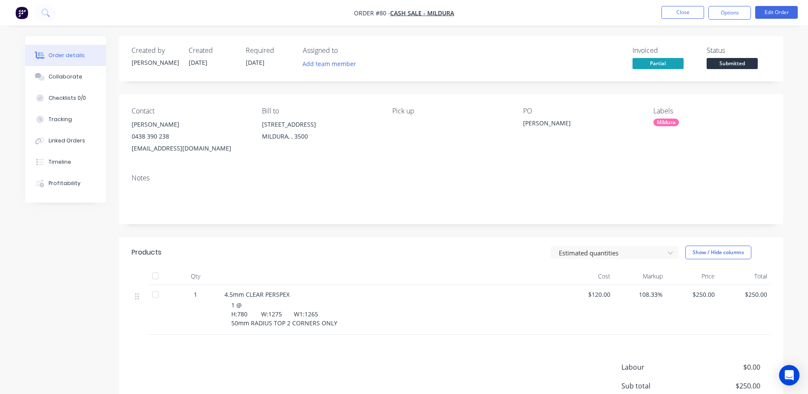
click at [667, 124] on div "Mildura" at bounding box center [666, 122] width 26 height 8
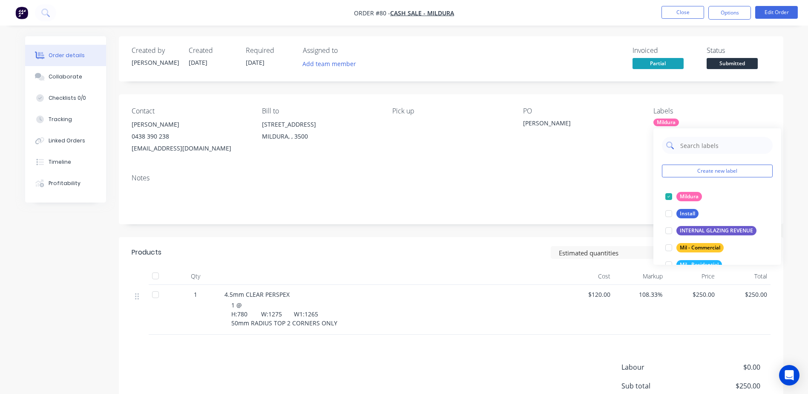
click at [696, 148] on input "text" at bounding box center [723, 145] width 89 height 17
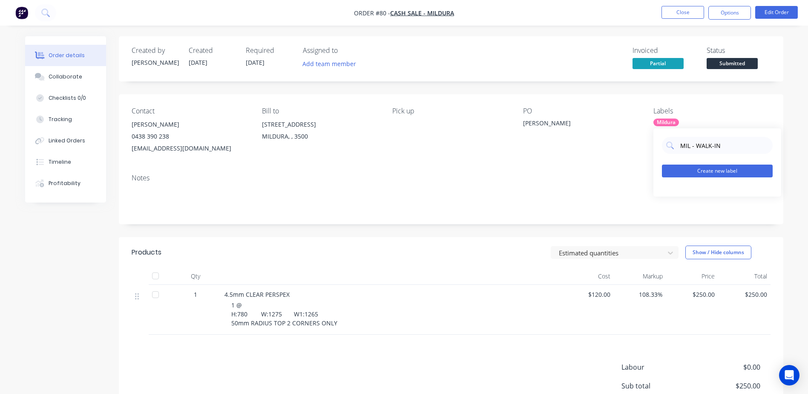
type input "MIL - WALK-IN"
click at [730, 167] on button "Create new label" at bounding box center [717, 170] width 111 height 13
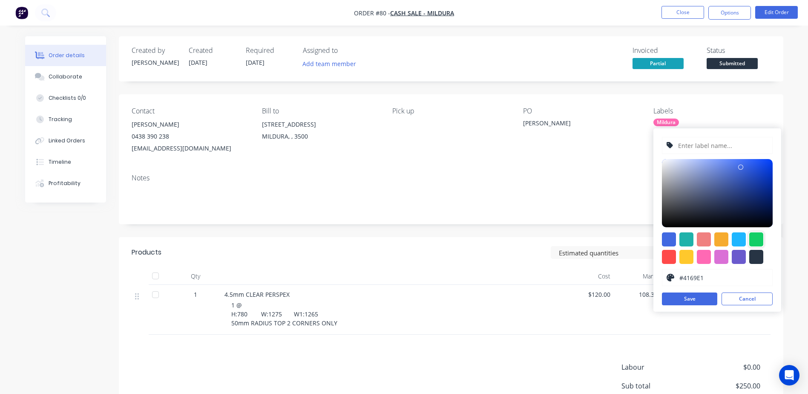
click at [756, 235] on div at bounding box center [756, 239] width 14 height 14
type input "#13CE66"
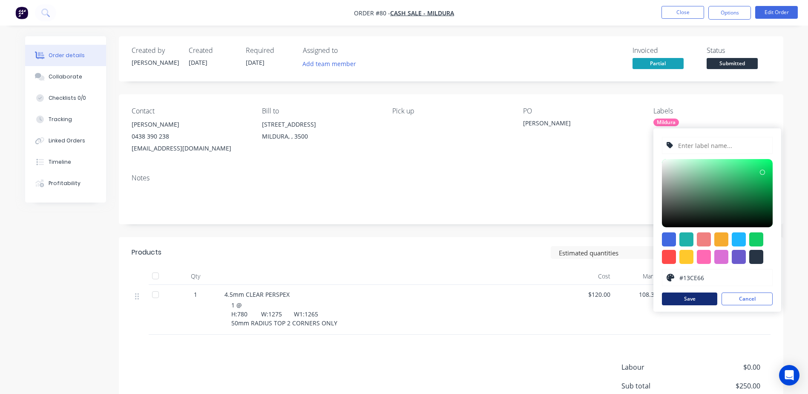
click at [695, 298] on button "Save" at bounding box center [689, 298] width 55 height 13
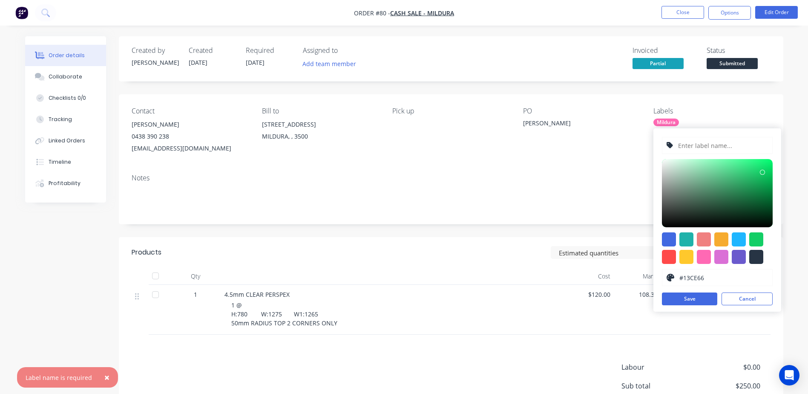
click at [719, 148] on input "text" at bounding box center [722, 145] width 91 height 16
type input "MIL - WALK-IN"
click at [680, 302] on button "Save" at bounding box center [689, 298] width 55 height 13
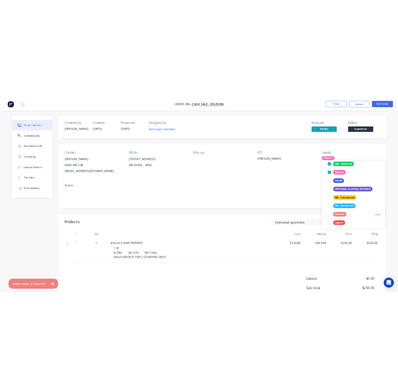
scroll to position [68, 0]
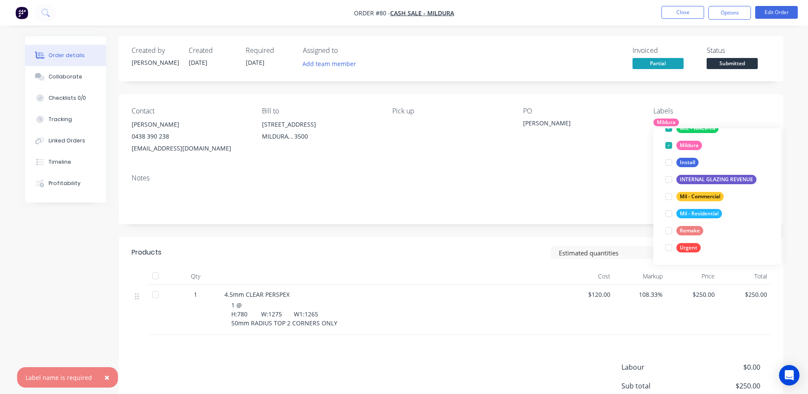
click at [500, 231] on div "Created by [PERSON_NAME] Created [DATE] Required [DATE] Assigned to Add team me…" at bounding box center [451, 254] width 664 height 437
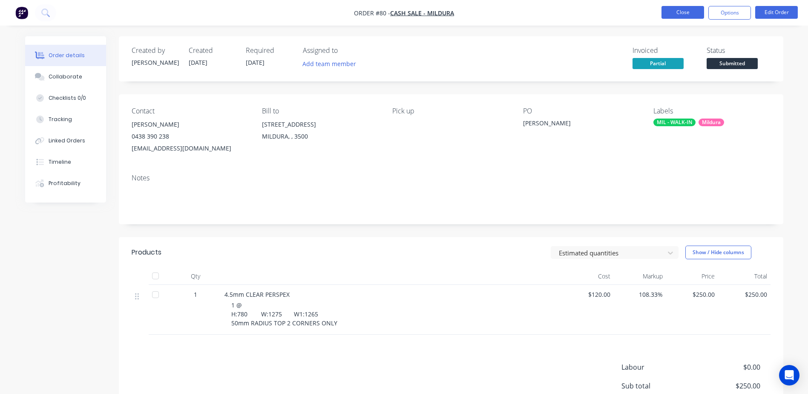
click at [677, 14] on button "Close" at bounding box center [682, 12] width 43 height 13
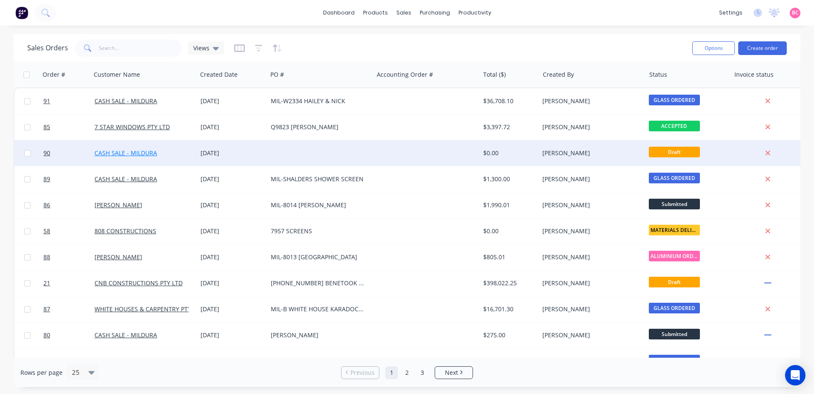
click at [116, 151] on link "CASH SALE - MILDURA" at bounding box center [126, 153] width 63 height 8
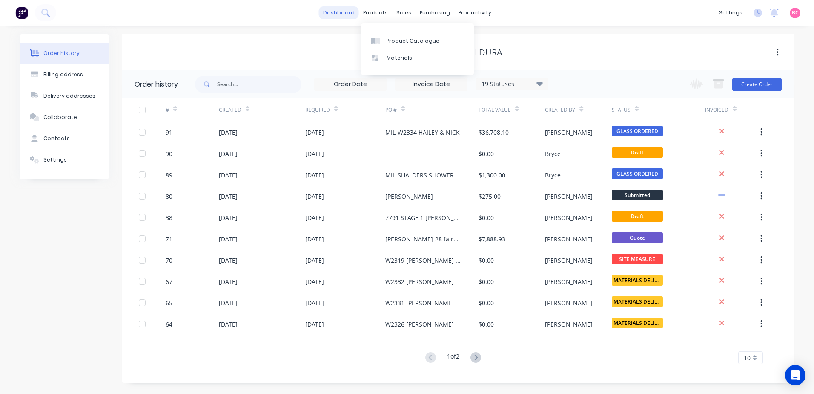
click at [342, 10] on link "dashboard" at bounding box center [339, 12] width 40 height 13
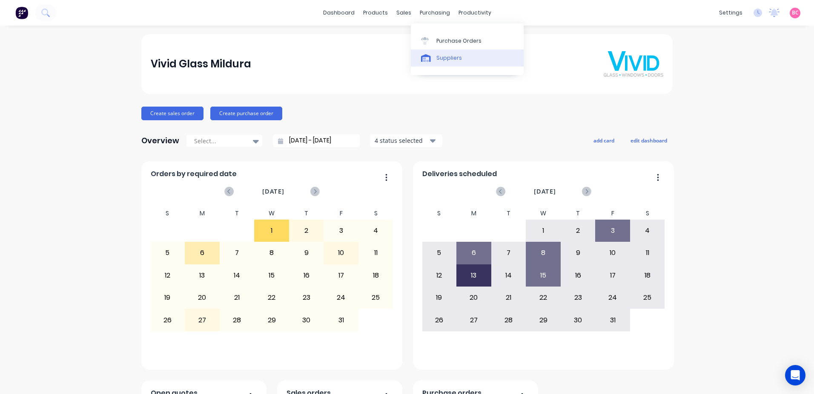
click at [450, 60] on div "Suppliers" at bounding box center [450, 58] width 26 height 8
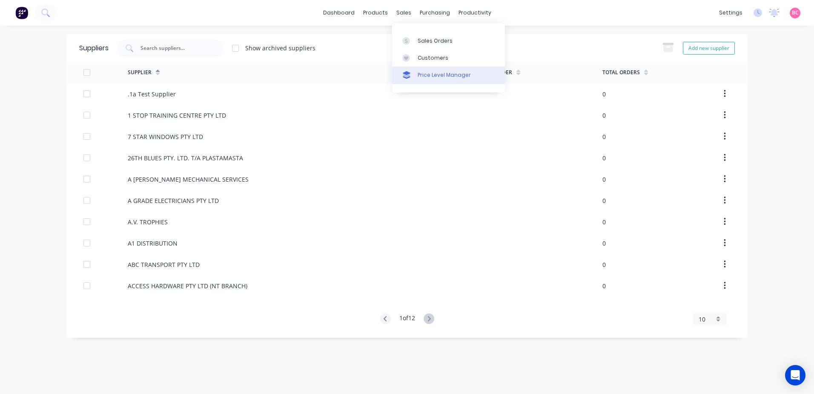
click at [432, 74] on div "Price Level Manager" at bounding box center [444, 75] width 53 height 8
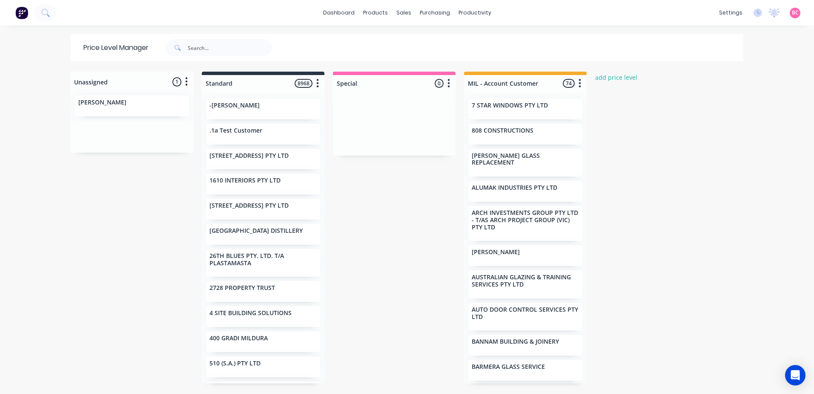
click at [525, 112] on div "7 STAR WINDOWS PTY LTD" at bounding box center [526, 108] width 114 height 21
click at [508, 112] on div "7 STAR WINDOWS PTY LTD" at bounding box center [526, 108] width 114 height 21
click at [497, 110] on div "7 STAR WINDOWS PTY LTD" at bounding box center [525, 106] width 107 height 9
click at [416, 53] on link "Customers" at bounding box center [445, 57] width 113 height 17
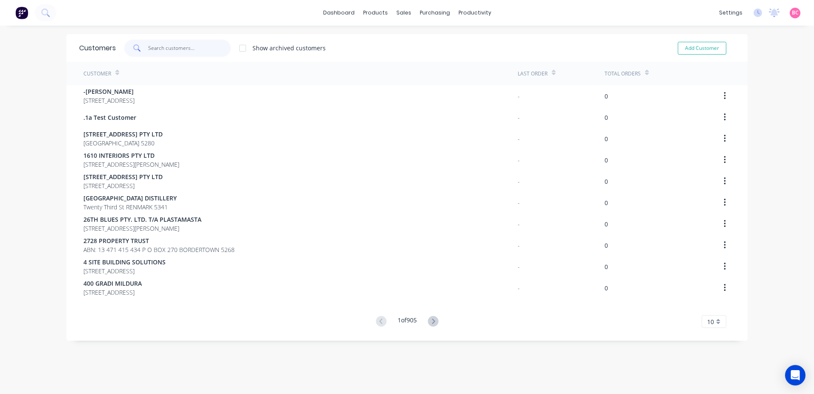
click at [156, 51] on input "text" at bounding box center [189, 48] width 83 height 17
type input "A"
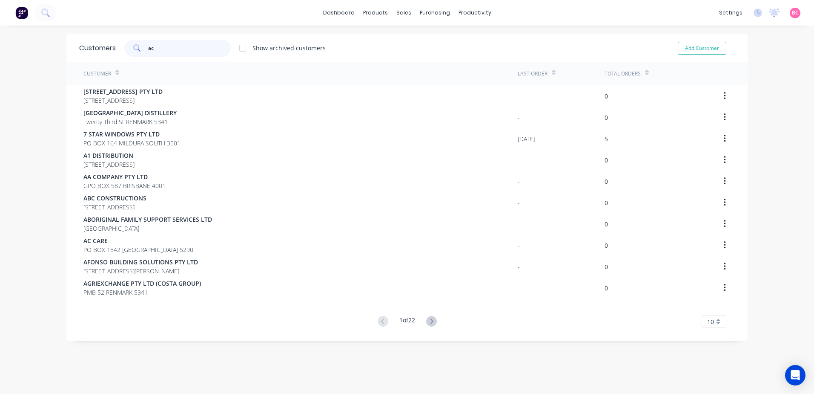
type input "a"
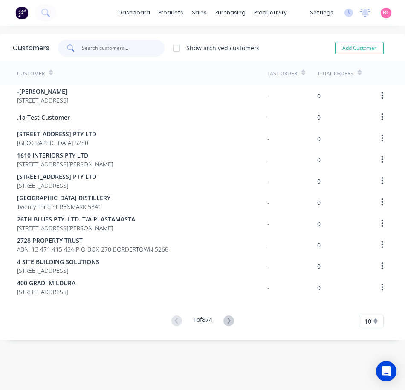
click at [102, 47] on input "text" at bounding box center [123, 48] width 83 height 17
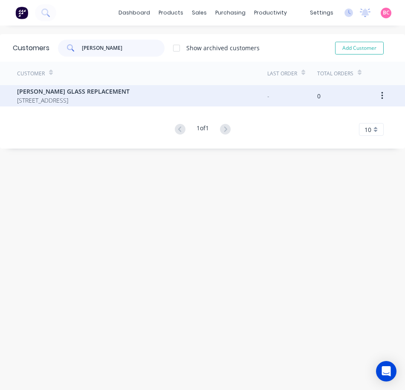
type input "[PERSON_NAME]"
click at [69, 95] on span "[PERSON_NAME] GLASS REPLACEMENT" at bounding box center [73, 91] width 112 height 9
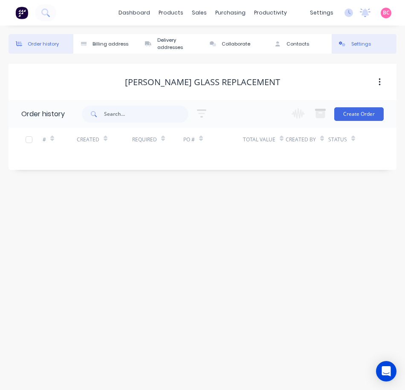
click at [368, 45] on div "Settings" at bounding box center [361, 43] width 20 height 7
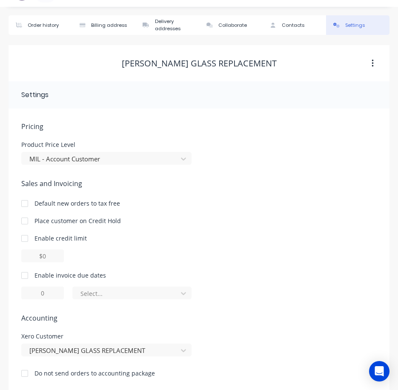
scroll to position [29, 0]
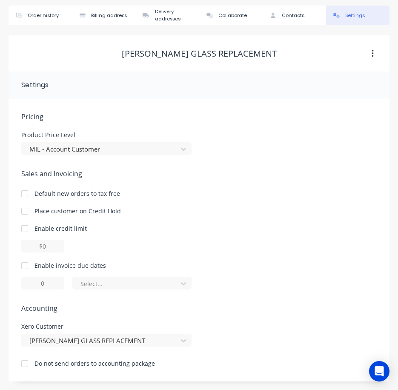
click at [26, 230] on div at bounding box center [24, 228] width 17 height 17
type input "$0.00"
click at [23, 229] on div at bounding box center [24, 228] width 17 height 17
click at [26, 266] on div at bounding box center [24, 265] width 17 height 17
click at [56, 283] on input "1" at bounding box center [42, 283] width 43 height 13
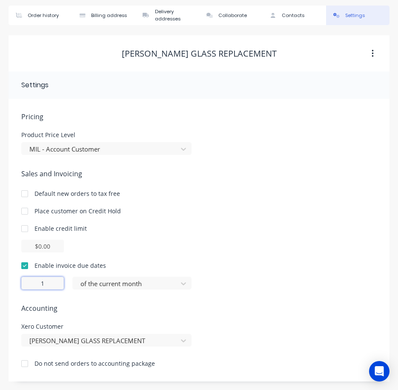
drag, startPoint x: 56, startPoint y: 283, endPoint x: 26, endPoint y: 282, distance: 30.3
click at [26, 282] on input "1" at bounding box center [42, 283] width 43 height 13
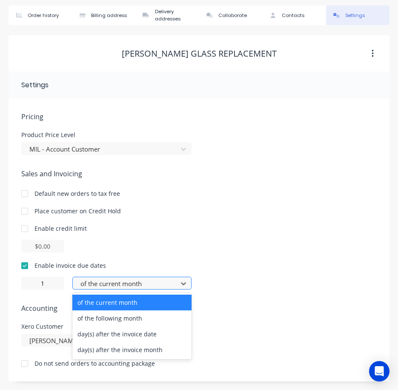
click at [100, 285] on div at bounding box center [127, 284] width 94 height 11
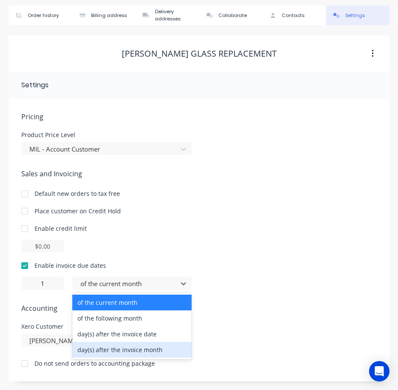
click at [111, 350] on div "day(s) after the invoice month" at bounding box center [131, 350] width 119 height 16
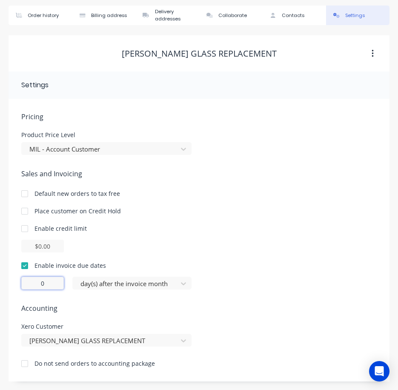
click at [49, 287] on input "0" at bounding box center [42, 283] width 43 height 13
drag, startPoint x: 49, startPoint y: 287, endPoint x: 34, endPoint y: 287, distance: 15.3
click at [34, 287] on input "0" at bounding box center [42, 283] width 43 height 13
type input "30"
click at [210, 273] on div "Enable invoice due dates 30 day(s) after the invoice month" at bounding box center [199, 275] width 356 height 29
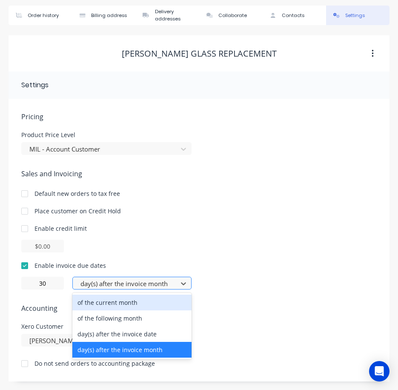
click at [122, 287] on div at bounding box center [127, 284] width 94 height 11
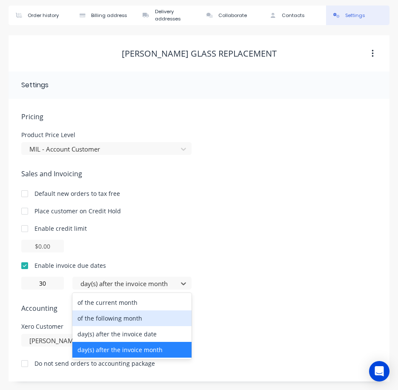
click at [151, 316] on div "of the following month" at bounding box center [131, 318] width 119 height 16
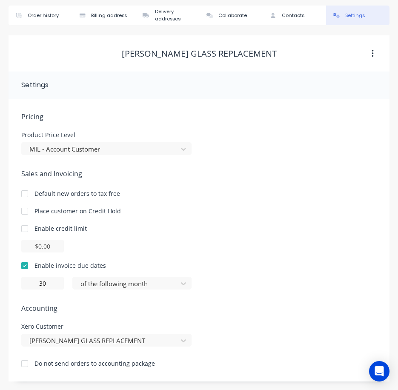
click at [236, 293] on div "Pricing Product Price Level MIL - Account Customer Sales and Invoicing Default …" at bounding box center [199, 247] width 356 height 270
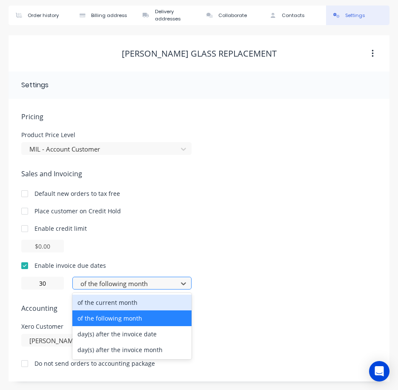
click at [174, 285] on div "of the following month" at bounding box center [126, 283] width 99 height 13
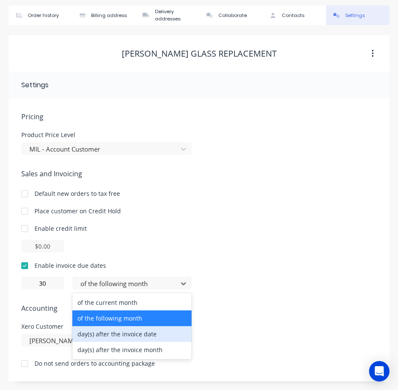
click at [254, 317] on div "Pricing Product Price Level MIL - Account Customer Sales and Invoicing Default …" at bounding box center [199, 247] width 356 height 270
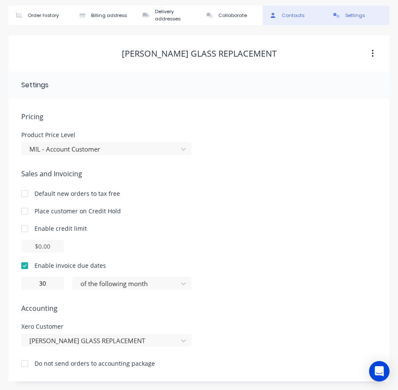
click at [295, 18] on div "Contacts" at bounding box center [293, 15] width 23 height 7
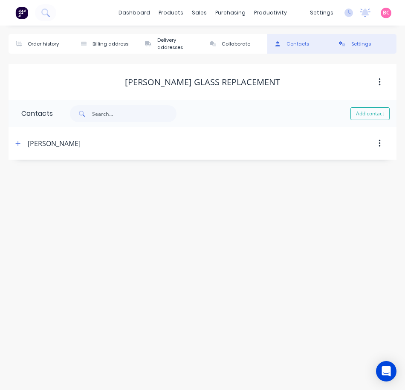
click at [347, 48] on button "Settings" at bounding box center [363, 44] width 65 height 20
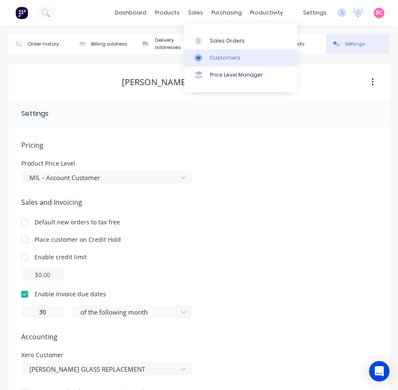
click at [215, 58] on div "Customers" at bounding box center [225, 58] width 31 height 8
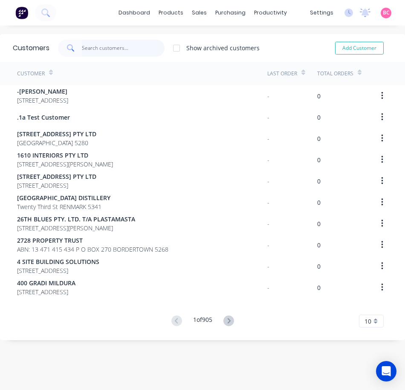
click at [98, 51] on input "text" at bounding box center [123, 48] width 83 height 17
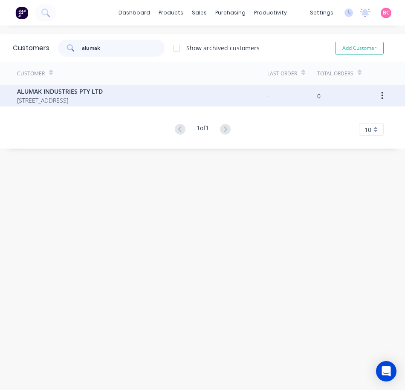
type input "alumak"
click at [99, 92] on span "ALUMAK INDUSTRIES PTY LTD" at bounding box center [60, 91] width 86 height 9
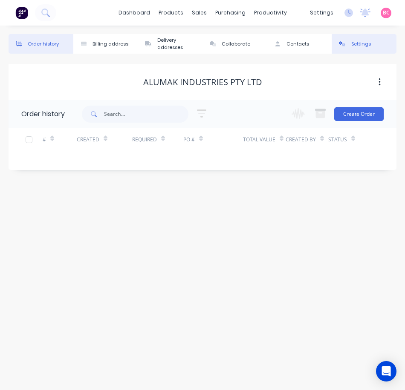
click at [347, 42] on div at bounding box center [342, 43] width 13 height 5
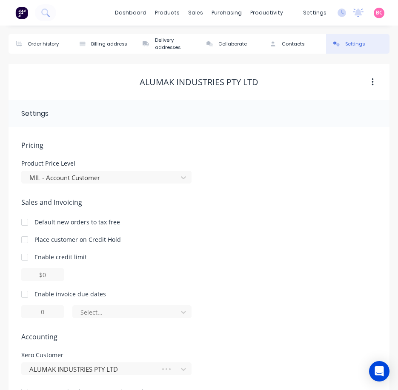
click at [25, 294] on div at bounding box center [24, 294] width 17 height 17
type input "1"
click at [51, 313] on input "1" at bounding box center [42, 311] width 43 height 13
type input "30"
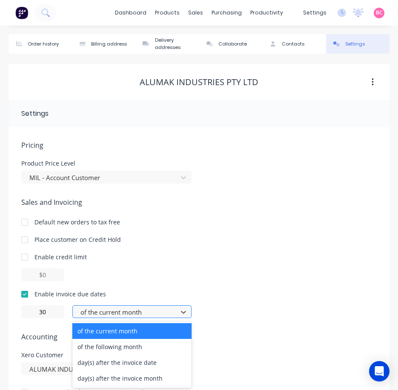
click at [128, 314] on div at bounding box center [127, 312] width 94 height 11
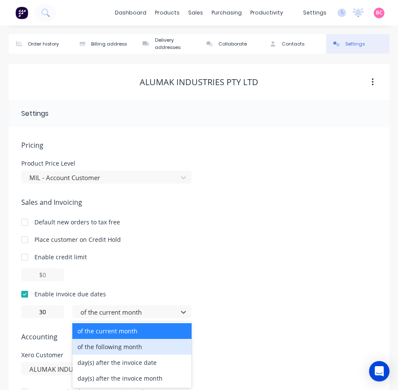
click at [146, 348] on div "of the following month" at bounding box center [131, 347] width 119 height 16
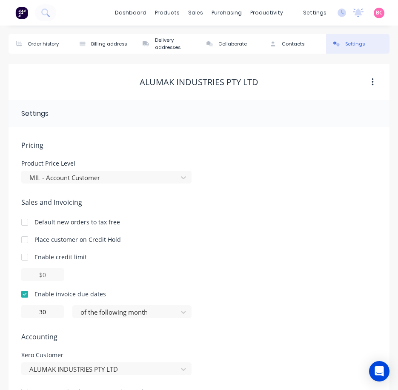
click at [207, 332] on span "Accounting" at bounding box center [199, 337] width 356 height 10
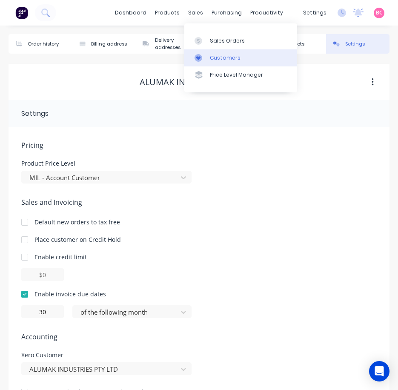
click at [204, 55] on div at bounding box center [201, 58] width 13 height 8
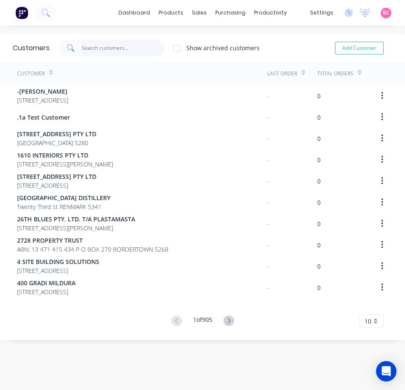
click at [118, 46] on input "text" at bounding box center [123, 48] width 83 height 17
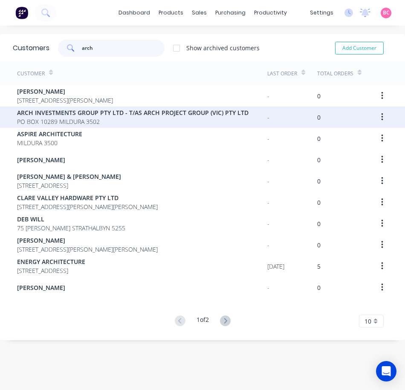
type input "arch"
click at [116, 116] on span "ARCH INVESTMENTS GROUP PTY LTD - T/AS ARCH PROJECT GROUP (VIC) PTY LTD" at bounding box center [132, 112] width 231 height 9
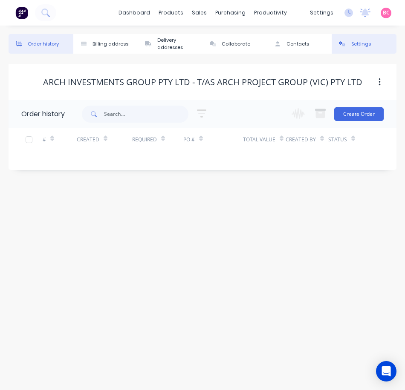
click at [353, 46] on div "Settings" at bounding box center [361, 43] width 20 height 7
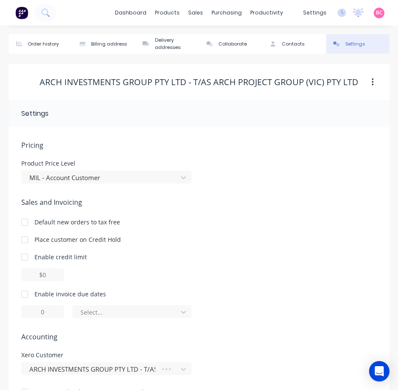
click at [23, 253] on div at bounding box center [24, 257] width 17 height 17
drag, startPoint x: 62, startPoint y: 276, endPoint x: 12, endPoint y: 277, distance: 49.4
click at [12, 277] on div "Pricing Product Price Level MIL - Account Customer Sales and Invoicing Default …" at bounding box center [199, 268] width 381 height 283
type input "$5000.00"
click at [26, 294] on div at bounding box center [24, 294] width 17 height 17
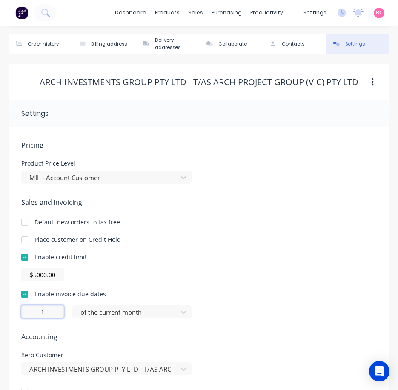
drag, startPoint x: 56, startPoint y: 314, endPoint x: 25, endPoint y: 314, distance: 31.1
click at [25, 314] on input "1" at bounding box center [42, 311] width 43 height 13
type input "30"
click at [138, 315] on div at bounding box center [127, 312] width 94 height 11
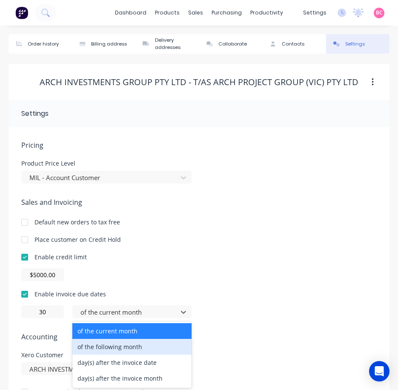
click at [135, 352] on div "of the following month" at bounding box center [131, 347] width 119 height 16
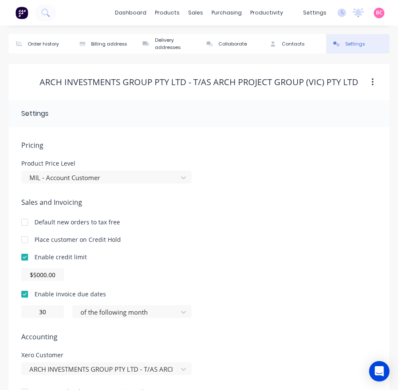
click at [282, 302] on div "Enable invoice due dates 30 of the following month" at bounding box center [199, 304] width 356 height 29
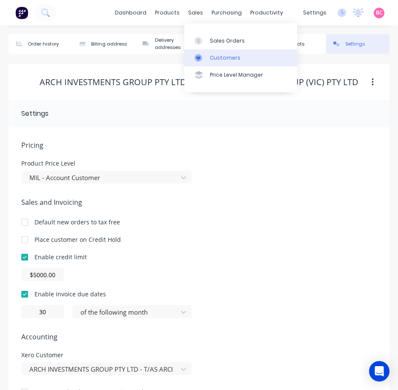
click at [226, 55] on div "Customers" at bounding box center [225, 58] width 31 height 8
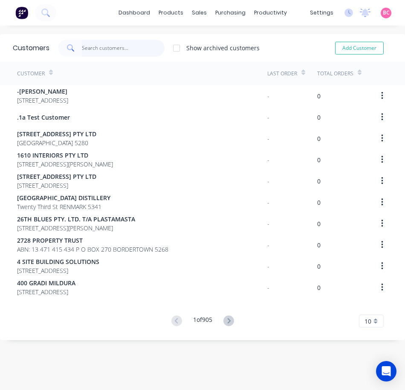
click at [134, 53] on input "text" at bounding box center [123, 48] width 83 height 17
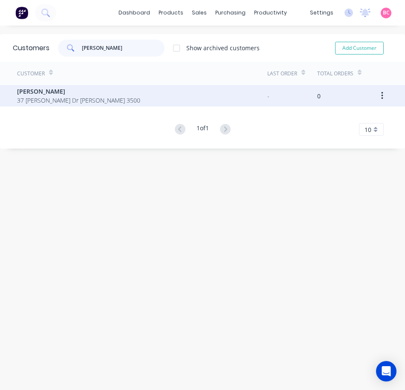
type input "[PERSON_NAME]"
click at [135, 98] on div "[PERSON_NAME] 37 [PERSON_NAME] [PERSON_NAME] 3500" at bounding box center [142, 95] width 250 height 21
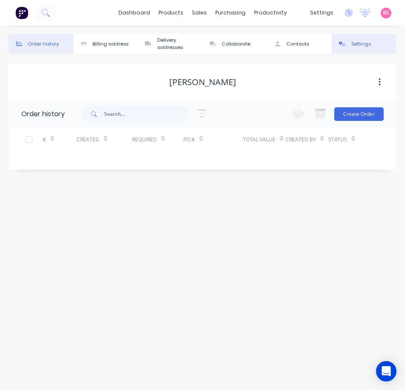
click at [350, 40] on button "Settings" at bounding box center [363, 44] width 65 height 20
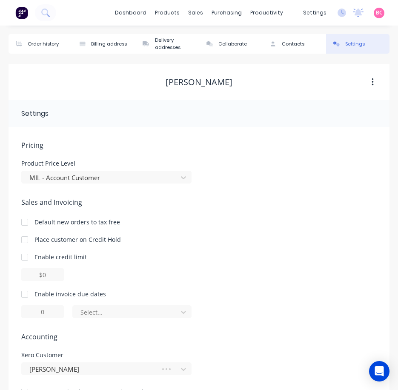
click at [25, 292] on div at bounding box center [24, 294] width 17 height 17
type input "1"
click at [36, 308] on input "1" at bounding box center [42, 311] width 43 height 13
type input "30"
click at [167, 308] on div at bounding box center [127, 312] width 94 height 11
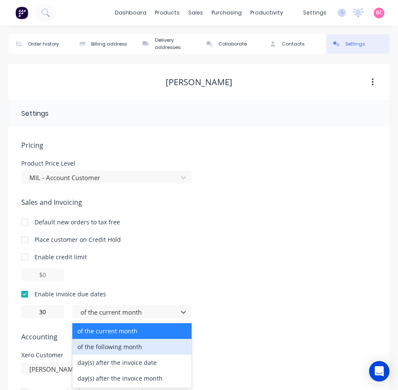
click at [127, 347] on div "of the following month" at bounding box center [131, 347] width 119 height 16
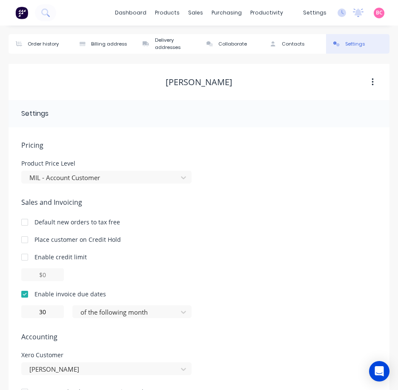
click at [225, 301] on div "Enable invoice due dates 30 of the following month" at bounding box center [199, 304] width 356 height 29
click at [287, 43] on div "Contacts" at bounding box center [293, 43] width 23 height 7
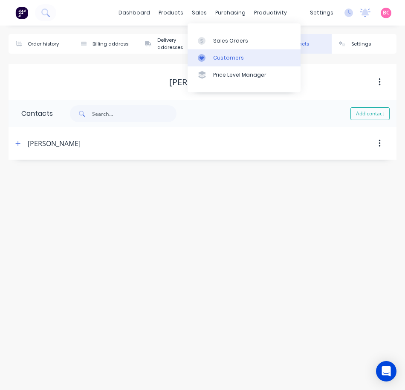
click at [220, 60] on div "Customers" at bounding box center [228, 58] width 31 height 8
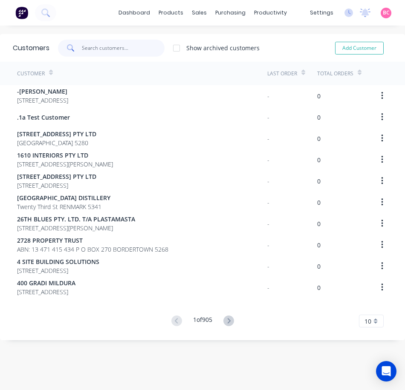
click at [111, 46] on input "text" at bounding box center [123, 48] width 83 height 17
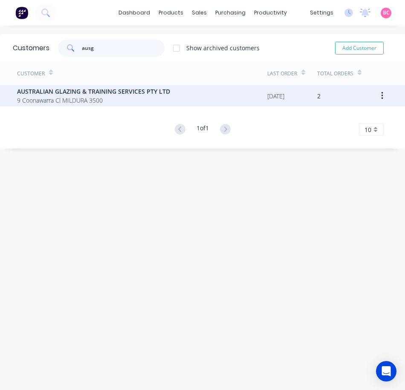
type input "ausg"
click at [144, 89] on span "AUSTRALIAN GLAZING & TRAINING SERVICES PTY LTD" at bounding box center [93, 91] width 153 height 9
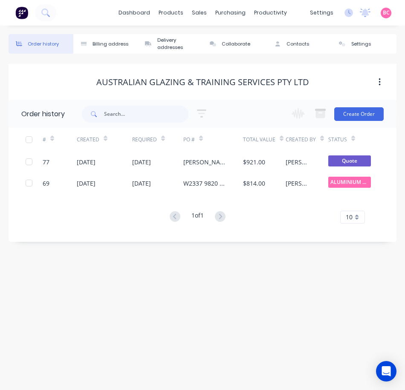
click at [381, 86] on button "button" at bounding box center [379, 82] width 20 height 15
click at [343, 50] on button "Settings" at bounding box center [363, 44] width 65 height 20
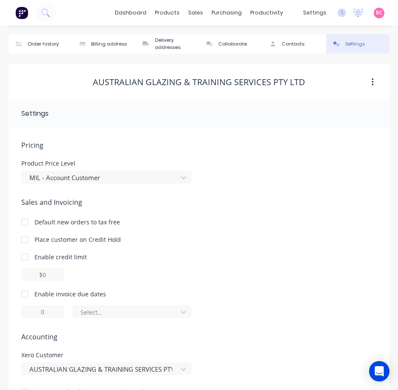
click at [25, 295] on div at bounding box center [24, 294] width 17 height 17
click at [54, 312] on input "1" at bounding box center [42, 311] width 43 height 13
drag, startPoint x: 50, startPoint y: 313, endPoint x: 0, endPoint y: 315, distance: 50.3
click at [0, 315] on div "Order history Billing address Delivery addresses Collaborate Contacts Settings …" at bounding box center [199, 222] width 398 height 393
type input "30"
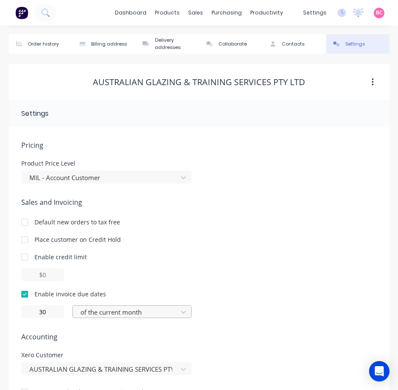
click at [173, 310] on div at bounding box center [127, 312] width 94 height 11
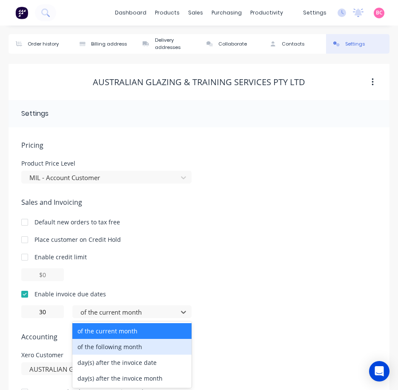
click at [135, 348] on div "of the following month" at bounding box center [131, 347] width 119 height 16
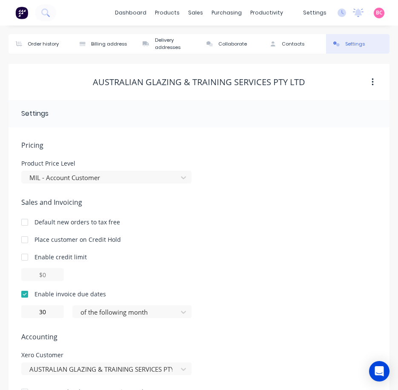
click at [250, 269] on div at bounding box center [199, 274] width 356 height 13
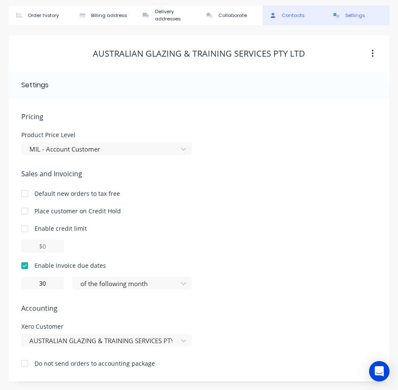
click at [287, 17] on div "Contacts" at bounding box center [293, 15] width 23 height 7
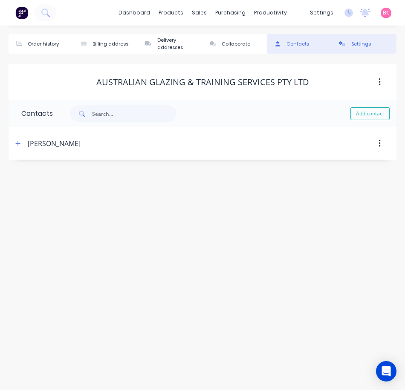
click at [357, 41] on div "Settings" at bounding box center [361, 43] width 20 height 7
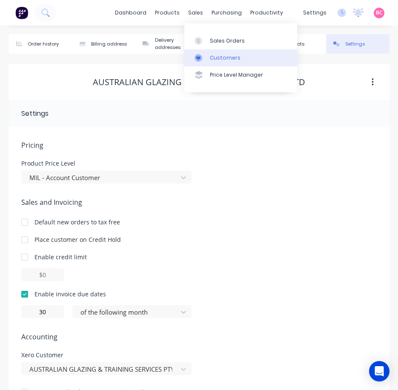
click at [221, 57] on div "Customers" at bounding box center [225, 58] width 31 height 8
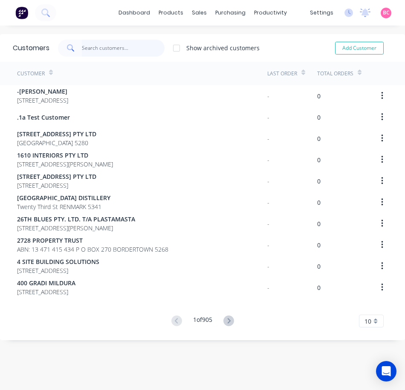
click at [129, 50] on input "text" at bounding box center [123, 48] width 83 height 17
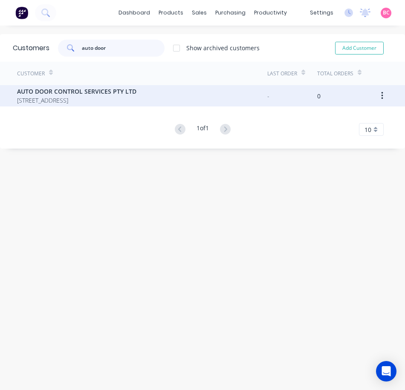
type input "auto door"
click at [133, 92] on span "AUTO DOOR CONTROL SERVICES PTY LTD" at bounding box center [76, 91] width 119 height 9
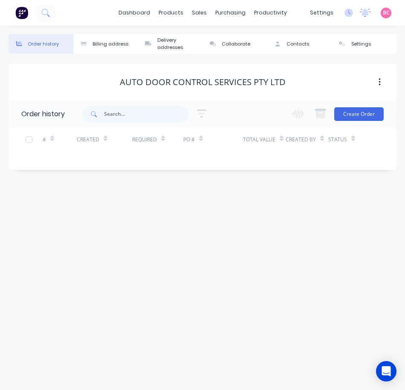
click at [376, 83] on button "button" at bounding box center [379, 82] width 20 height 15
click at [347, 42] on div at bounding box center [342, 43] width 13 height 5
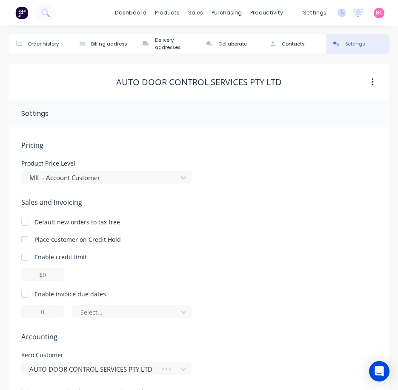
click at [31, 301] on div at bounding box center [24, 294] width 17 height 17
type input "1"
click at [29, 297] on div at bounding box center [24, 294] width 17 height 17
drag, startPoint x: 44, startPoint y: 313, endPoint x: -2, endPoint y: 313, distance: 46.0
click at [0, 313] on html "dashboard products sales purchasing productivity dashboard products Product Cat…" at bounding box center [199, 209] width 398 height 419
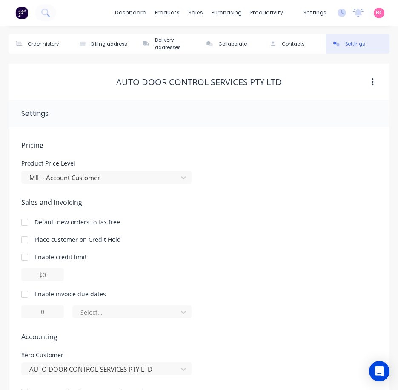
click at [24, 293] on div at bounding box center [24, 294] width 17 height 17
drag, startPoint x: 59, startPoint y: 312, endPoint x: 1, endPoint y: 313, distance: 57.5
click at [2, 314] on div "Order history Billing address Delivery addresses Collaborate Contacts Settings …" at bounding box center [199, 222] width 398 height 393
type input "30"
click at [147, 310] on div at bounding box center [127, 312] width 94 height 11
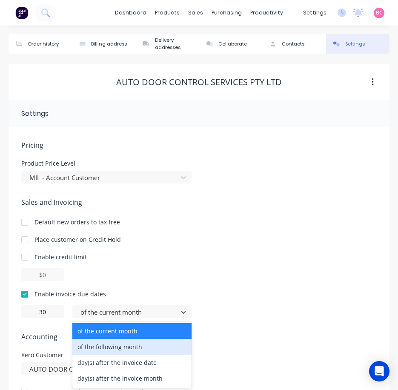
click at [119, 346] on div "of the following month" at bounding box center [131, 347] width 119 height 16
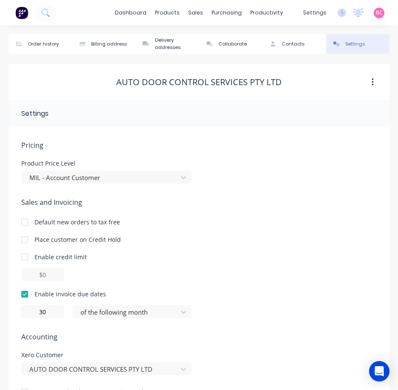
click at [308, 320] on div "Pricing Product Price Level MIL - Account Customer Sales and Invoicing Default …" at bounding box center [199, 275] width 356 height 270
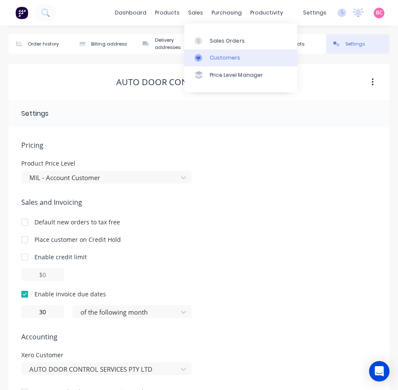
click at [218, 52] on link "Customers" at bounding box center [240, 57] width 113 height 17
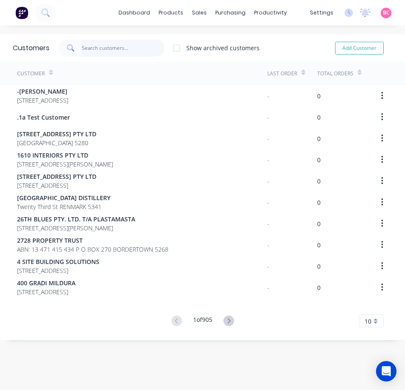
click at [105, 51] on input "text" at bounding box center [123, 48] width 83 height 17
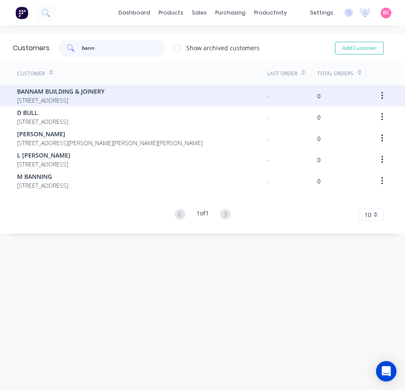
type input "bann"
click at [114, 90] on div "BANNAM BUILDING & JOINERY [STREET_ADDRESS]" at bounding box center [142, 95] width 250 height 21
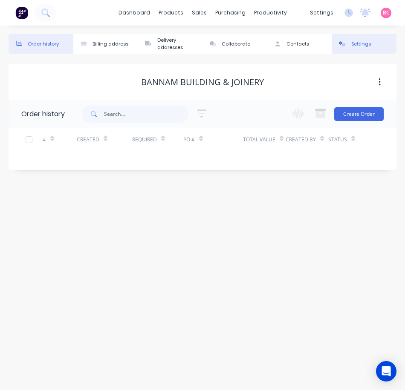
click at [361, 41] on div "Settings" at bounding box center [361, 43] width 20 height 7
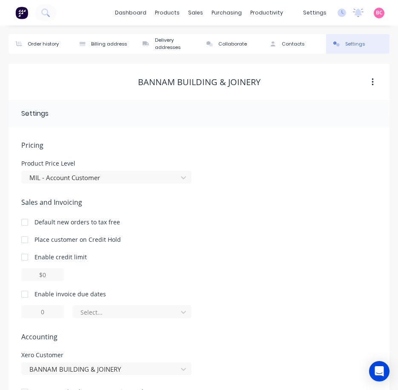
click at [25, 258] on div at bounding box center [24, 257] width 17 height 17
click at [57, 278] on input "$0.00" at bounding box center [42, 274] width 43 height 13
drag, startPoint x: 44, startPoint y: 281, endPoint x: 14, endPoint y: 283, distance: 30.3
click at [14, 283] on div "Pricing Product Price Level MIL - Account Customer Sales and Invoicing Default …" at bounding box center [199, 268] width 381 height 283
type input "$30000.00"
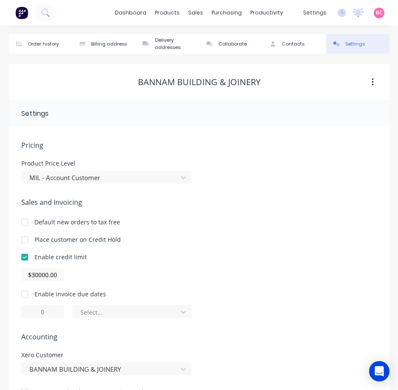
click at [14, 283] on div "Pricing Product Price Level MIL - Account Customer Sales and Invoicing Default …" at bounding box center [199, 268] width 381 height 283
click at [26, 292] on div at bounding box center [24, 294] width 17 height 17
drag, startPoint x: 49, startPoint y: 310, endPoint x: 0, endPoint y: 310, distance: 49.4
click at [0, 310] on html "dashboard products sales purchasing productivity dashboard products Product Cat…" at bounding box center [199, 209] width 398 height 419
type input "30"
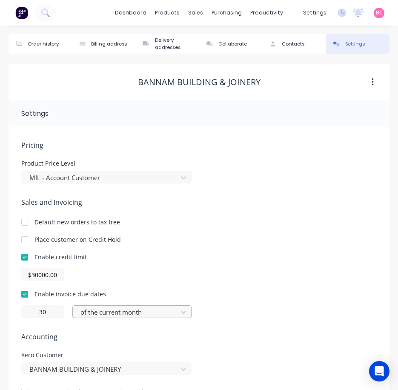
click at [115, 314] on div at bounding box center [127, 312] width 94 height 11
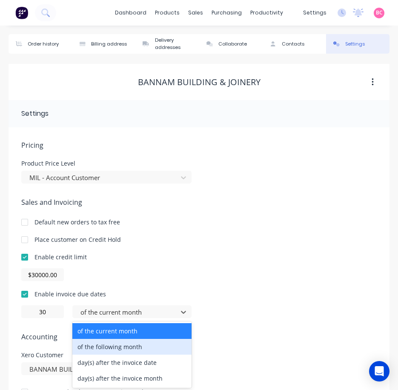
click at [125, 346] on div "of the following month" at bounding box center [131, 347] width 119 height 16
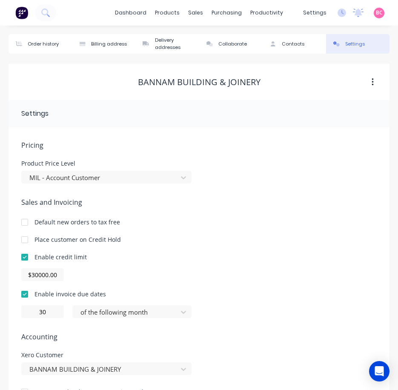
click at [354, 279] on div "$30000.00" at bounding box center [199, 274] width 356 height 13
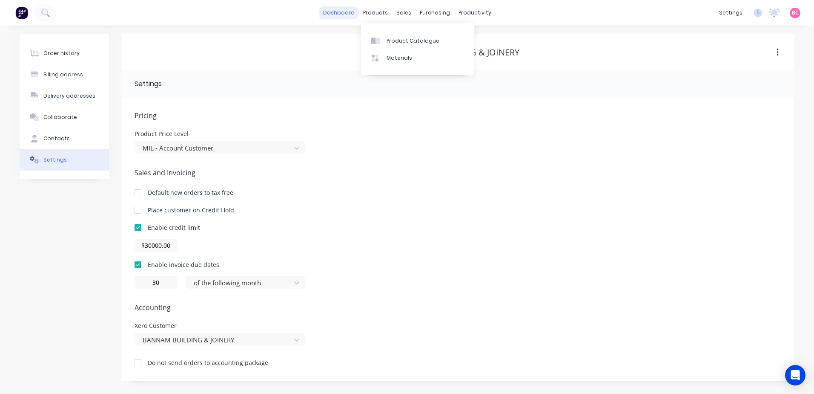
click at [348, 14] on link "dashboard" at bounding box center [339, 12] width 40 height 13
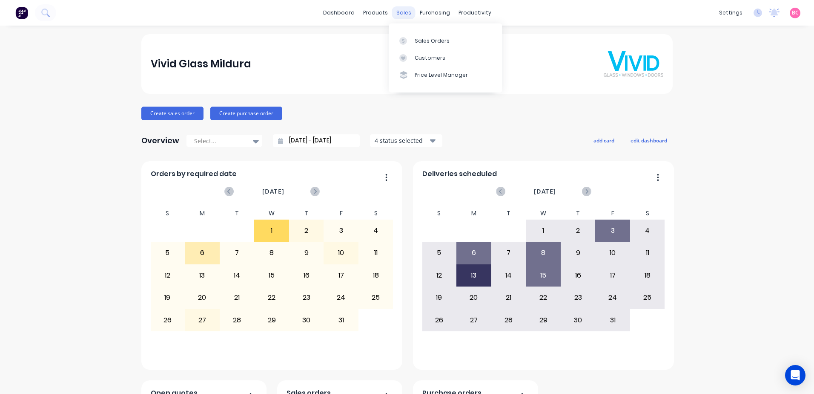
click at [397, 15] on div "sales" at bounding box center [403, 12] width 23 height 13
click at [406, 38] on icon at bounding box center [404, 41] width 8 height 8
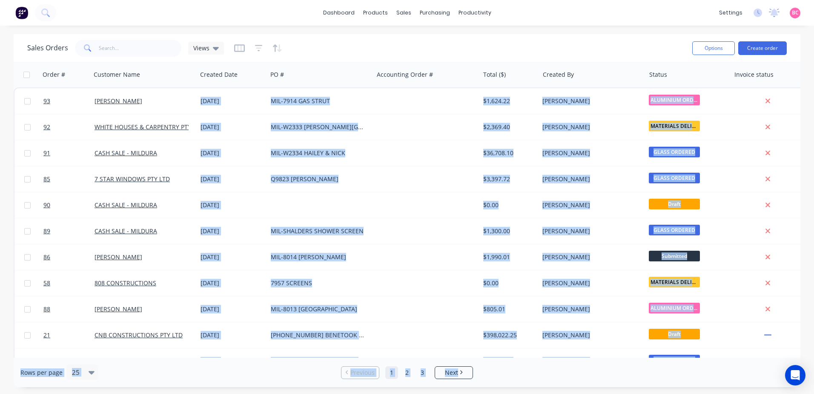
scroll to position [124, 0]
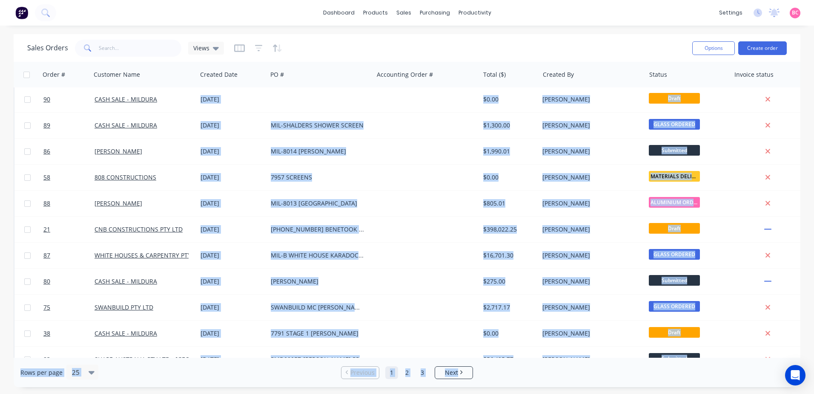
drag, startPoint x: 639, startPoint y: 358, endPoint x: 654, endPoint y: 356, distance: 15.0
click at [654, 356] on div "Sales Orders Views Options Create order Order # Customer Name Created Date PO #…" at bounding box center [407, 210] width 787 height 353
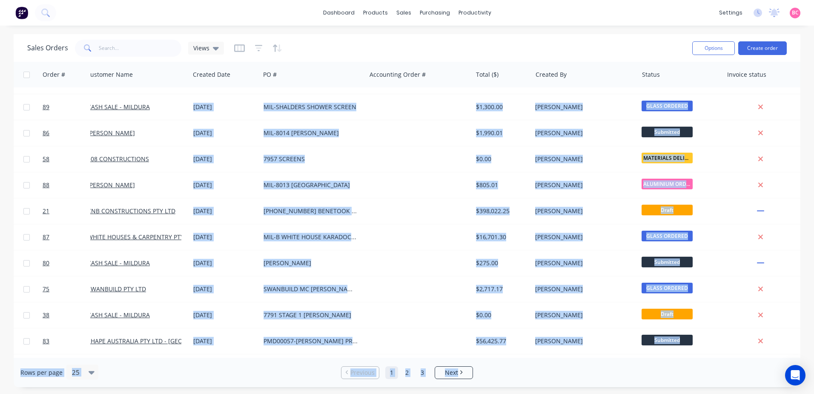
scroll to position [124, 15]
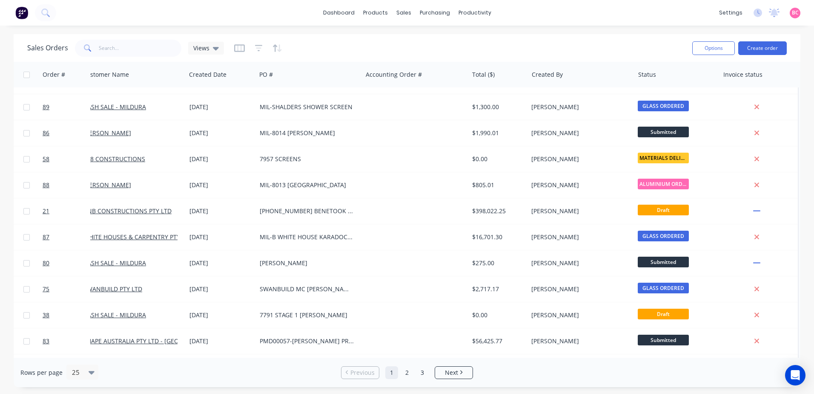
click at [716, 379] on div "Rows per page 25 Previous 1 2 3 Next" at bounding box center [407, 371] width 787 height 29
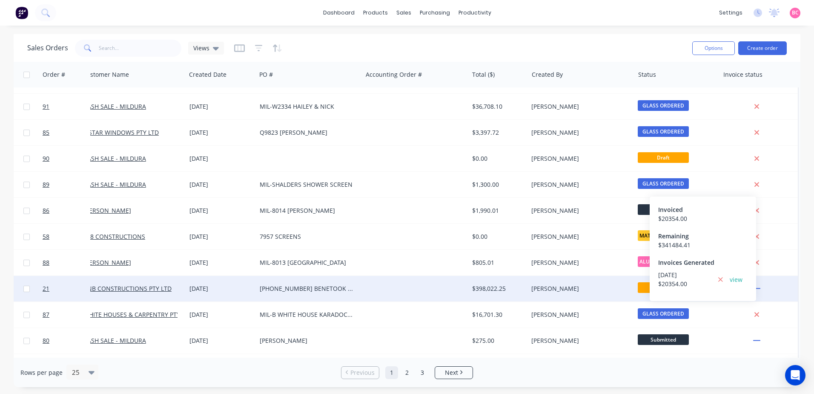
scroll to position [0, 15]
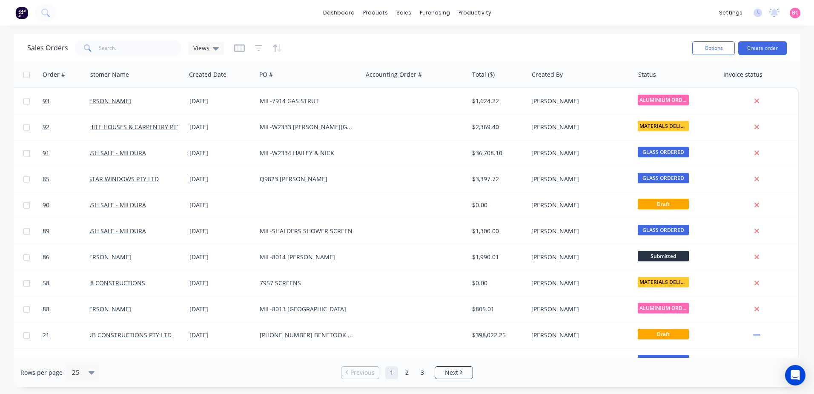
drag, startPoint x: 291, startPoint y: 357, endPoint x: 136, endPoint y: 364, distance: 155.6
click at [149, 365] on div "Rows per page 25 Previous 1 2 3 Next" at bounding box center [407, 371] width 787 height 29
